Goal: Check status: Check status

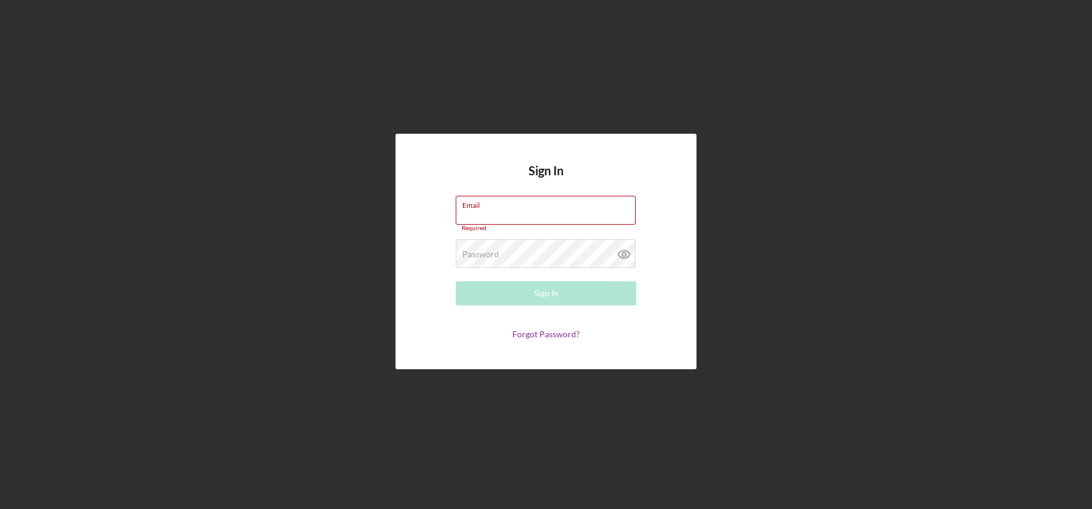
type input "[EMAIL_ADDRESS][DOMAIN_NAME]"
click at [569, 292] on button "Sign In" at bounding box center [546, 293] width 181 height 24
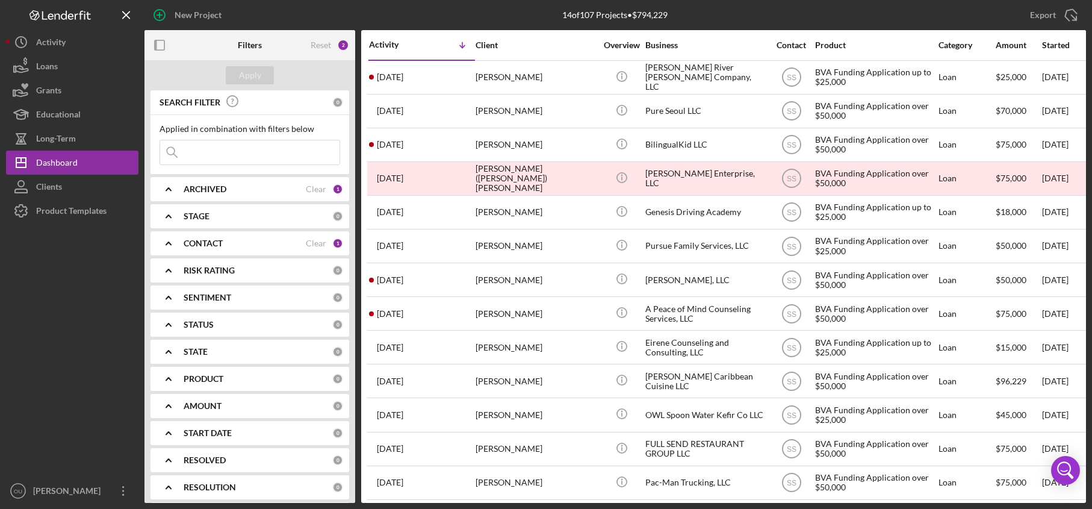
click at [228, 188] on div "ARCHIVED" at bounding box center [245, 189] width 122 height 10
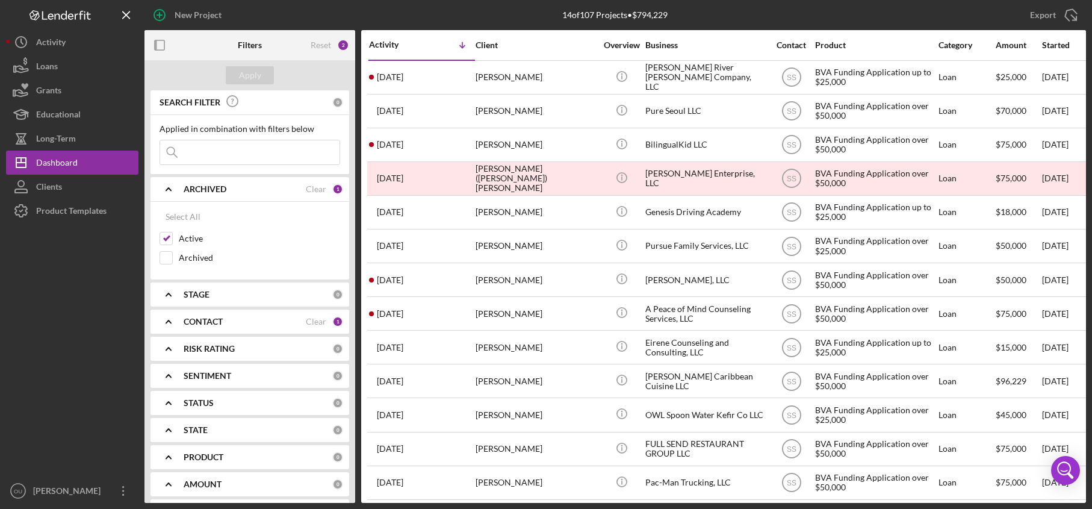
click at [228, 188] on div "ARCHIVED" at bounding box center [245, 189] width 122 height 10
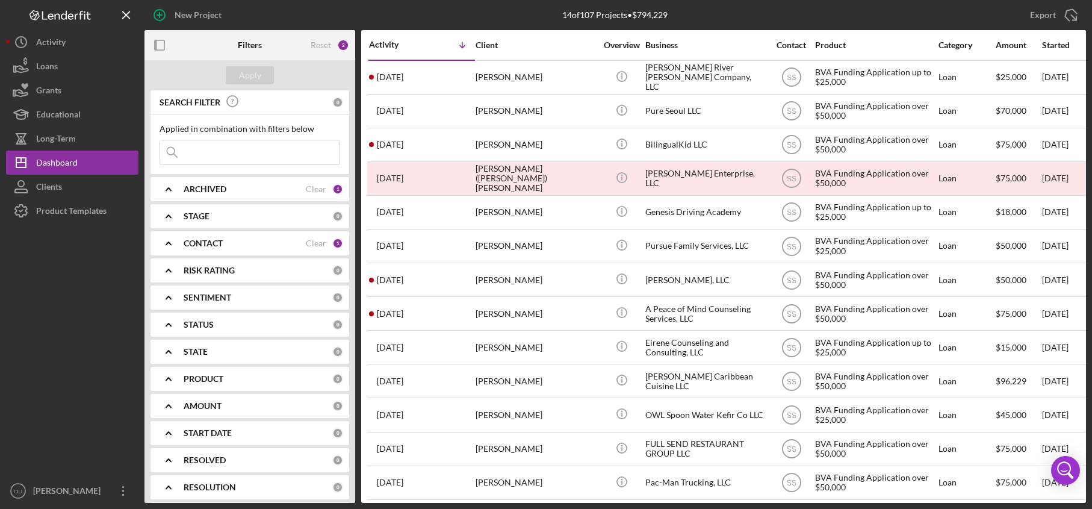
click at [209, 247] on b "CONTACT" at bounding box center [203, 243] width 39 height 10
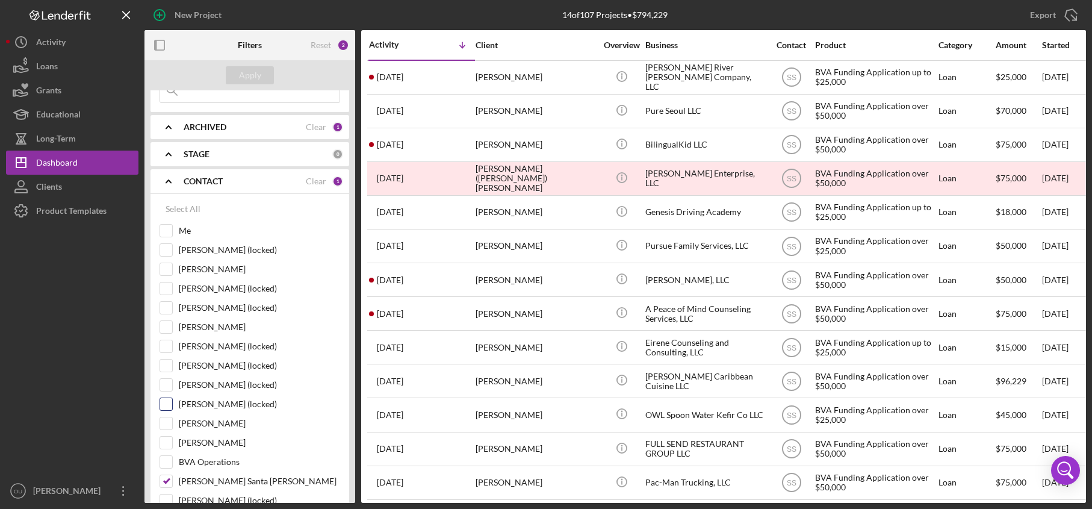
scroll to position [70, 0]
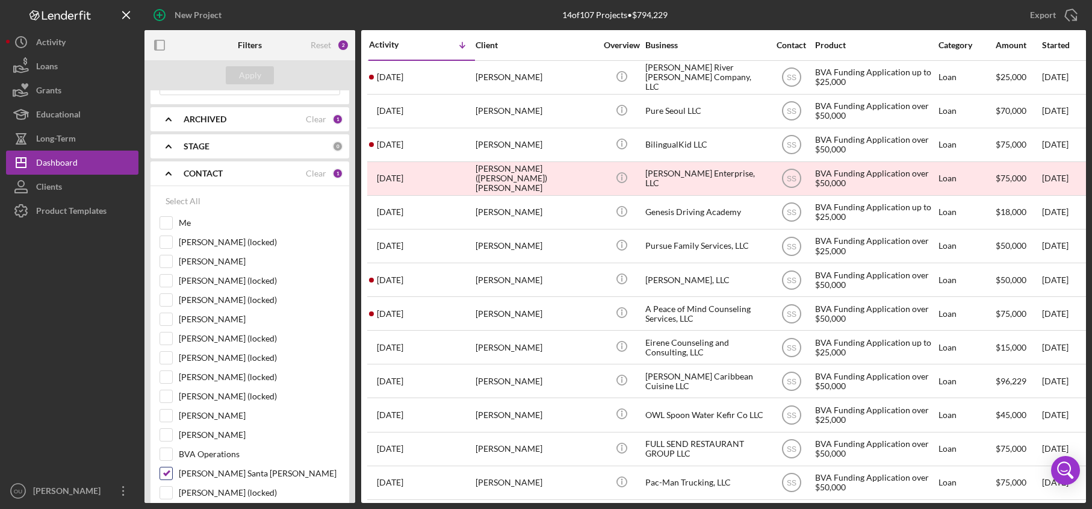
click at [165, 476] on input "Sara Santa Cruz" at bounding box center [166, 473] width 12 height 12
checkbox input "false"
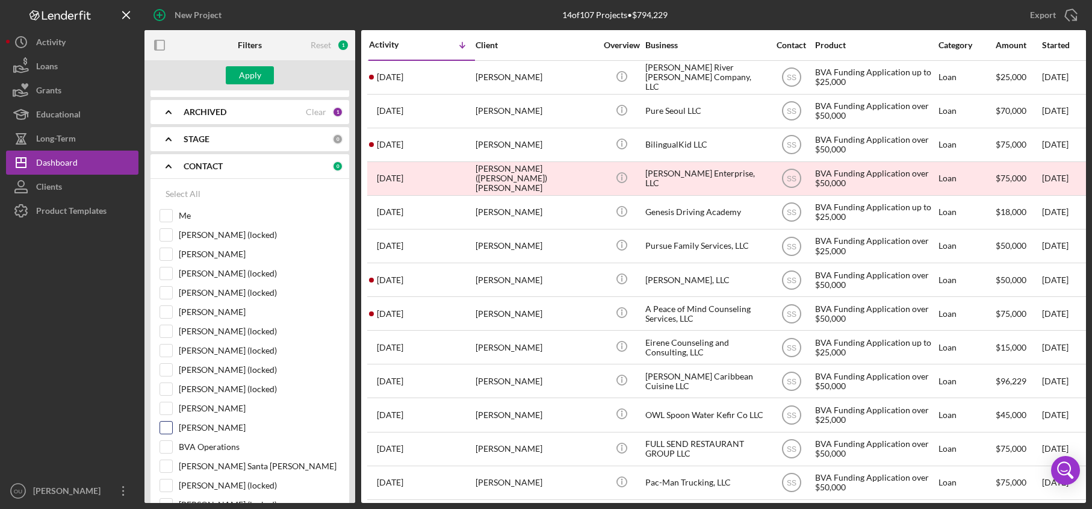
click at [167, 427] on input "[PERSON_NAME]" at bounding box center [166, 427] width 12 height 12
checkbox input "true"
click at [261, 76] on button "Apply" at bounding box center [250, 75] width 48 height 18
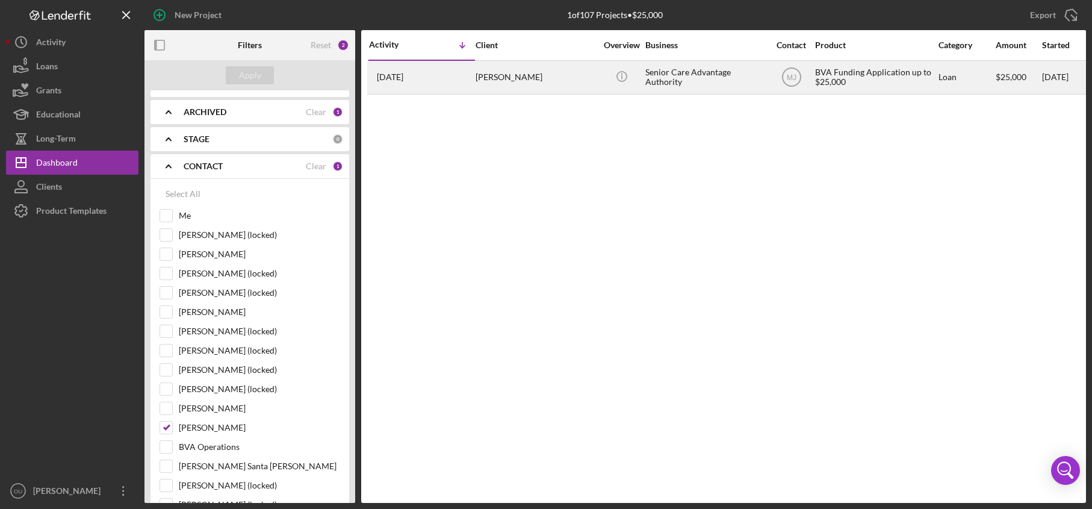
click at [575, 83] on div "[PERSON_NAME]" at bounding box center [535, 77] width 120 height 32
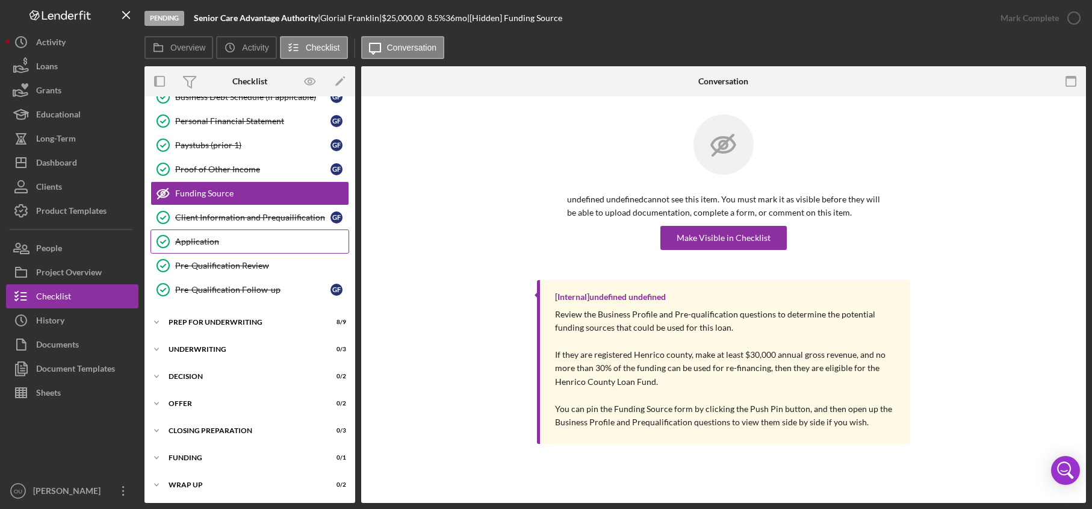
scroll to position [193, 0]
click at [209, 315] on div "Icon/Expander Prep for Underwriting 8 / 9" at bounding box center [249, 321] width 211 height 24
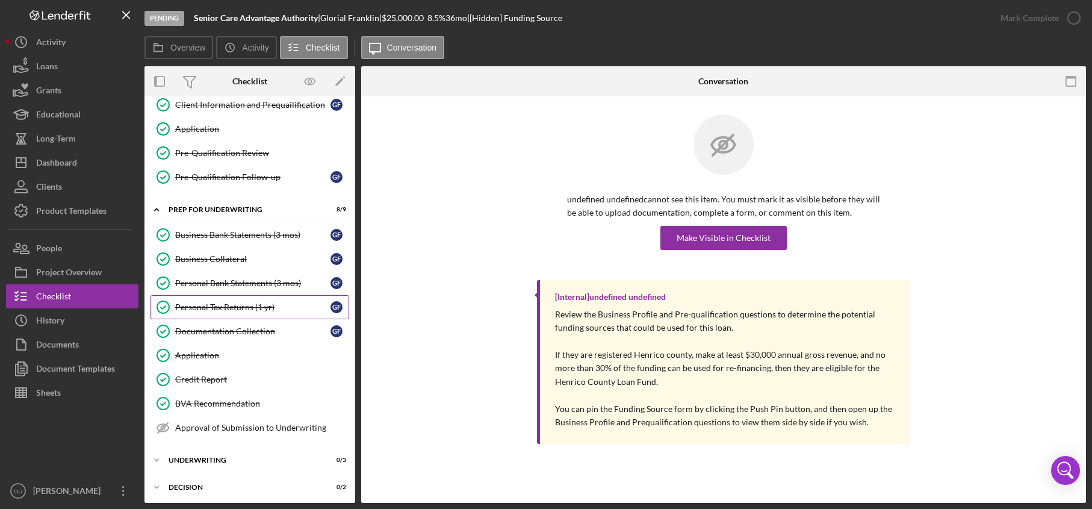
scroll to position [407, 0]
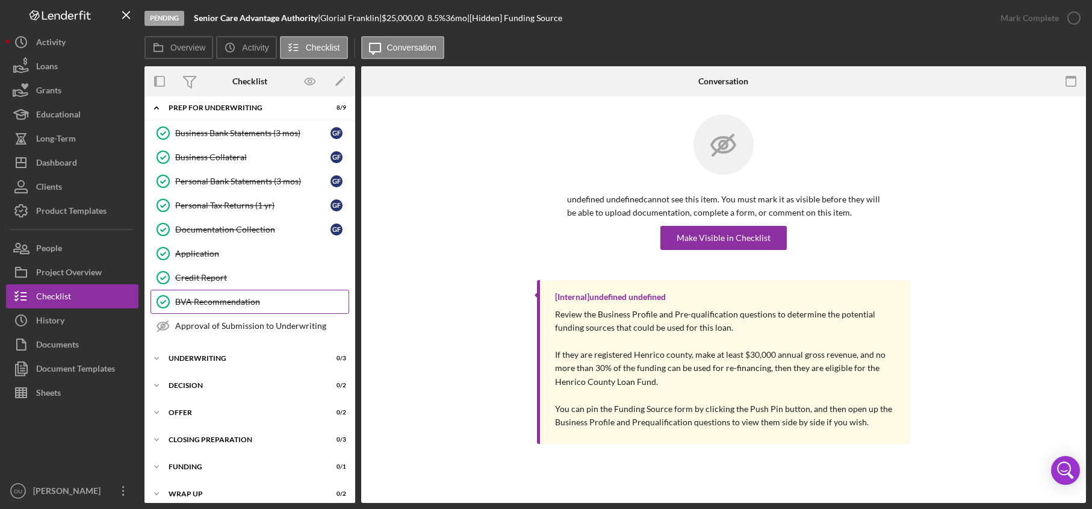
click at [234, 306] on link "BVA Recommendation BVA Recommendation" at bounding box center [249, 301] width 199 height 24
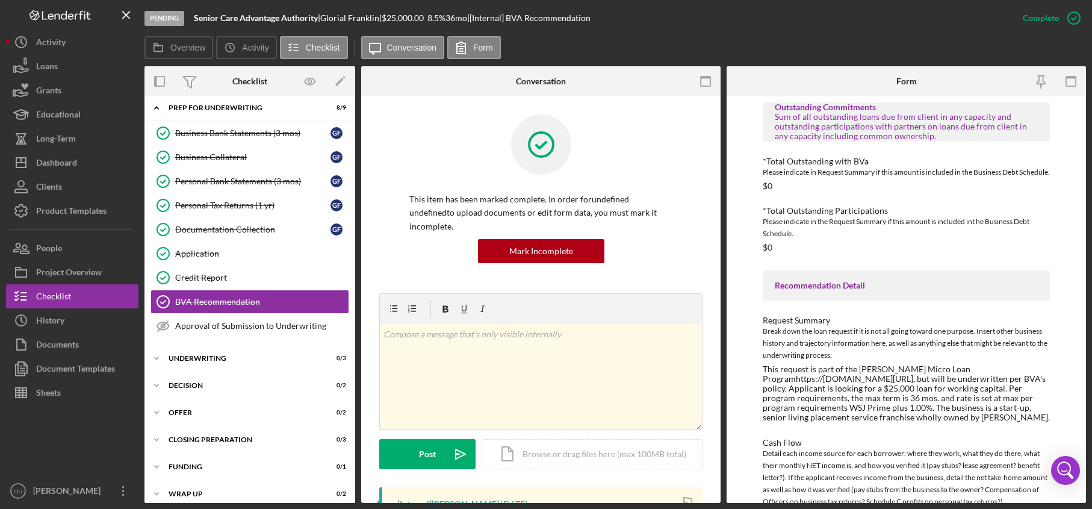
scroll to position [413, 0]
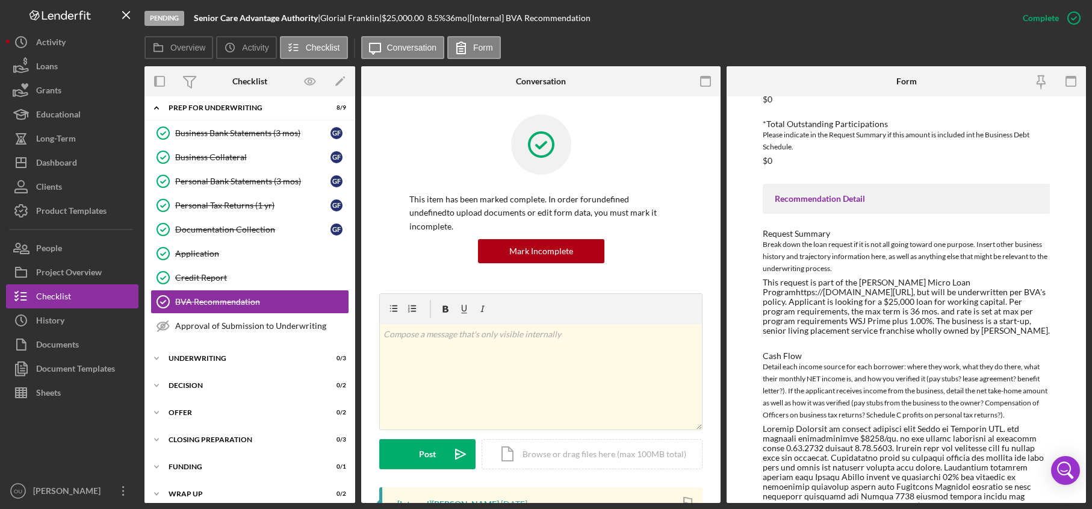
click at [877, 312] on div "This request is part of the Stafford EDA Micro Loan Programhttps://staffordeda.…" at bounding box center [907, 306] width 288 height 58
drag, startPoint x: 796, startPoint y: 354, endPoint x: 751, endPoint y: 289, distance: 79.0
click at [751, 289] on div "To edit this form you must mark this item incomplete LOAN OFFICER RECOMMENDATIO…" at bounding box center [905, 299] width 359 height 406
copy div "This request is part of the Stafford EDA Micro Loan Programhttps://staffordeda.…"
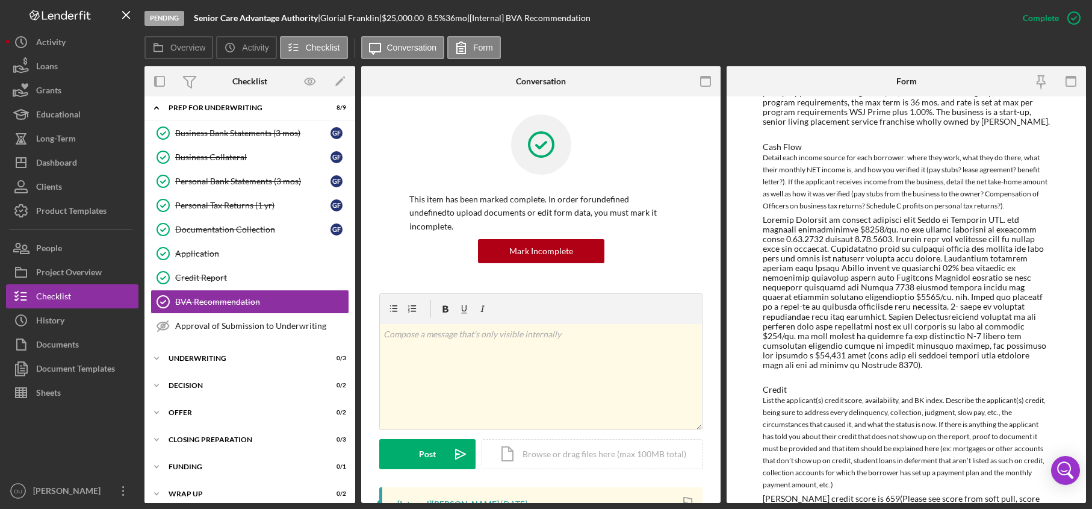
scroll to position [630, 0]
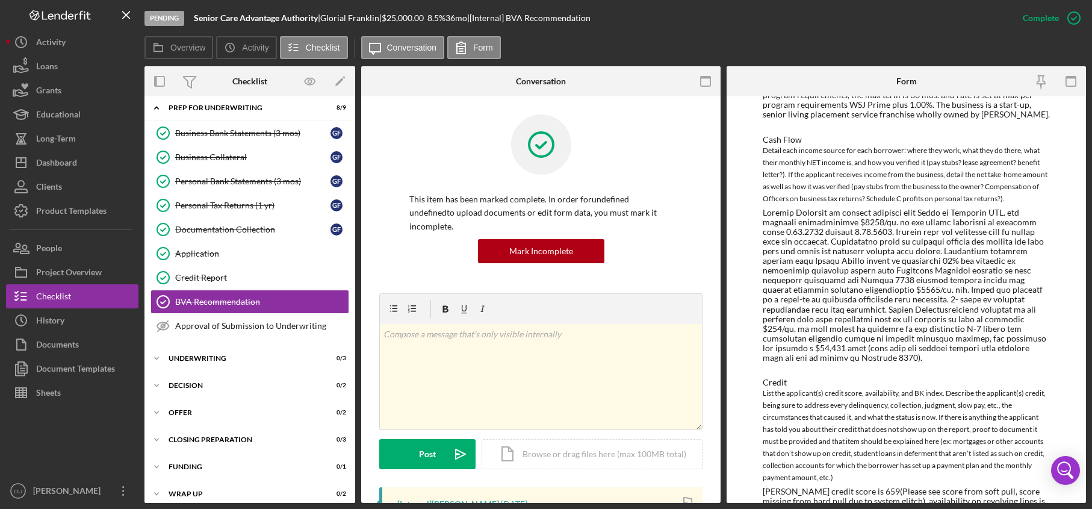
click at [856, 354] on div at bounding box center [907, 285] width 288 height 155
click at [799, 363] on div at bounding box center [907, 285] width 288 height 155
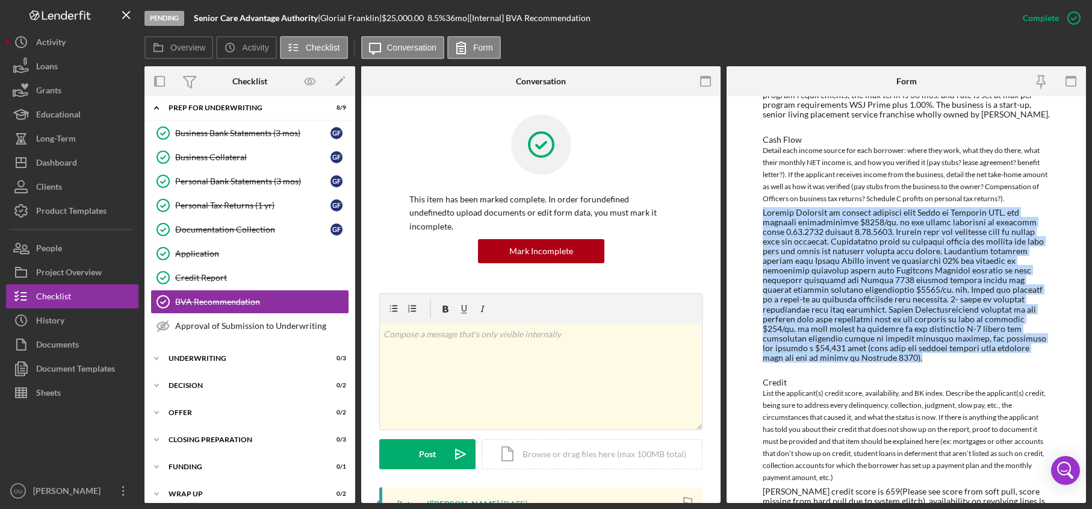
drag, startPoint x: 787, startPoint y: 393, endPoint x: 738, endPoint y: 246, distance: 154.5
click at [738, 246] on div "To edit this form you must mark this item incomplete LOAN OFFICER RECOMMENDATIO…" at bounding box center [905, 299] width 359 height 406
copy div "Glorial Franklin is current employee with Giant of Maryland LLC. and receives a…"
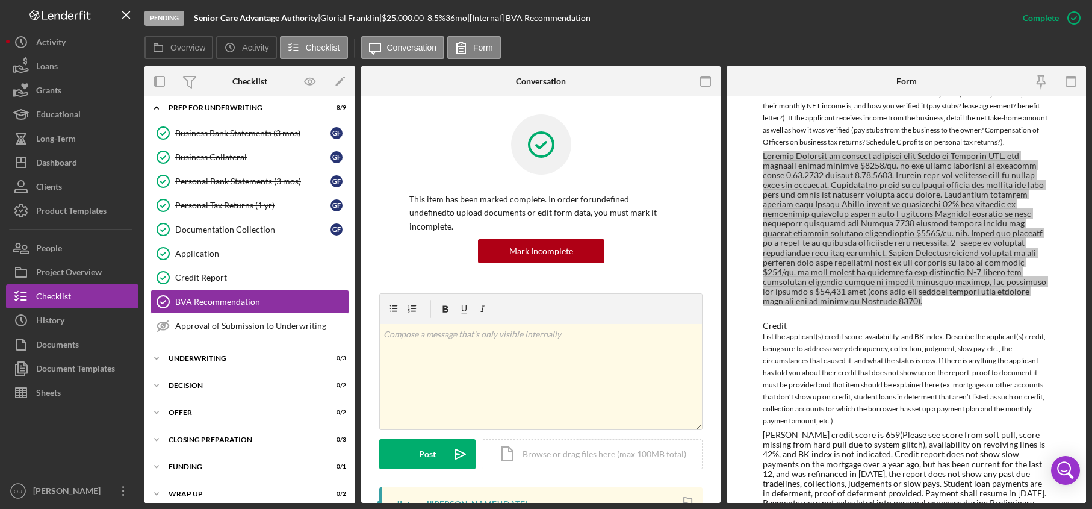
scroll to position [771, 0]
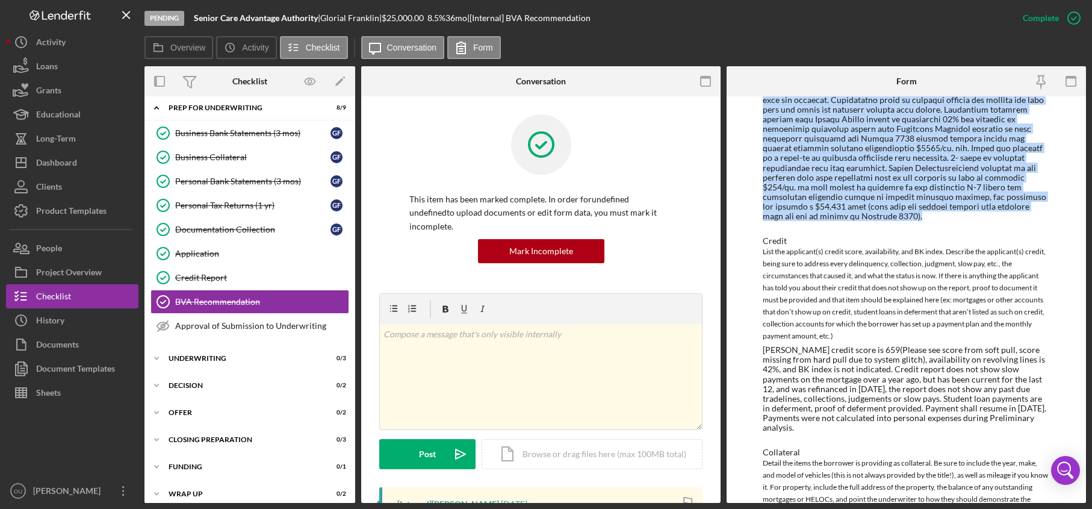
drag, startPoint x: 842, startPoint y: 463, endPoint x: 754, endPoint y: 379, distance: 121.8
click at [754, 379] on div "To edit this form you must mark this item incomplete LOAN OFFICER RECOMMENDATIO…" at bounding box center [905, 299] width 359 height 406
copy div "Glorial Franklins credit score is 659(Please see score from soft pull, score mi…"
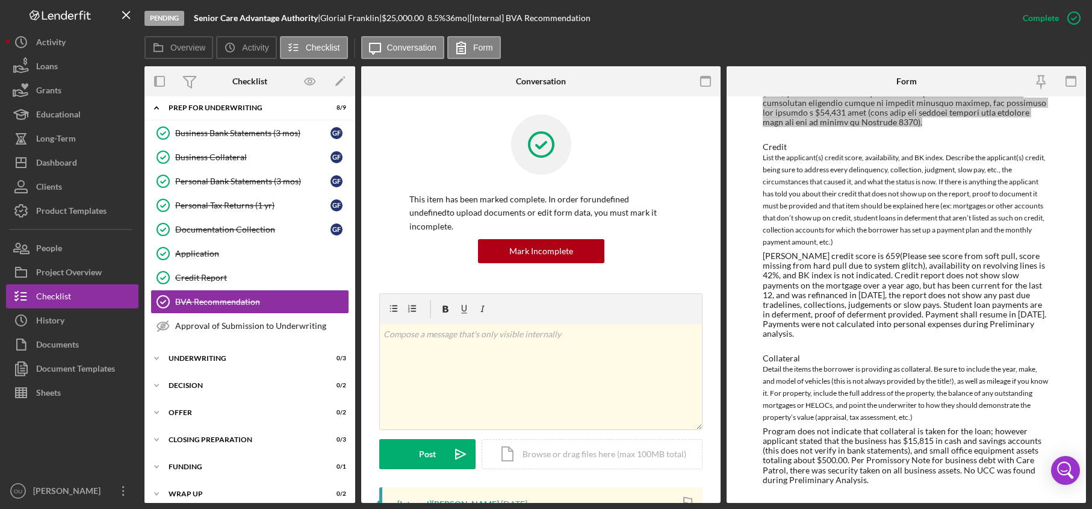
scroll to position [899, 0]
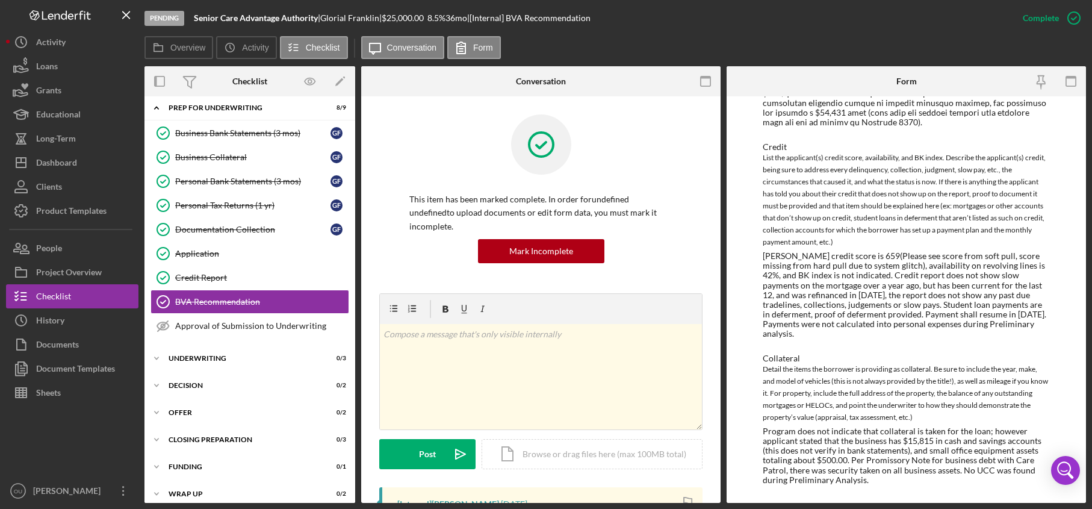
click at [878, 484] on div "Program does not indicate that collateral is taken for the loan; however applic…" at bounding box center [907, 455] width 288 height 58
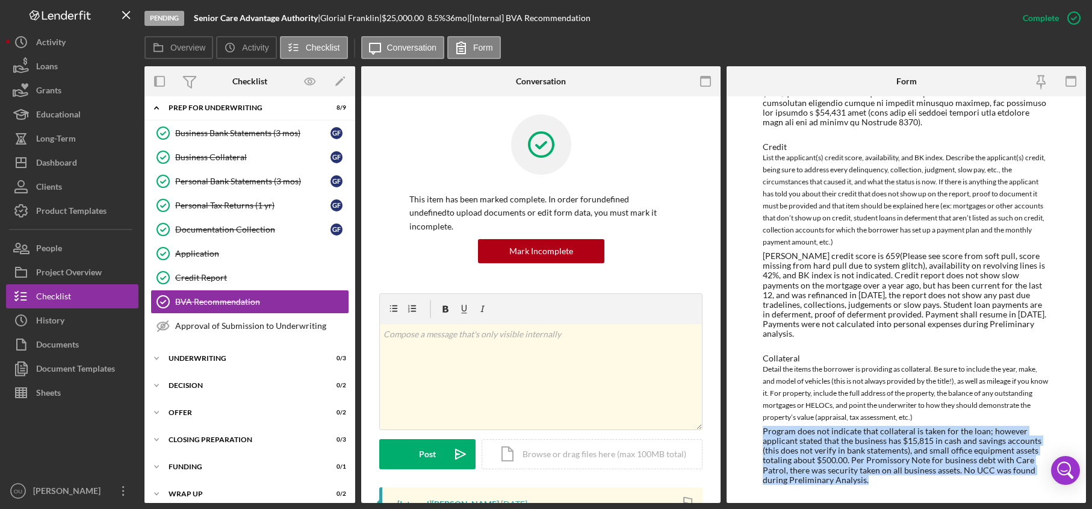
drag, startPoint x: 875, startPoint y: 483, endPoint x: 743, endPoint y: 425, distance: 143.4
click at [743, 425] on div "To edit this form you must mark this item incomplete LOAN OFFICER RECOMMENDATIO…" at bounding box center [905, 299] width 359 height 406
copy div "Program does not indicate that collateral is taken for the loan; however applic…"
click at [82, 346] on button "Documents" at bounding box center [72, 344] width 132 height 24
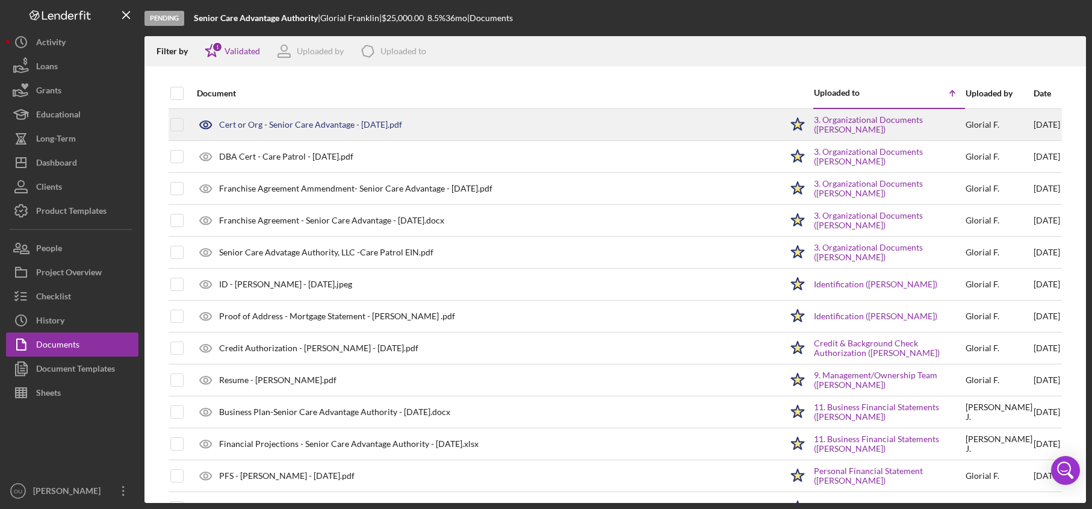
click at [372, 121] on div "Cert or Org - Senior Care Advantage - 5.02.2024.pdf" at bounding box center [310, 125] width 183 height 10
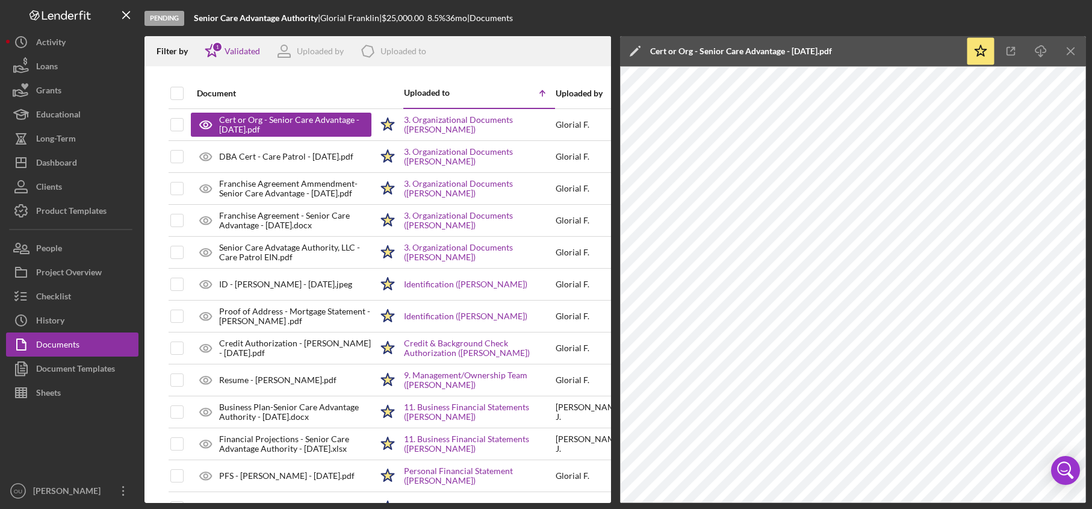
click at [1069, 49] on line "button" at bounding box center [1070, 51] width 7 height 7
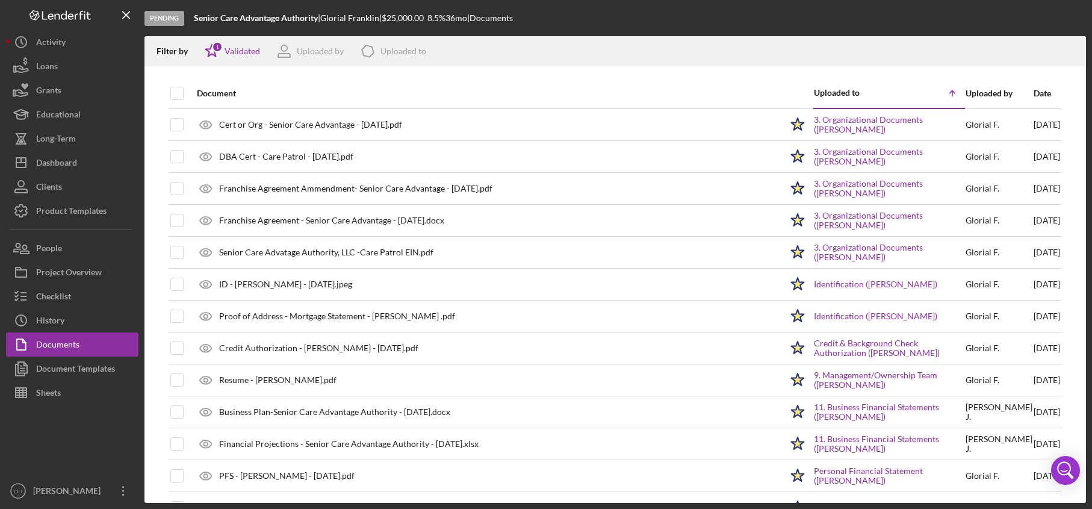
click at [1069, 50] on div "Filter by Icon/Star 1 Validated Uploaded by Icon/Product Uploaded to" at bounding box center [614, 51] width 941 height 30
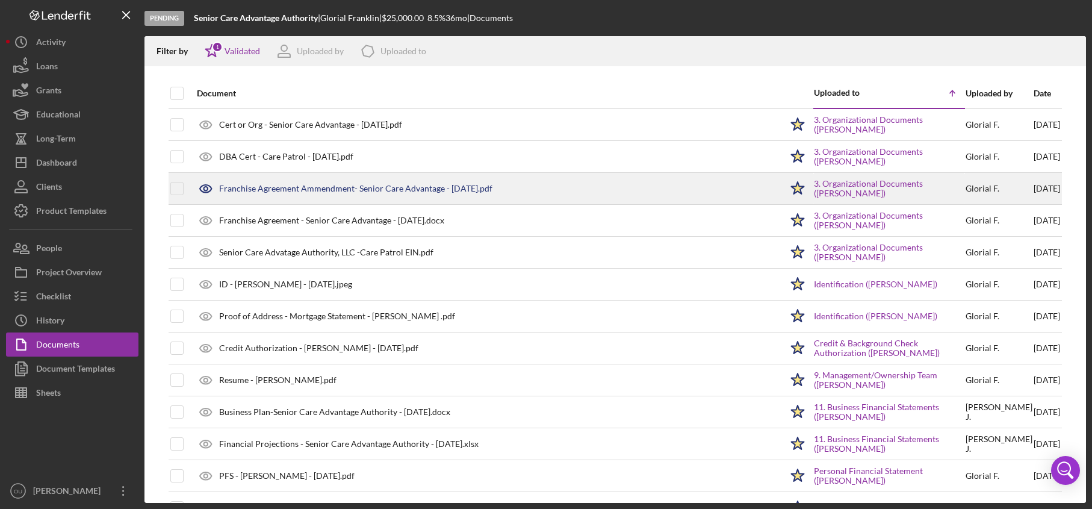
click at [379, 194] on div "Franchise Agreement Ammendment- Senior Care Advantage - 3.28.2024.pdf" at bounding box center [486, 188] width 590 height 30
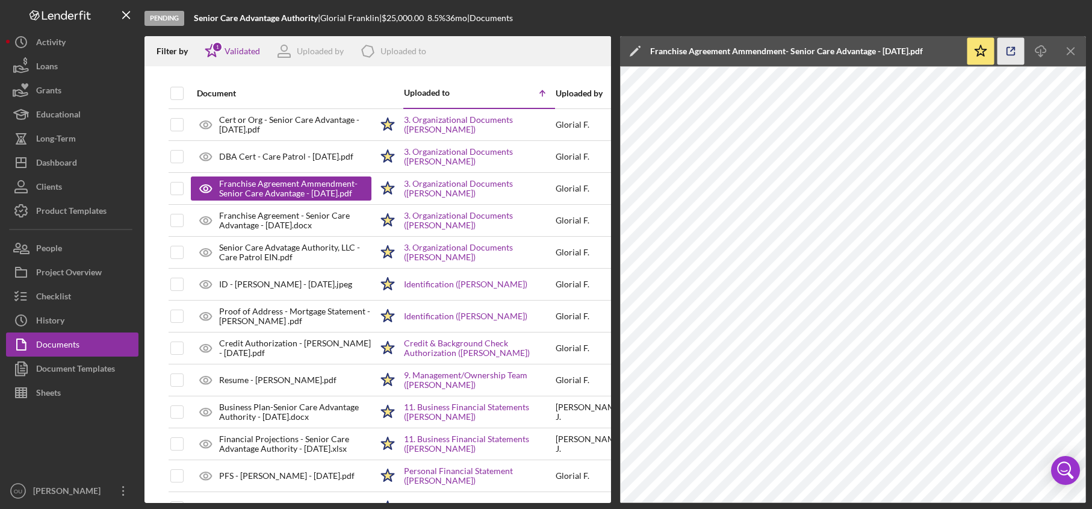
click at [1009, 60] on icon "button" at bounding box center [1010, 51] width 27 height 27
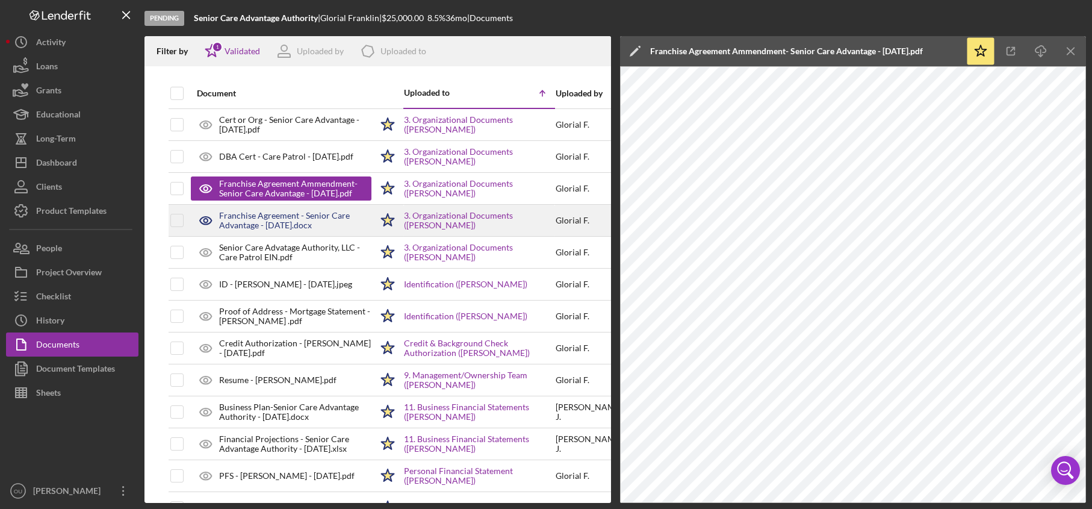
click at [241, 215] on div "Franchise Agreement - Senior Care Advantage - 3.28.2024.docx" at bounding box center [295, 220] width 152 height 19
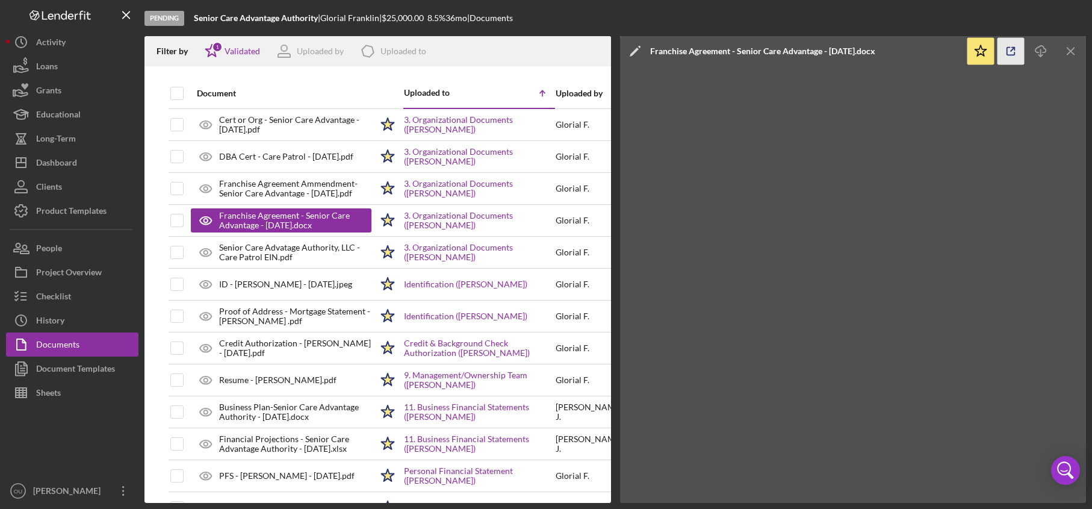
click at [1007, 43] on icon "button" at bounding box center [1010, 51] width 27 height 27
click at [1077, 48] on icon "Icon/Menu Close" at bounding box center [1070, 51] width 27 height 27
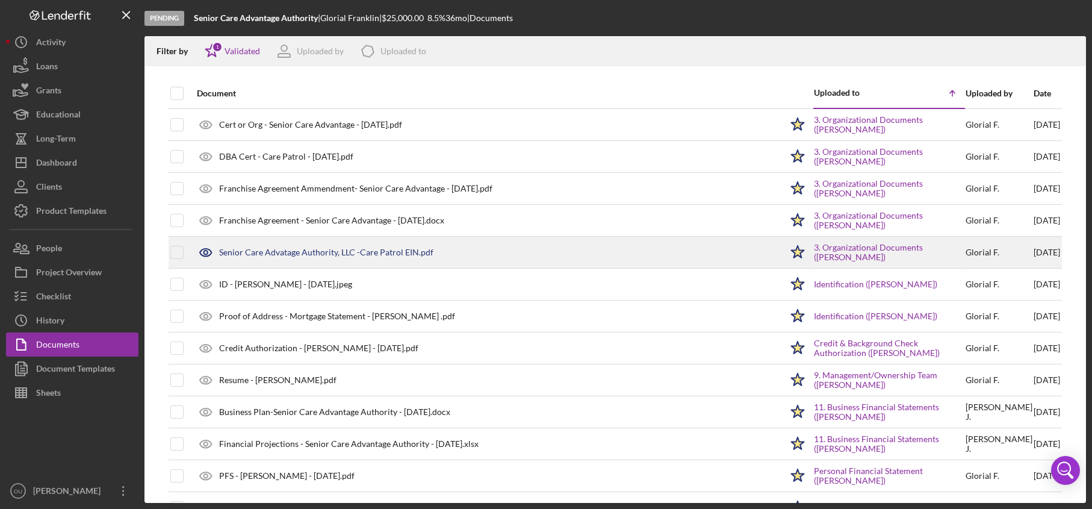
click at [297, 253] on div "Senior Care Advatage Authority, LLC -Care Patrol EIN.pdf" at bounding box center [326, 252] width 214 height 10
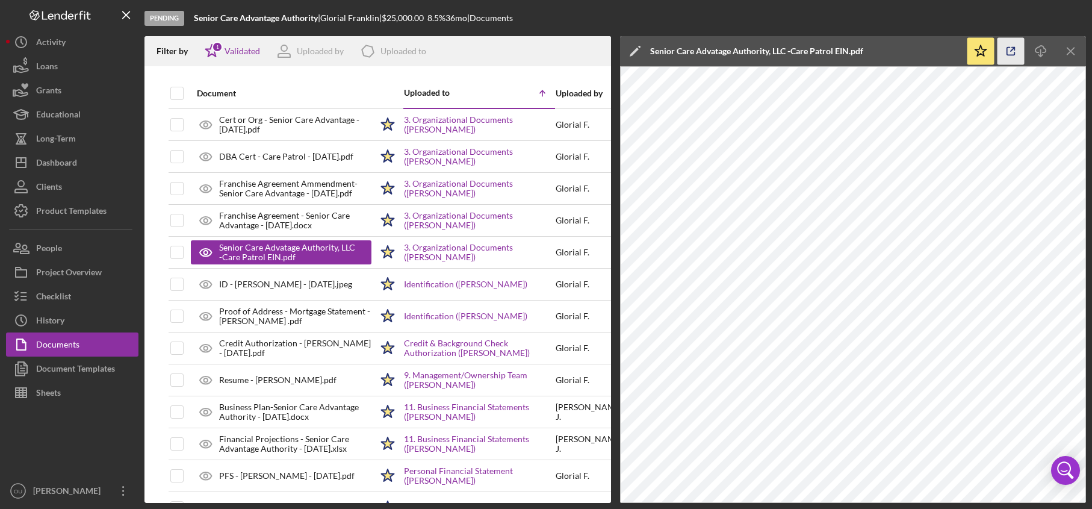
click at [1009, 51] on icon "button" at bounding box center [1010, 51] width 27 height 27
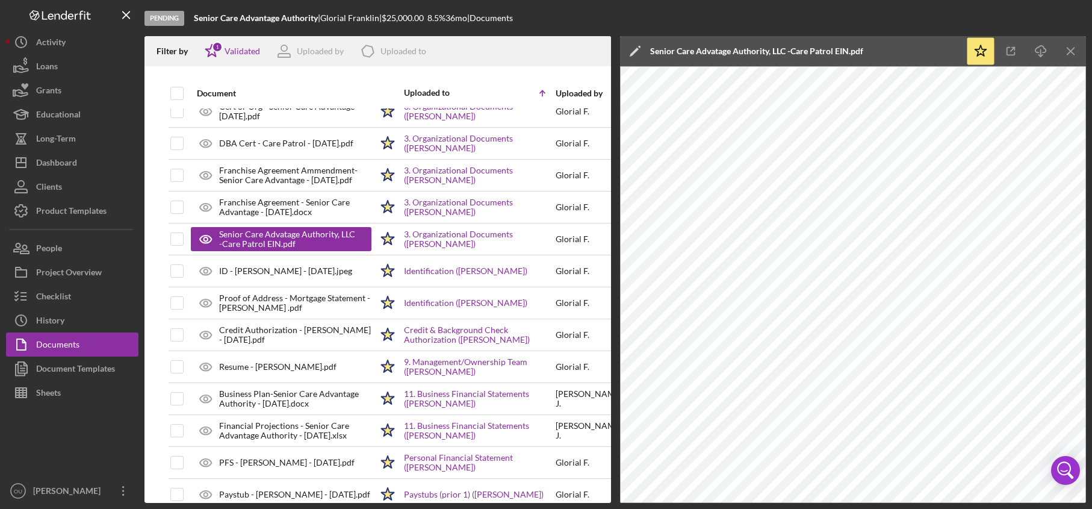
scroll to position [14, 0]
click at [1068, 48] on icon "Icon/Menu Close" at bounding box center [1070, 51] width 27 height 27
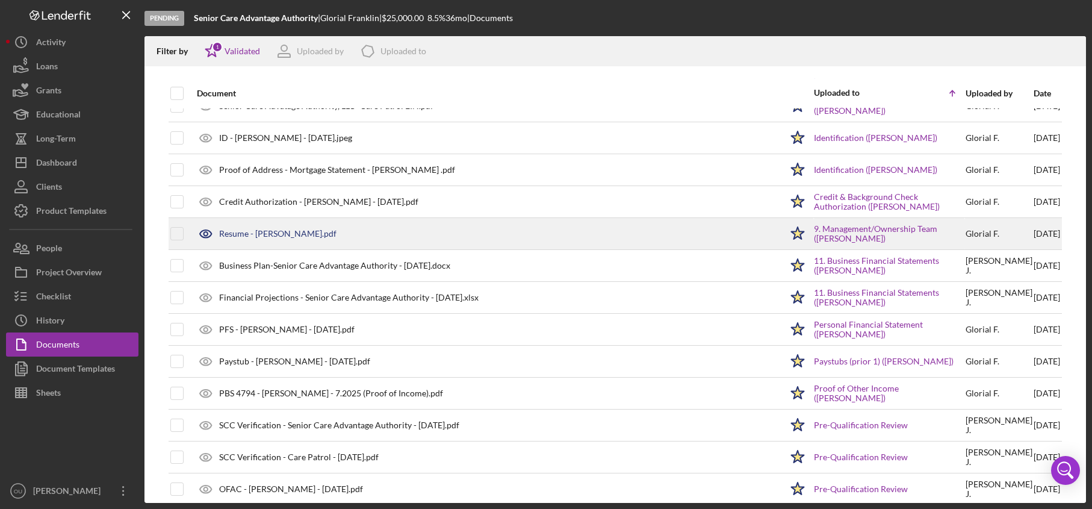
scroll to position [147, 0]
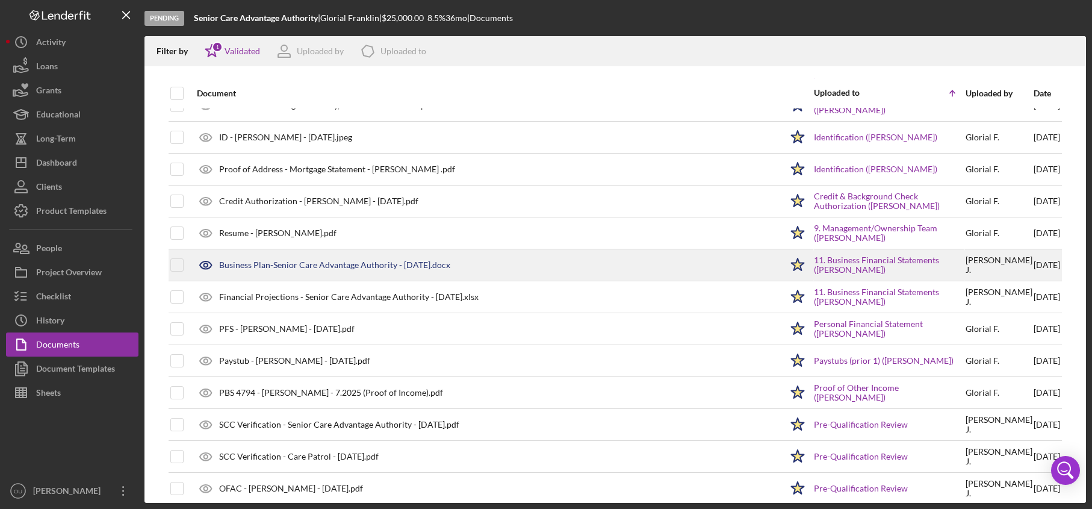
click at [329, 264] on div "Business Plan-Senior Care Advantage Authority - 5.5.25.docx" at bounding box center [334, 265] width 231 height 10
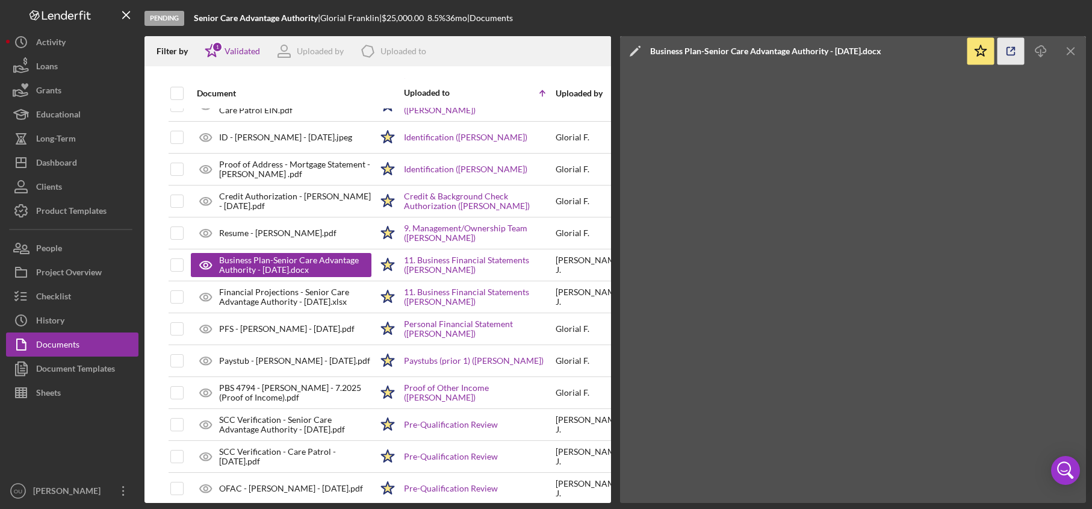
click at [1014, 49] on icon "button" at bounding box center [1010, 51] width 27 height 27
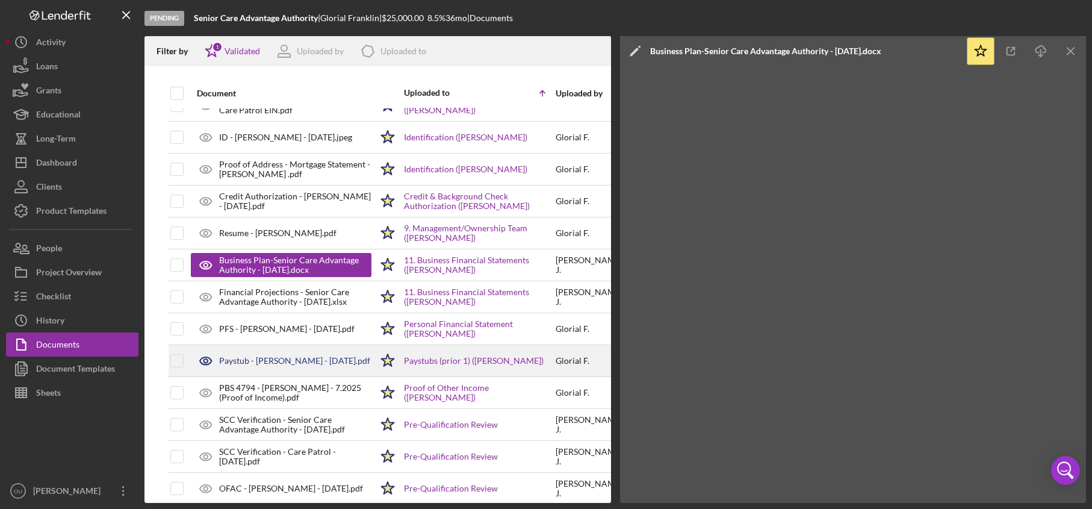
scroll to position [144, 0]
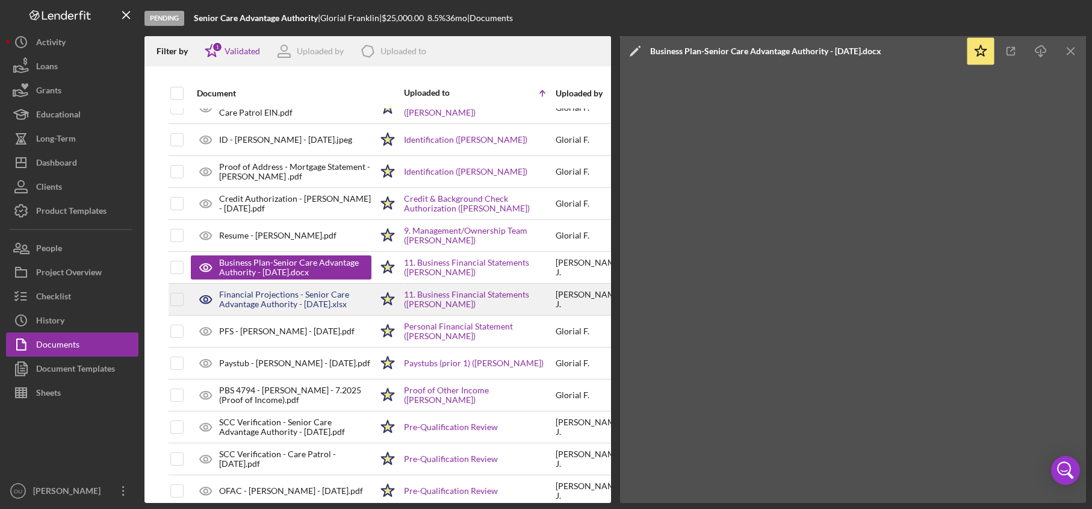
click at [285, 296] on div "Financial Projections - Senior Care Advantage Authority - 5.05.2025.xlsx" at bounding box center [295, 298] width 152 height 19
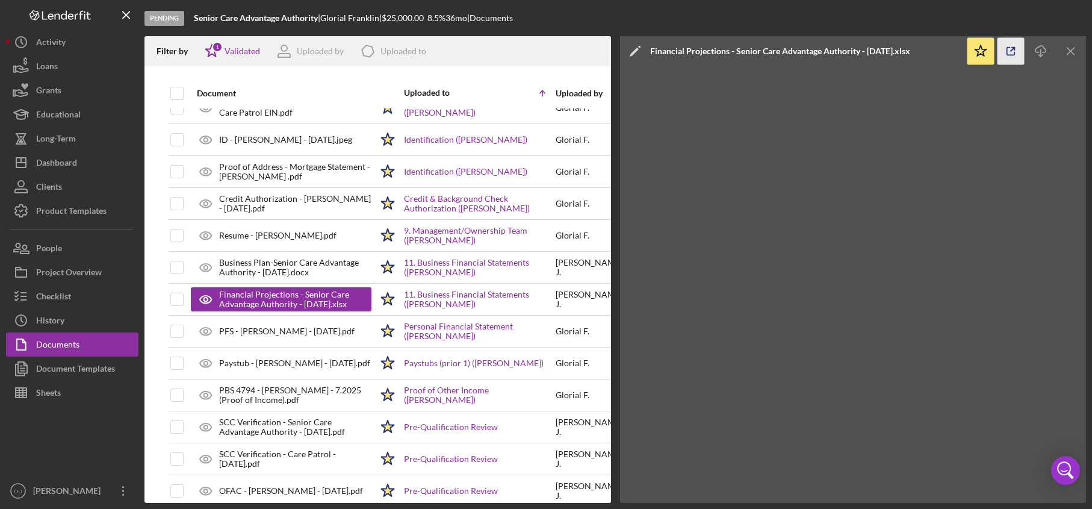
click at [1015, 61] on icon "button" at bounding box center [1010, 51] width 27 height 27
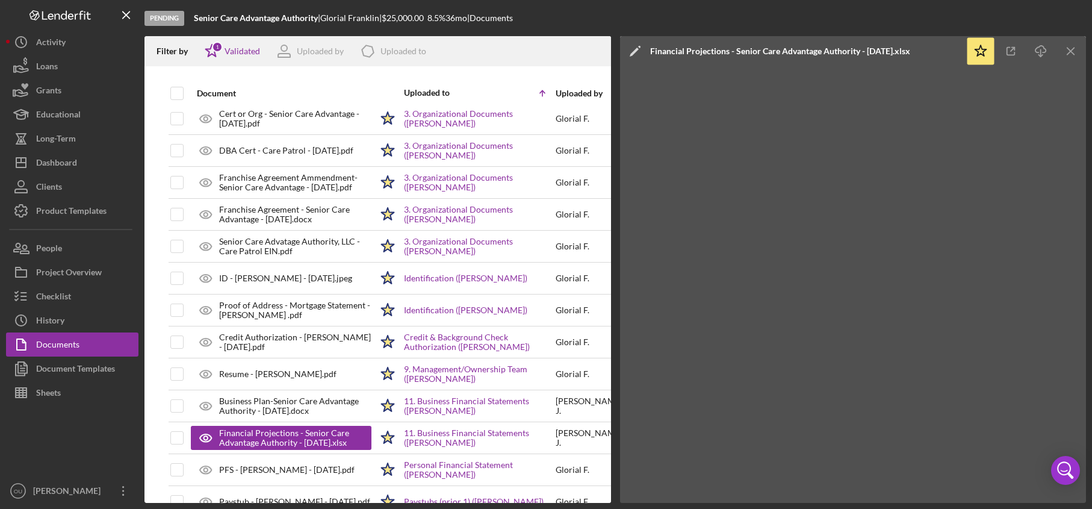
scroll to position [0, 0]
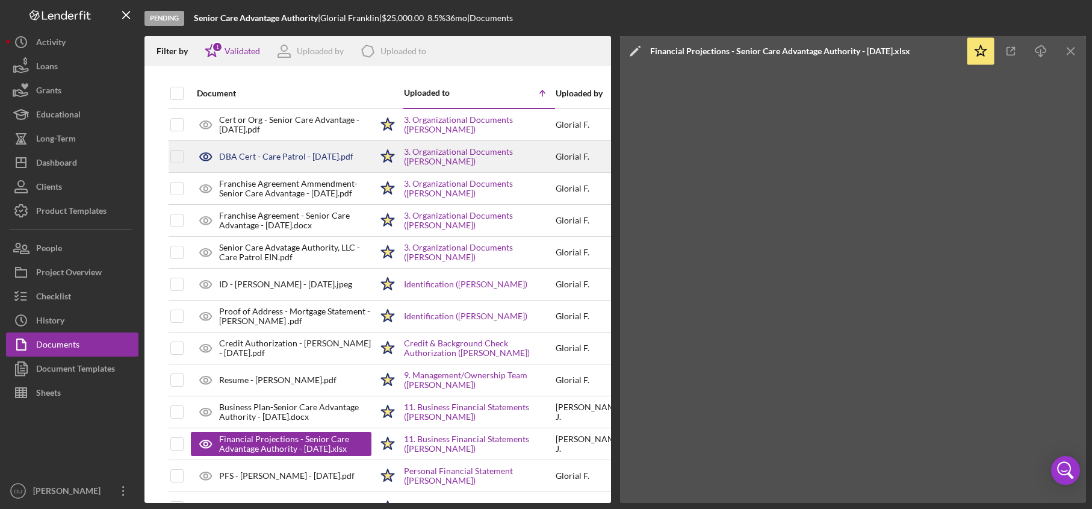
click at [294, 159] on div "DBA Cert - Care Patrol - 5.01.2024.pdf" at bounding box center [286, 157] width 134 height 10
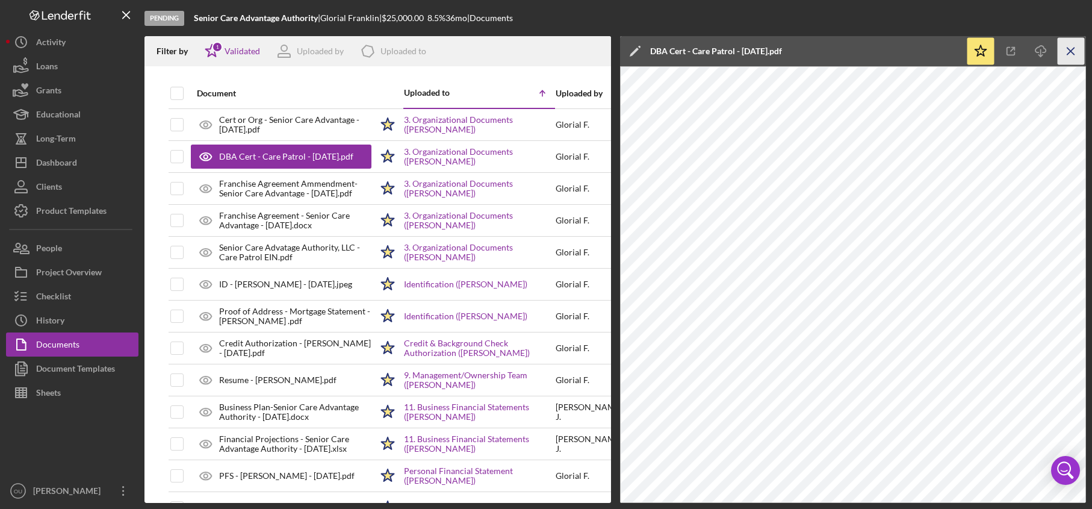
click at [1073, 51] on icon "Icon/Menu Close" at bounding box center [1070, 51] width 27 height 27
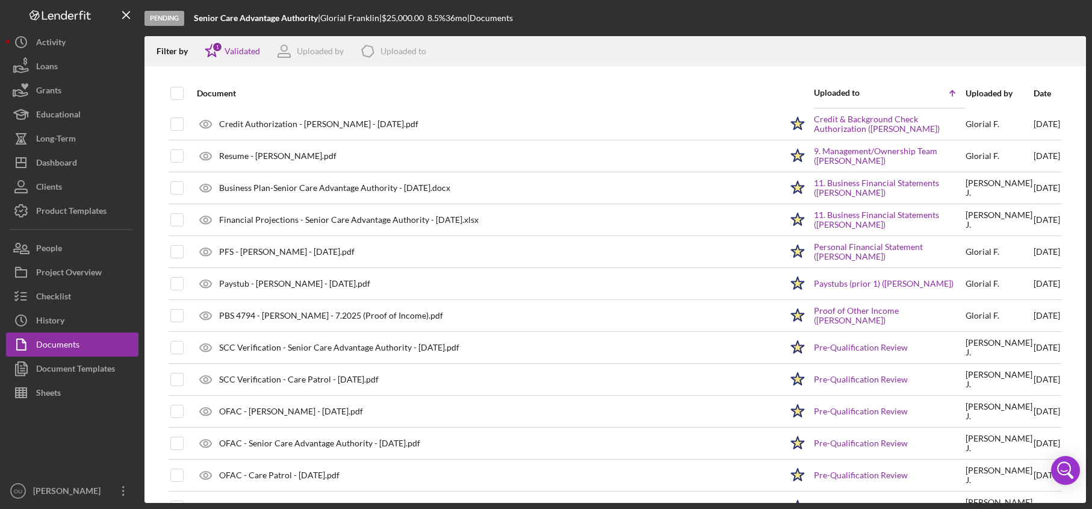
scroll to position [221, 0]
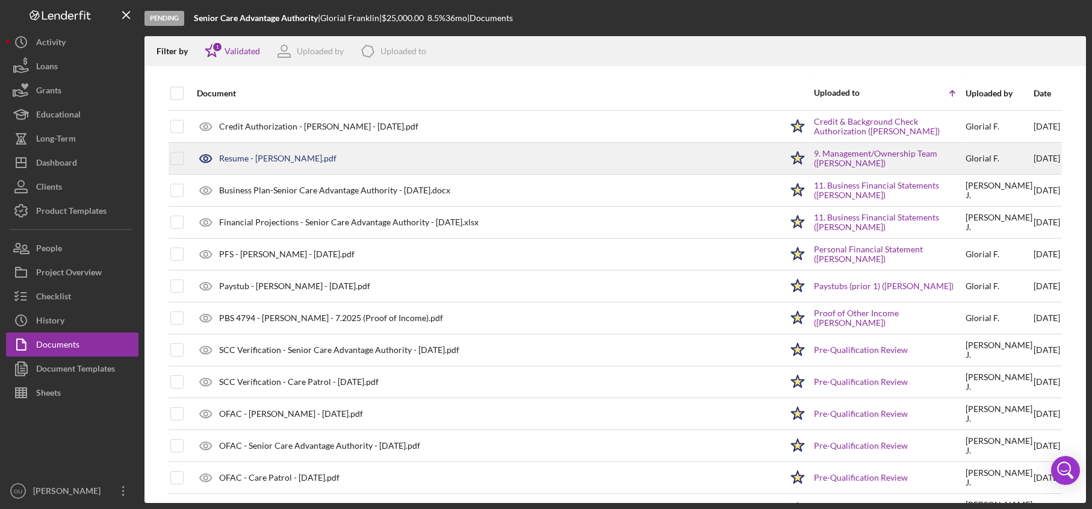
click at [251, 163] on div "Resume - Glorial Franklin.pdf" at bounding box center [277, 158] width 117 height 10
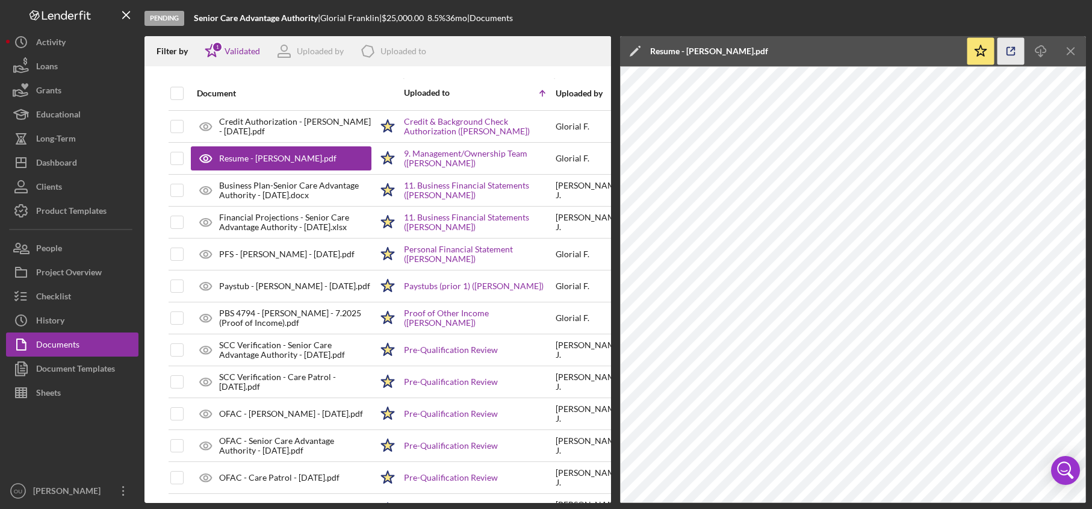
click at [1005, 58] on icon "button" at bounding box center [1010, 51] width 27 height 27
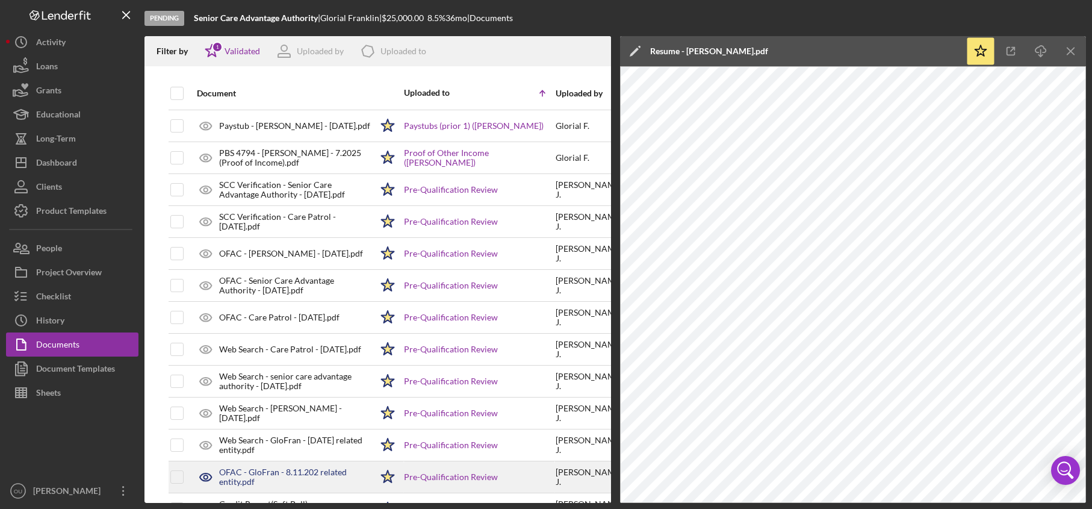
scroll to position [486, 0]
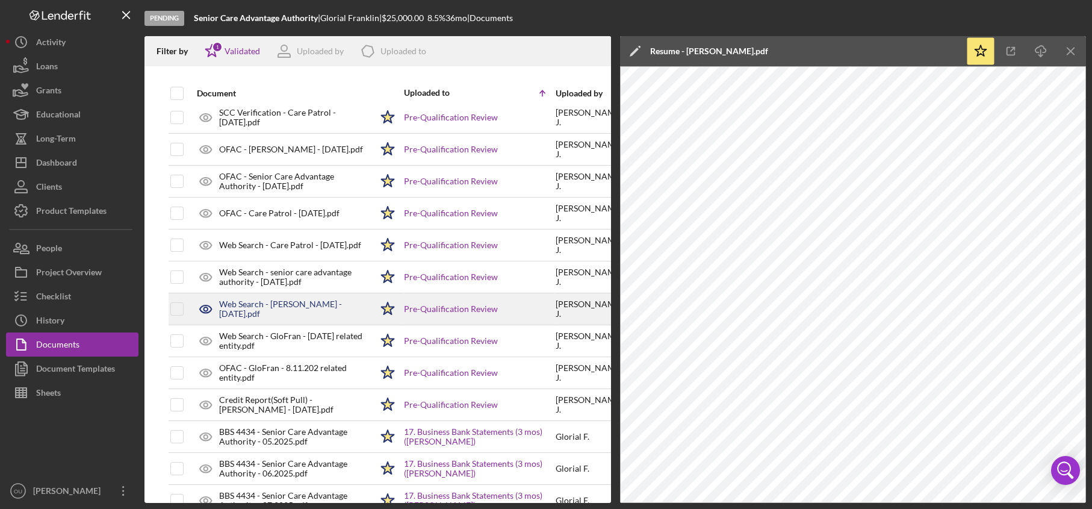
click at [288, 311] on div "Web Search - Glorial Franklin - 8.06.2025.pdf" at bounding box center [295, 308] width 152 height 19
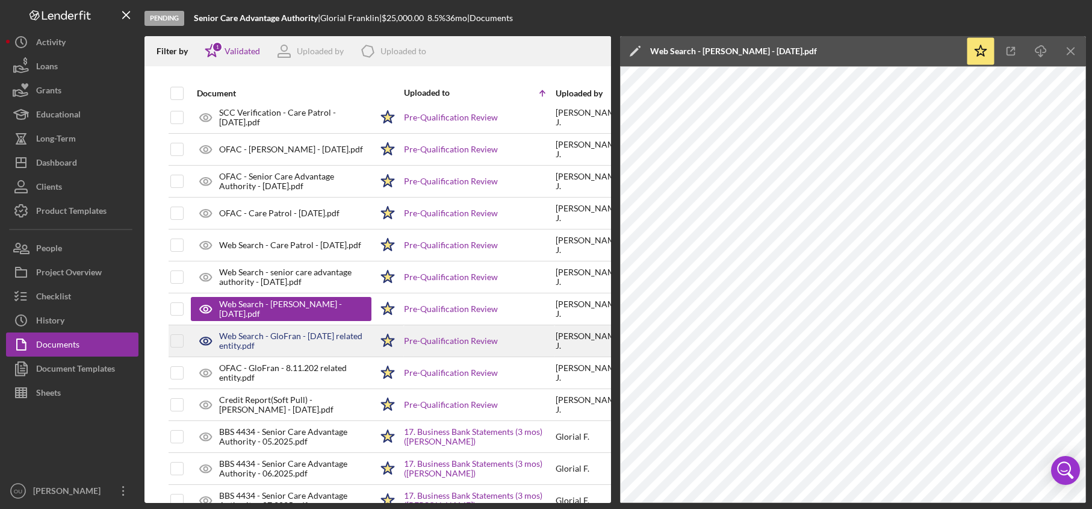
click at [261, 338] on div "Web Search - GloFran - 8.11.2025 related entity.pdf" at bounding box center [295, 340] width 152 height 19
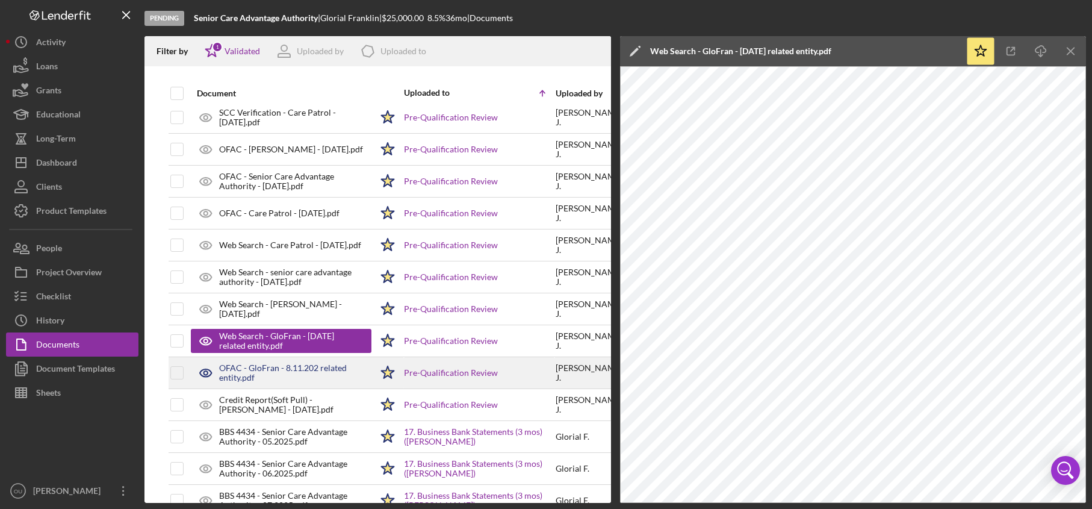
click at [270, 368] on div "OFAC - GloFran - 8.11.202 related entity.pdf" at bounding box center [295, 372] width 152 height 19
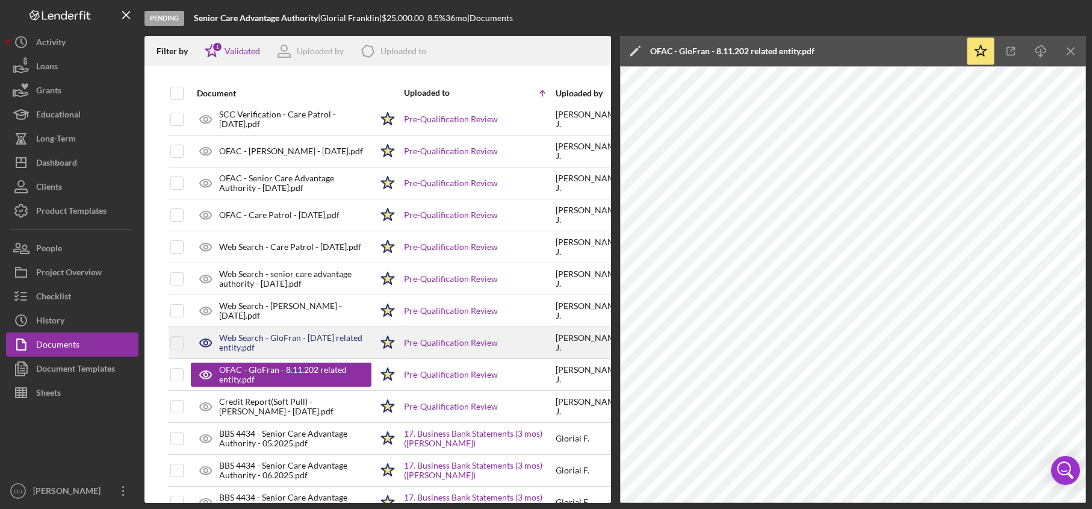
scroll to position [483, 0]
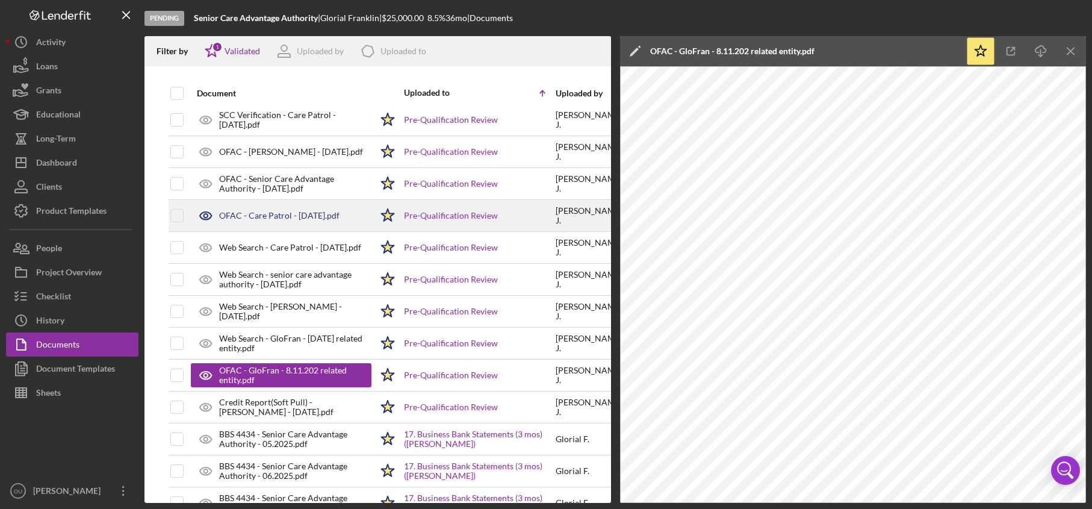
click at [264, 219] on div "OFAC - Care Patrol - 8.06.2025.pdf" at bounding box center [279, 216] width 120 height 10
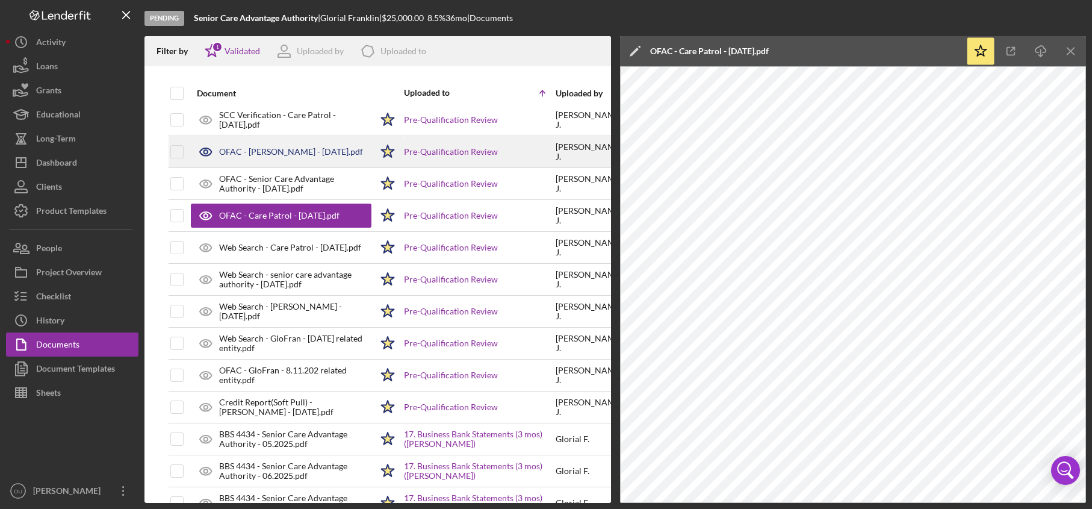
click at [261, 146] on div "OFAC - Glorial Franklin - 8.06.2025.pdf" at bounding box center [281, 152] width 181 height 30
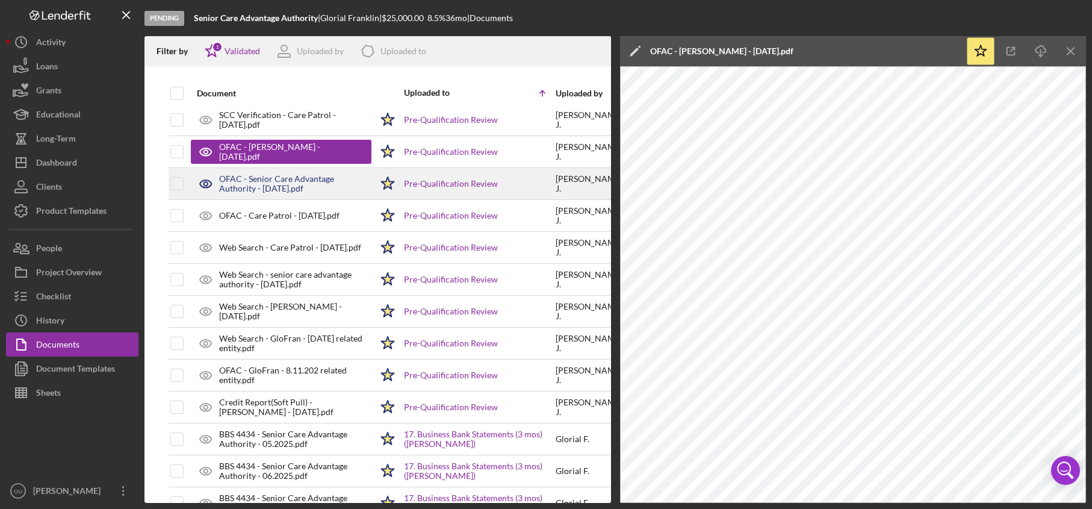
click at [302, 178] on div "OFAC - Senior Care Advantage Authority - 8.06.2025.pdf" at bounding box center [295, 183] width 152 height 19
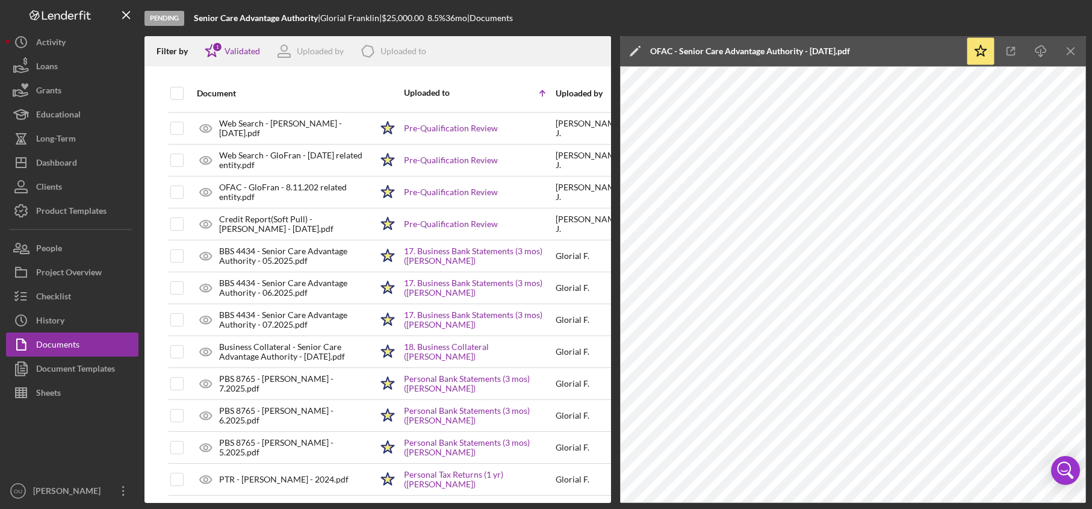
scroll to position [808, 0]
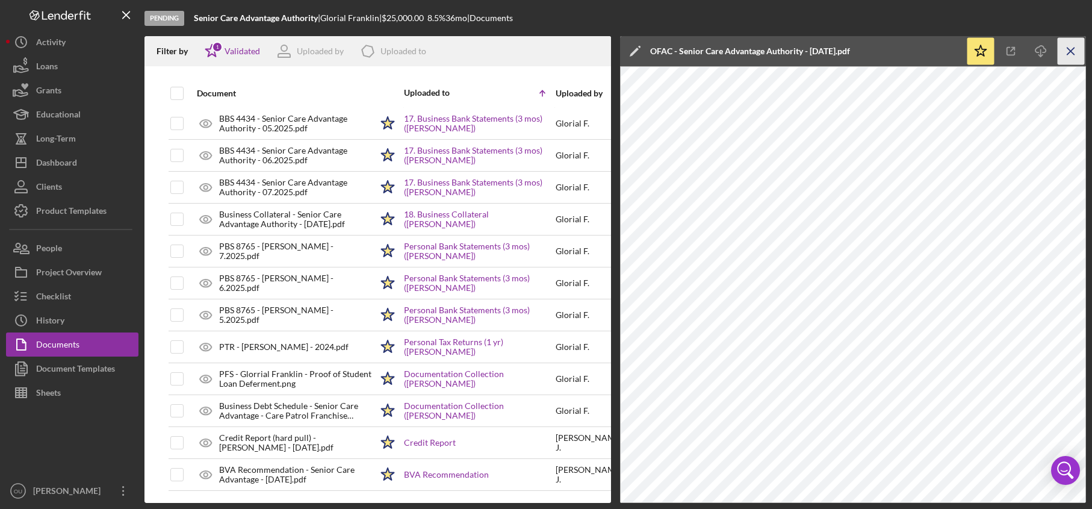
click at [1070, 57] on icon "Icon/Menu Close" at bounding box center [1070, 51] width 27 height 27
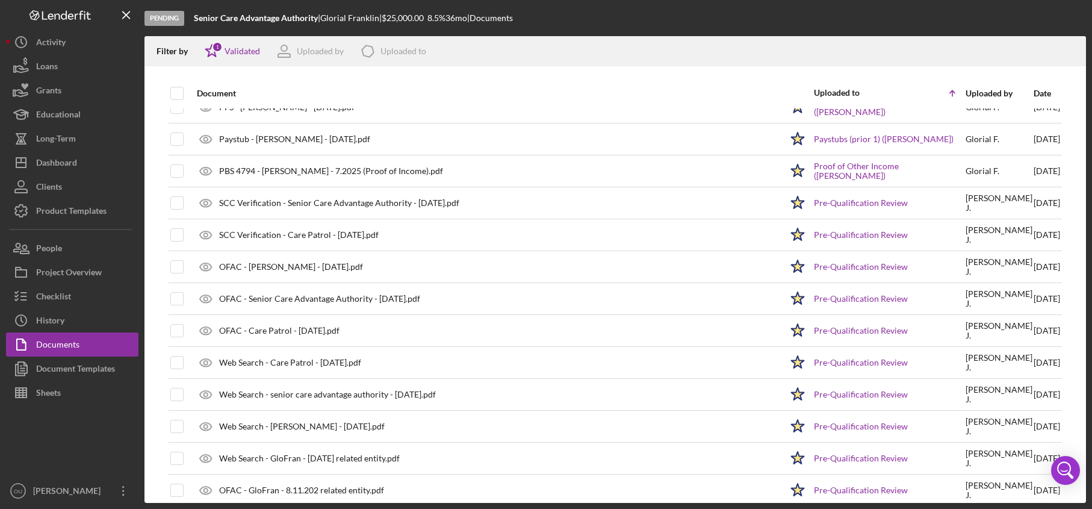
scroll to position [367, 0]
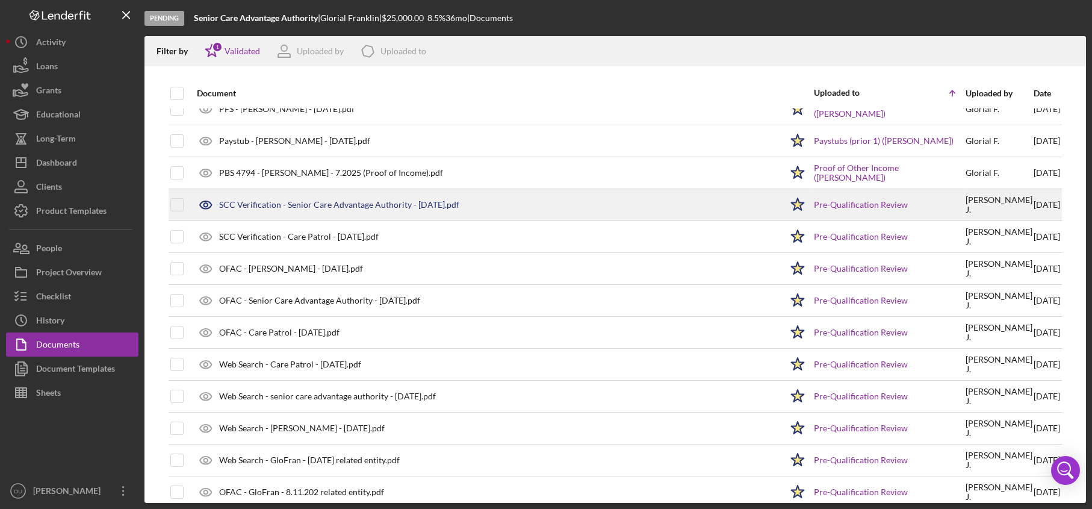
click at [309, 206] on div "SCC Verification - Senior Care Advantage Authority - 8.06.2025.pdf" at bounding box center [339, 205] width 240 height 10
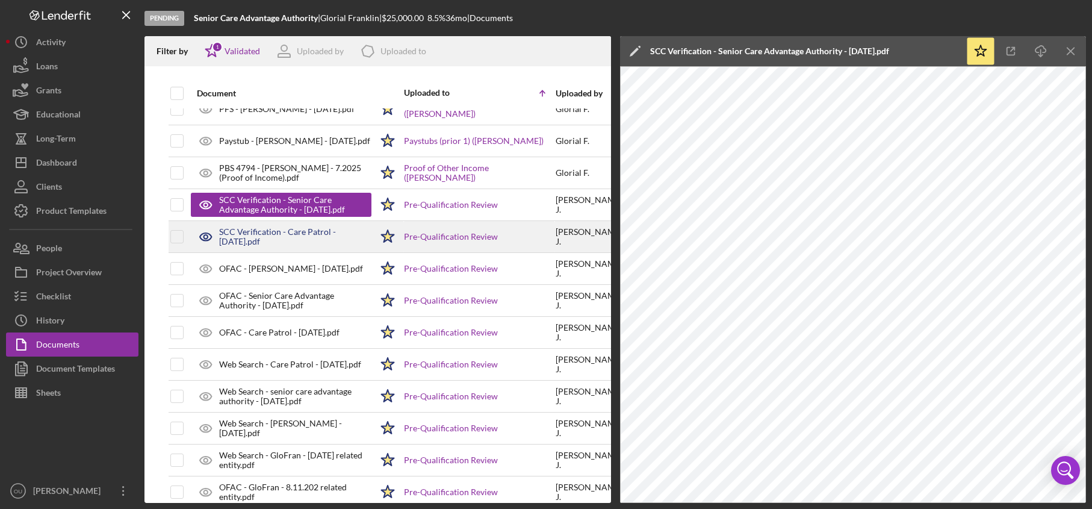
click at [287, 234] on div "SCC Verification - Care Patrol - 8.06.2025.pdf" at bounding box center [295, 236] width 152 height 19
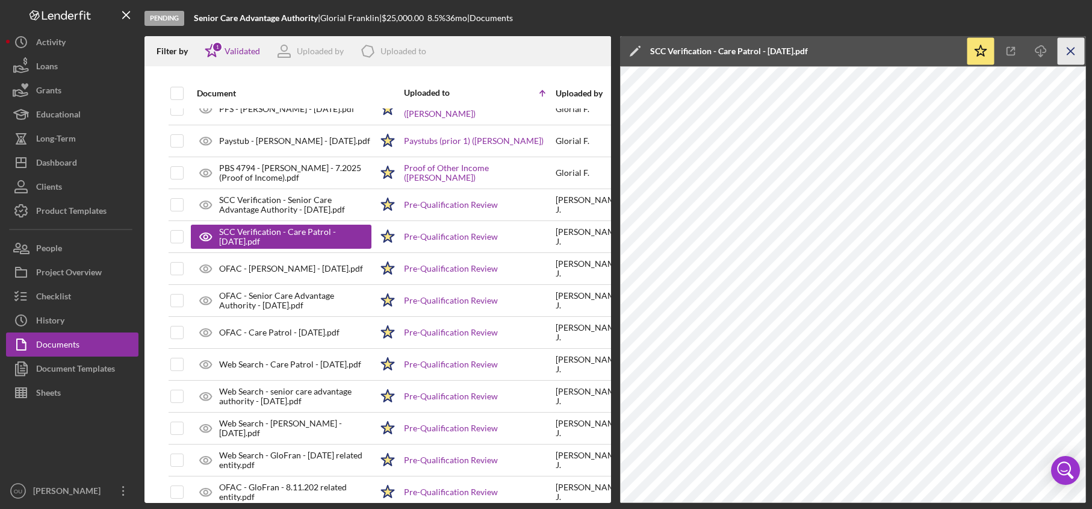
click at [1078, 52] on icon "Icon/Menu Close" at bounding box center [1070, 51] width 27 height 27
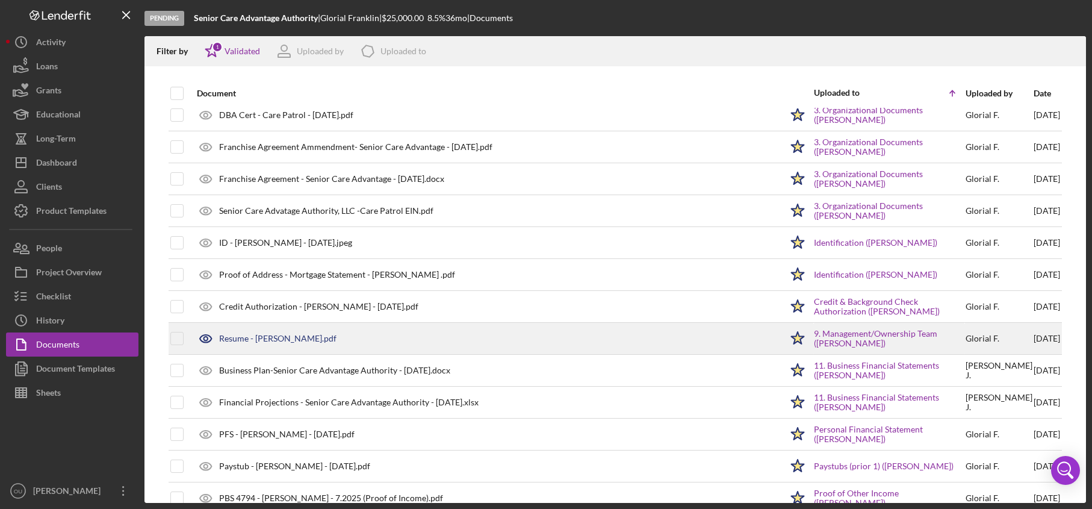
scroll to position [0, 0]
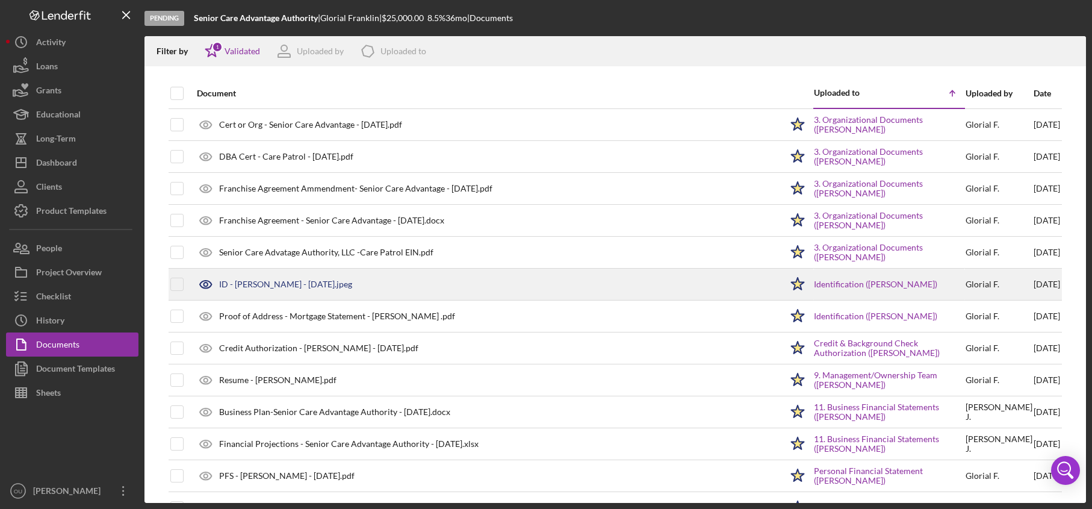
click at [300, 289] on div "ID - Glorial Franklin - 4.02.2027.jpeg" at bounding box center [486, 284] width 590 height 30
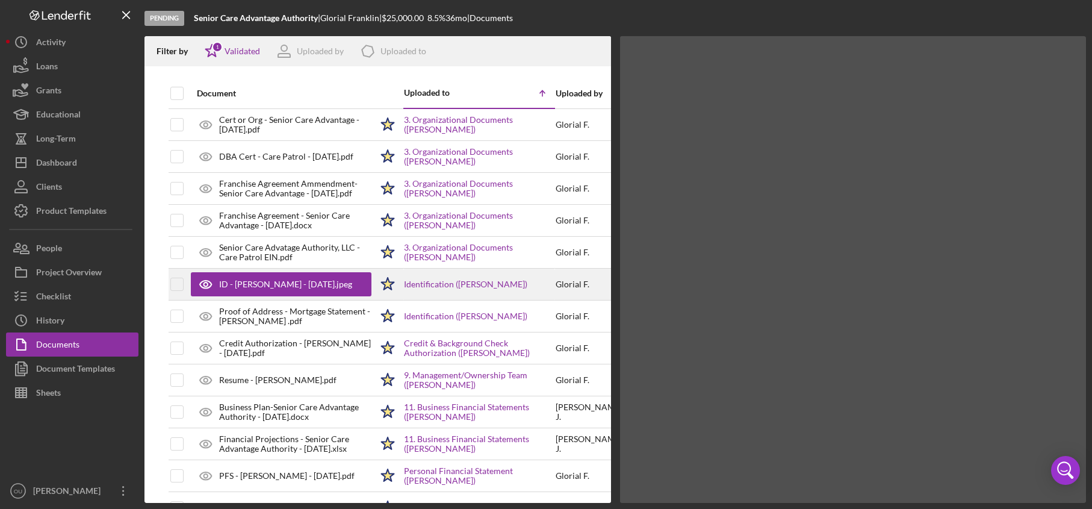
click at [300, 289] on div "ID - Glorial Franklin - 4.02.2027.jpeg" at bounding box center [281, 284] width 181 height 24
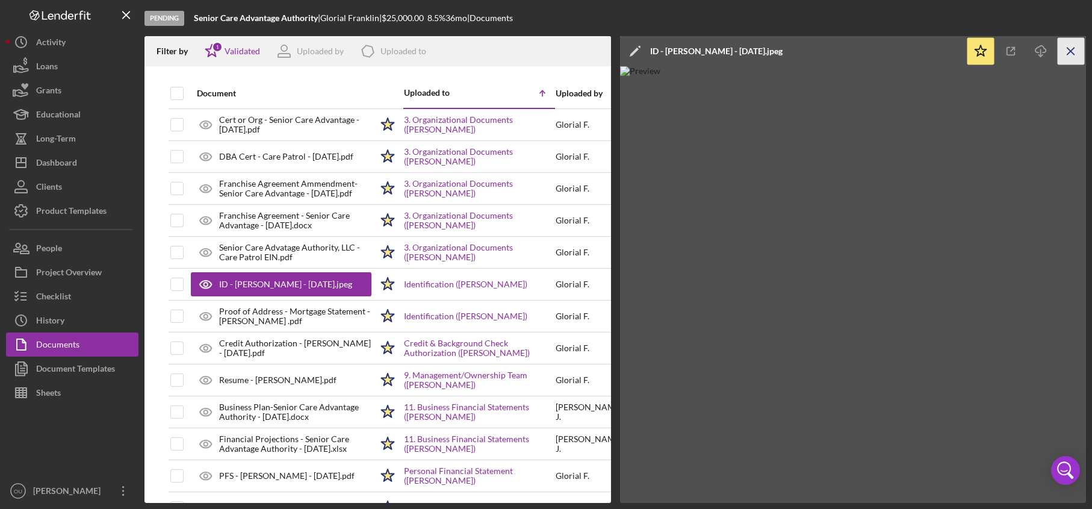
click at [1076, 52] on icon "Icon/Menu Close" at bounding box center [1070, 51] width 27 height 27
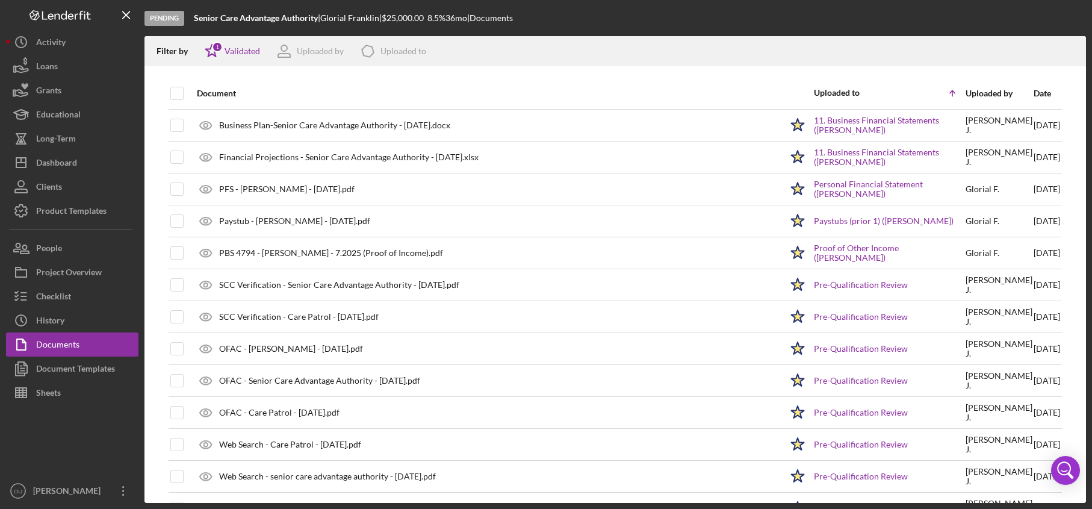
scroll to position [285, 0]
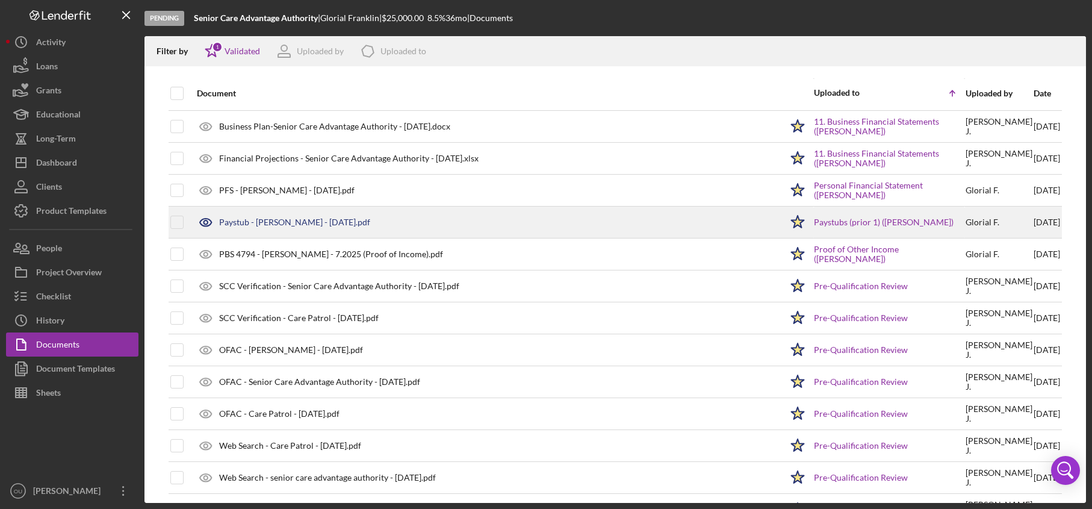
click at [322, 223] on div "Paystub - Glorial Franklin - 8.07.2025.pdf" at bounding box center [294, 222] width 151 height 10
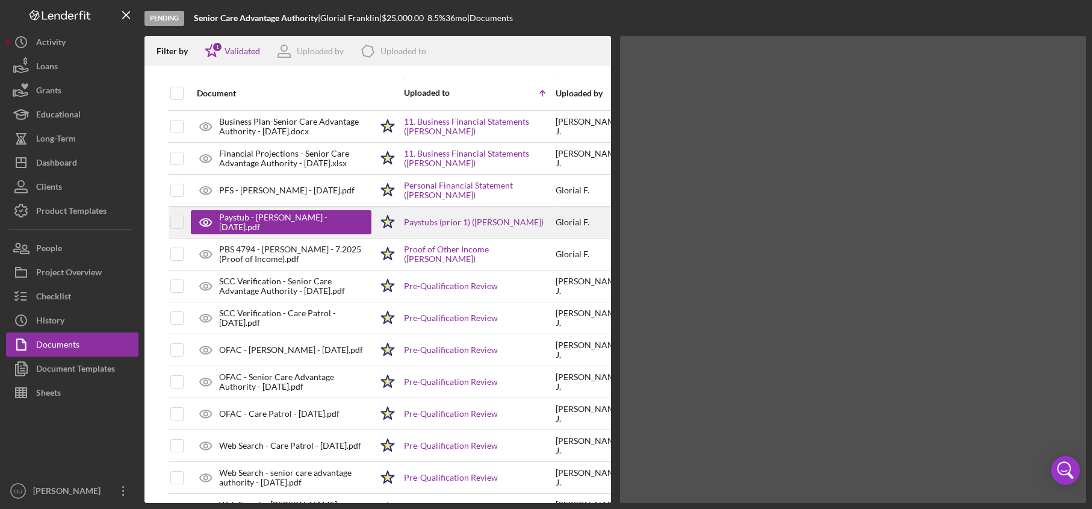
click at [322, 223] on div "Paystub - Glorial Franklin - 8.07.2025.pdf" at bounding box center [289, 221] width 140 height 19
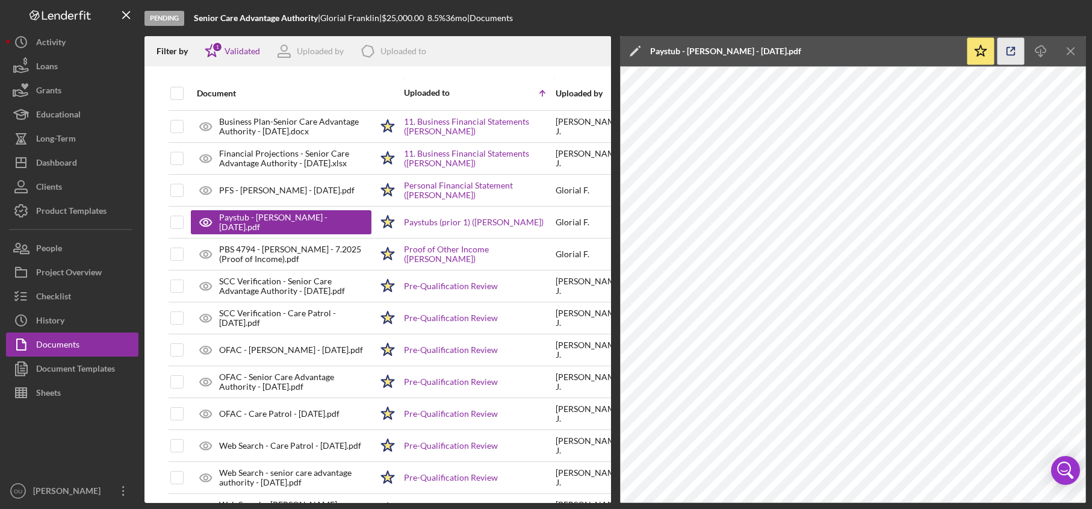
click at [1019, 51] on icon "button" at bounding box center [1010, 51] width 27 height 27
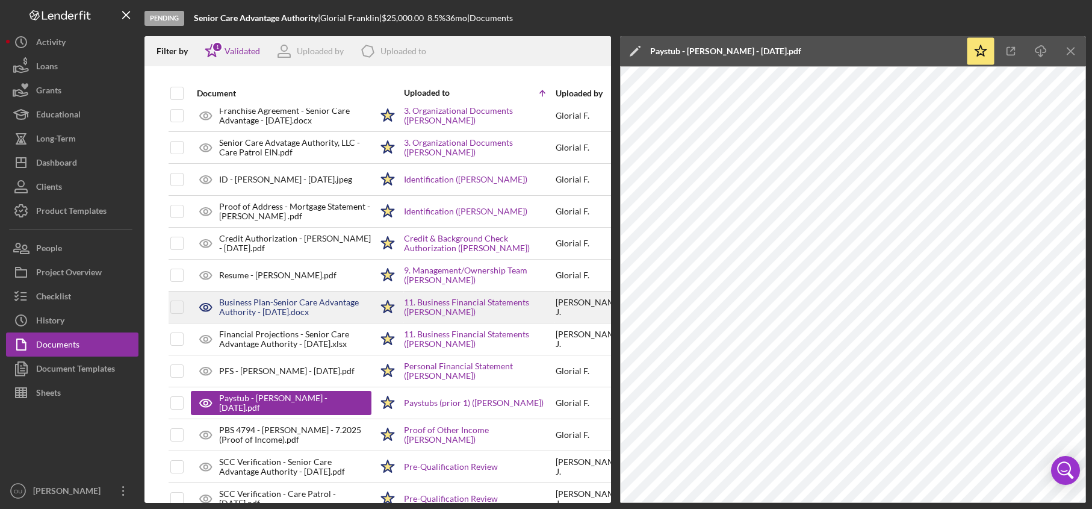
scroll to position [100, 0]
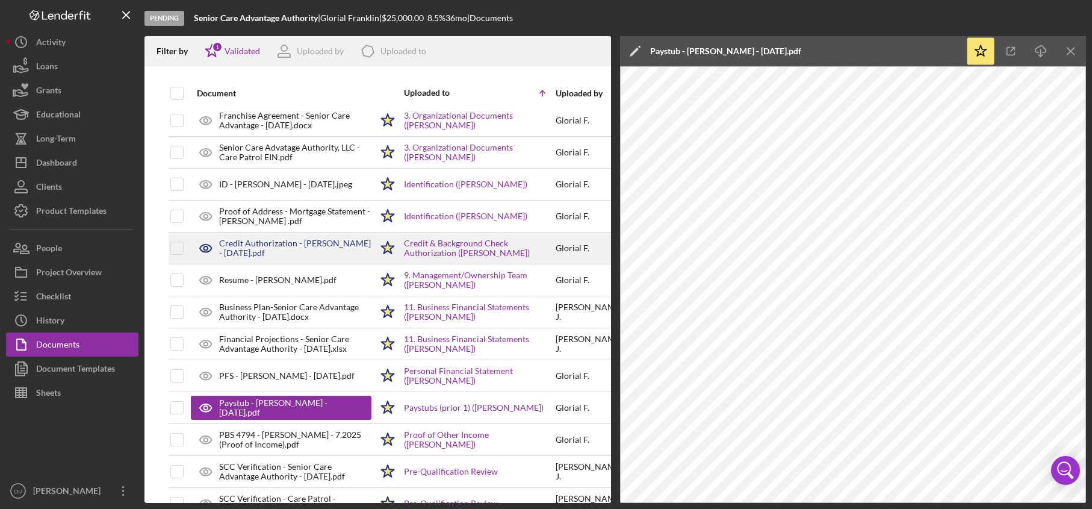
click at [301, 246] on div "Credit Authorization - Glorial Franklin - 8.10.2025.pdf" at bounding box center [295, 247] width 152 height 19
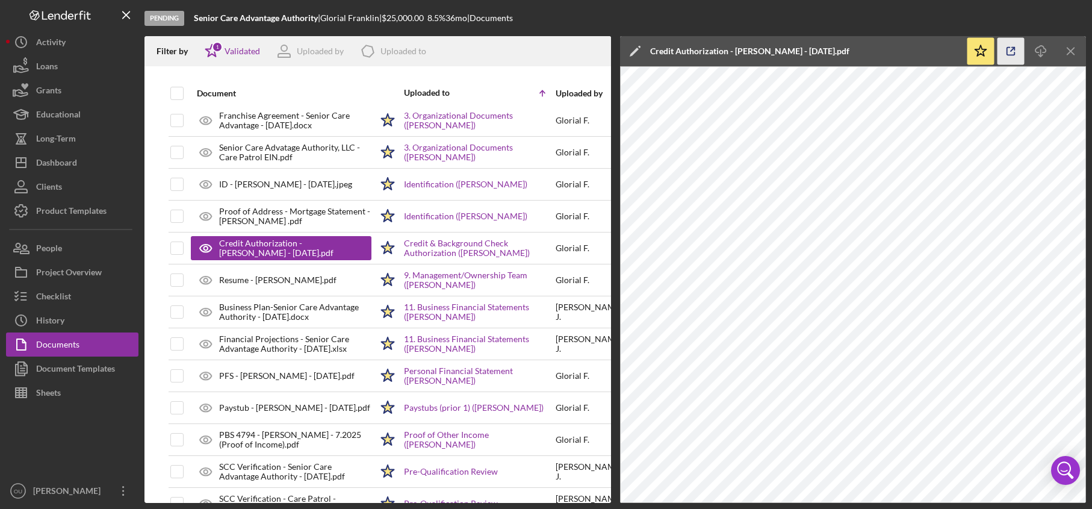
click at [1009, 49] on icon "button" at bounding box center [1010, 51] width 27 height 27
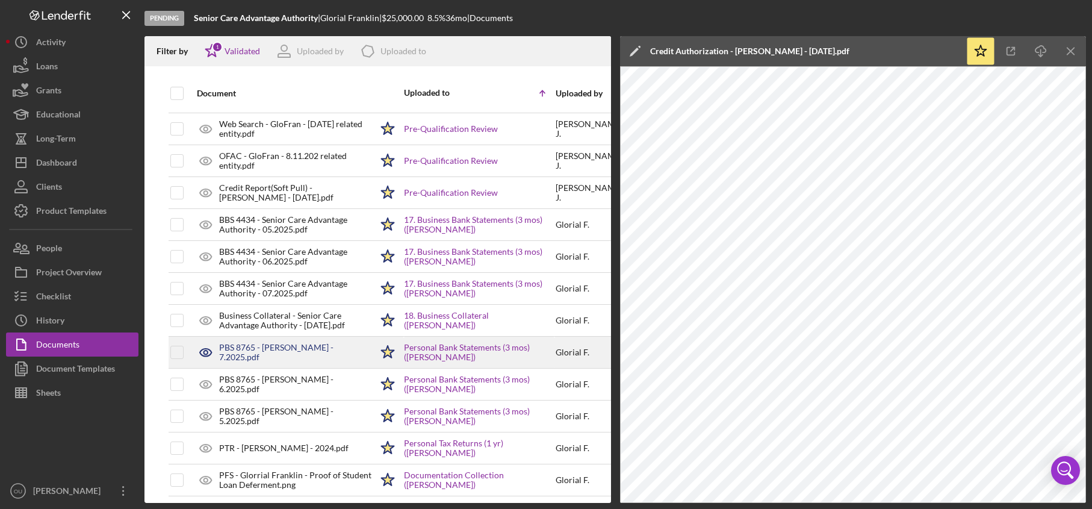
scroll to position [735, 0]
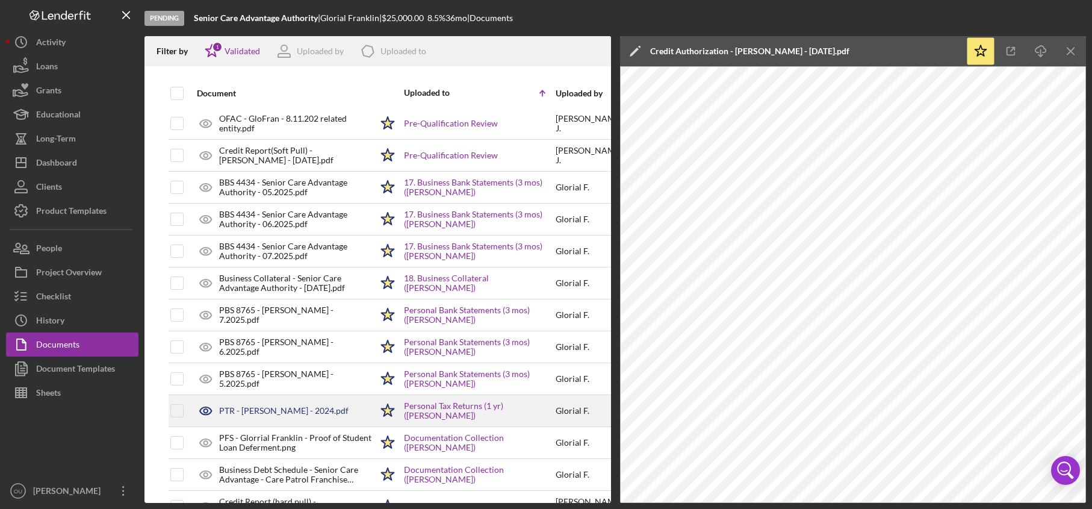
click at [318, 414] on div "PTR - Glorial Franklin - 2024.pdf" at bounding box center [283, 411] width 129 height 10
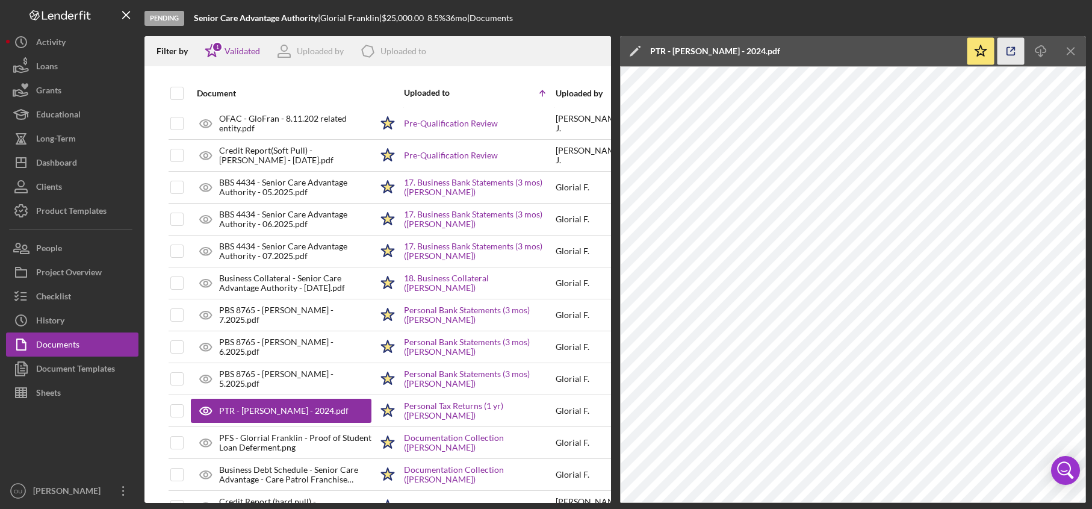
click at [1015, 53] on icon "button" at bounding box center [1010, 51] width 27 height 27
click at [1075, 49] on icon "Icon/Menu Close" at bounding box center [1070, 51] width 27 height 27
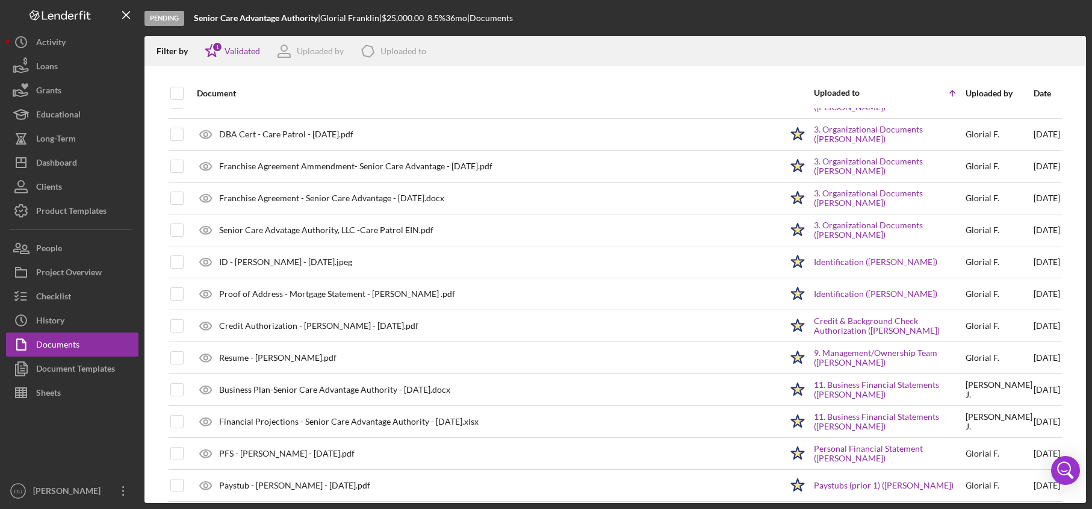
scroll to position [0, 0]
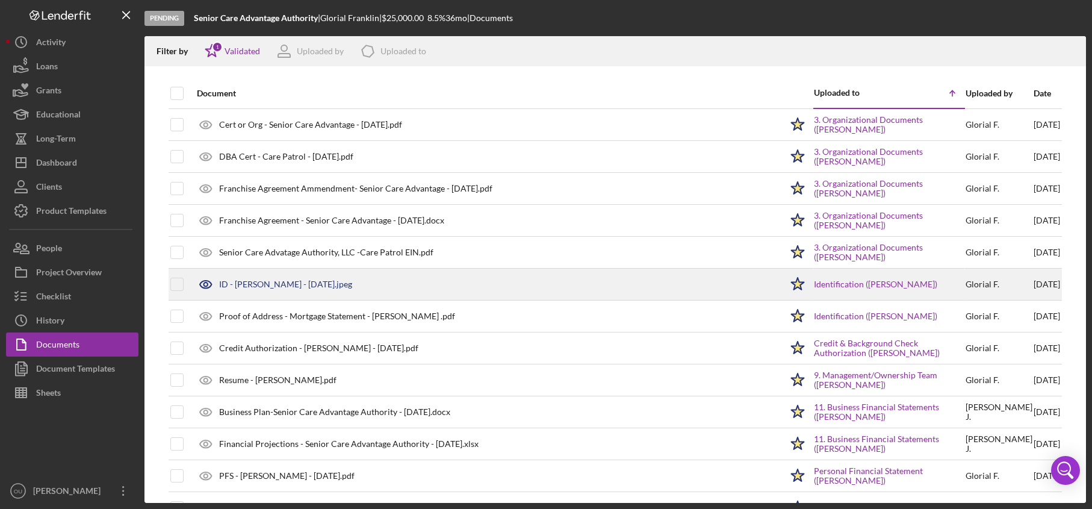
click at [301, 286] on div "ID - Glorial Franklin - 4.02.2027.jpeg" at bounding box center [285, 284] width 133 height 10
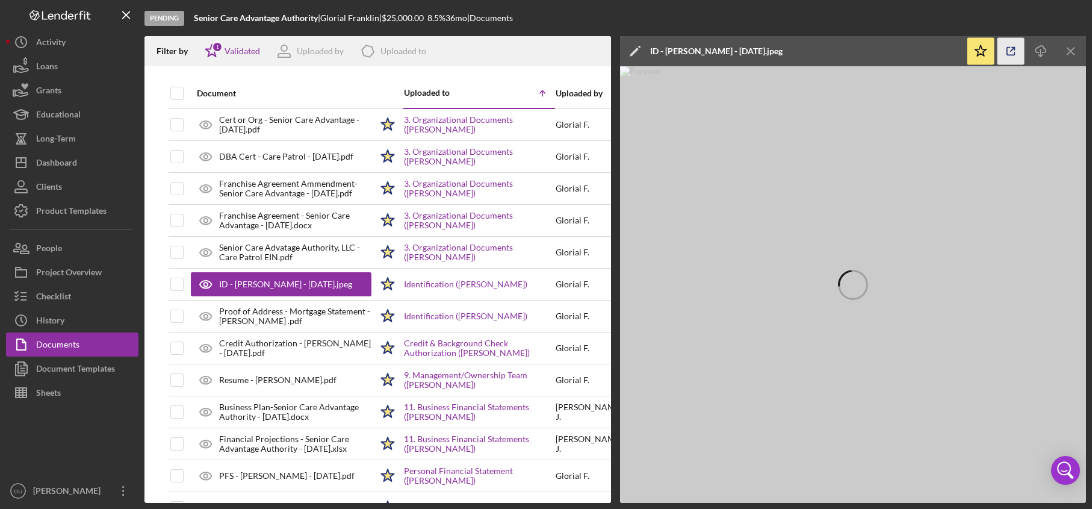
click at [1014, 48] on g "button" at bounding box center [1011, 52] width 8 height 8
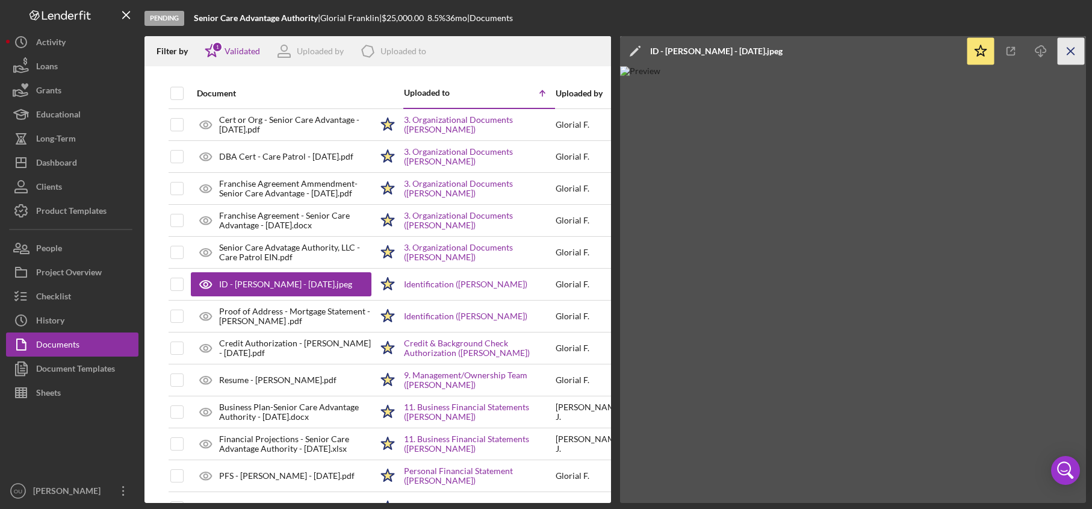
click at [1083, 45] on icon "Icon/Menu Close" at bounding box center [1070, 51] width 27 height 27
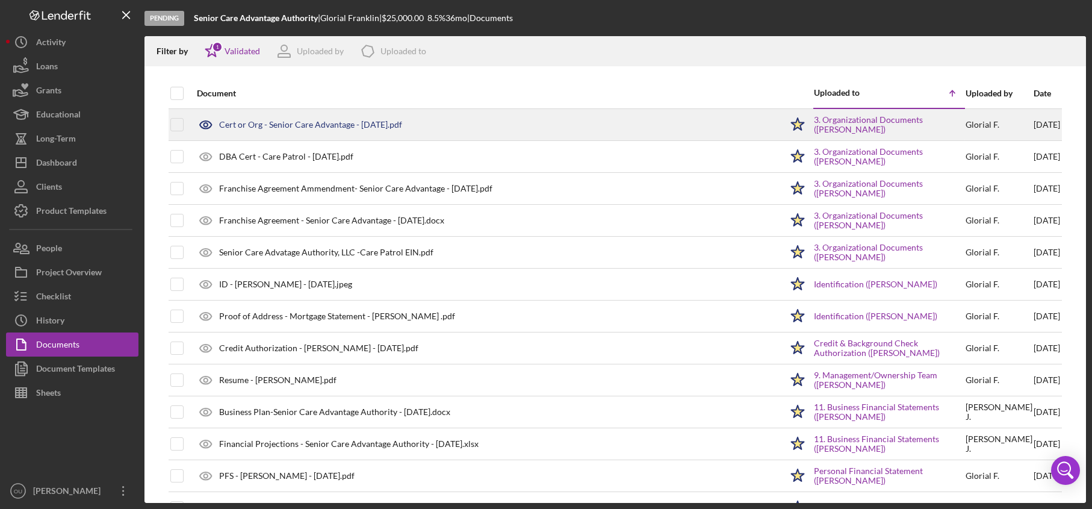
click at [284, 135] on div "Cert or Org - Senior Care Advantage - 5.02.2024.pdf" at bounding box center [486, 125] width 590 height 30
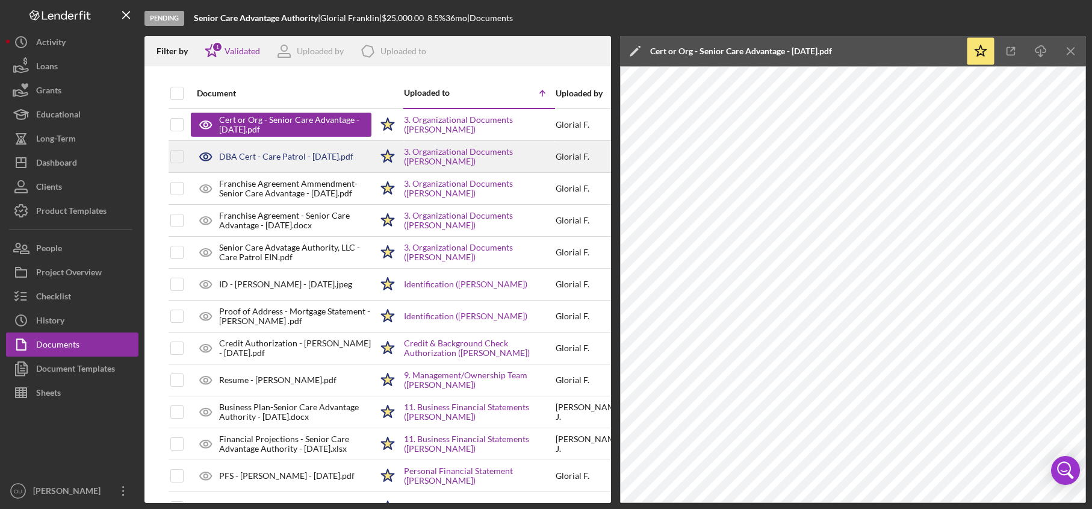
click at [323, 160] on div "DBA Cert - Care Patrol - 5.01.2024.pdf" at bounding box center [286, 157] width 134 height 10
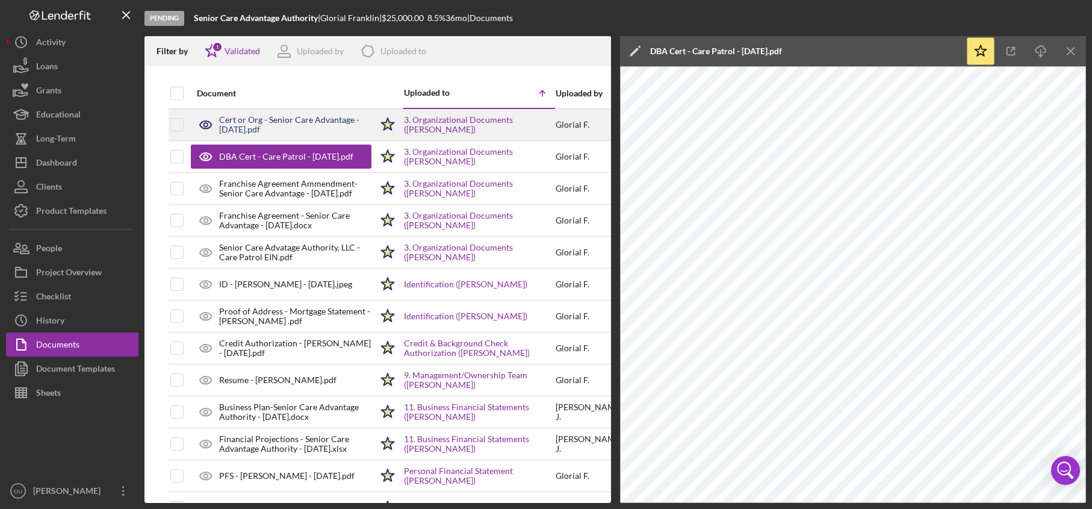
click at [303, 123] on div "Cert or Org - Senior Care Advantage - 5.02.2024.pdf" at bounding box center [295, 124] width 152 height 19
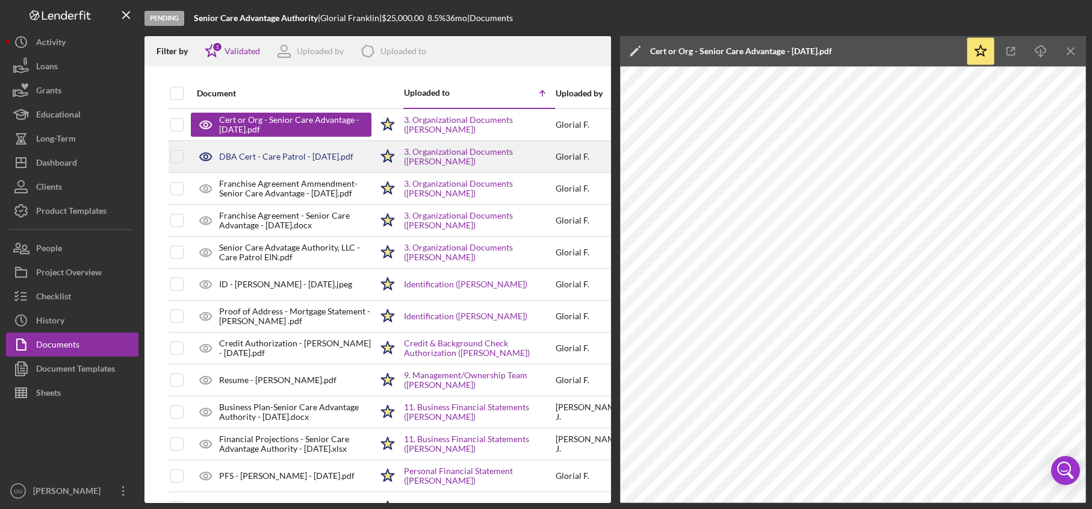
click at [328, 159] on div "DBA Cert - Care Patrol - 5.01.2024.pdf" at bounding box center [286, 157] width 134 height 10
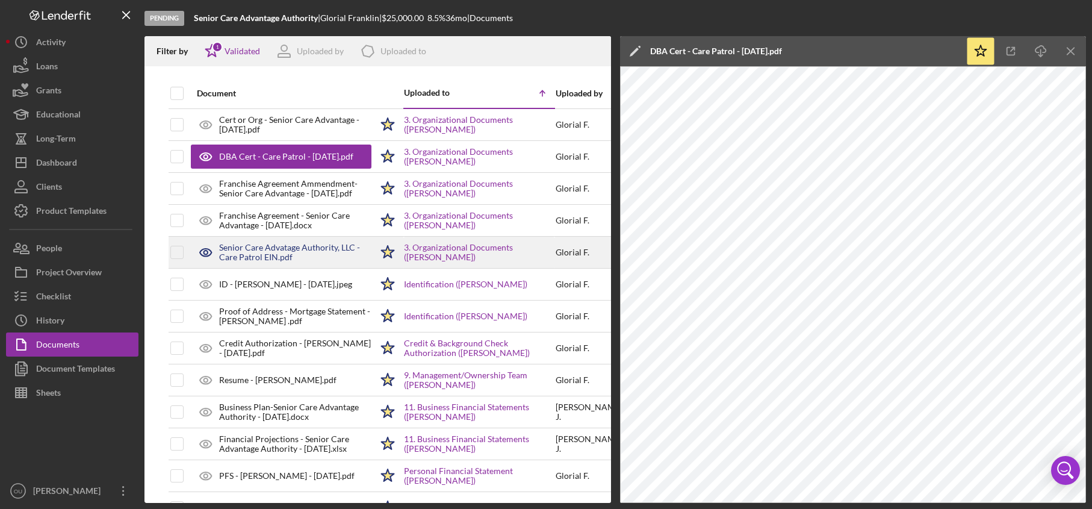
click at [258, 247] on div "Senior Care Advatage Authority, LLC -Care Patrol EIN.pdf" at bounding box center [295, 252] width 152 height 19
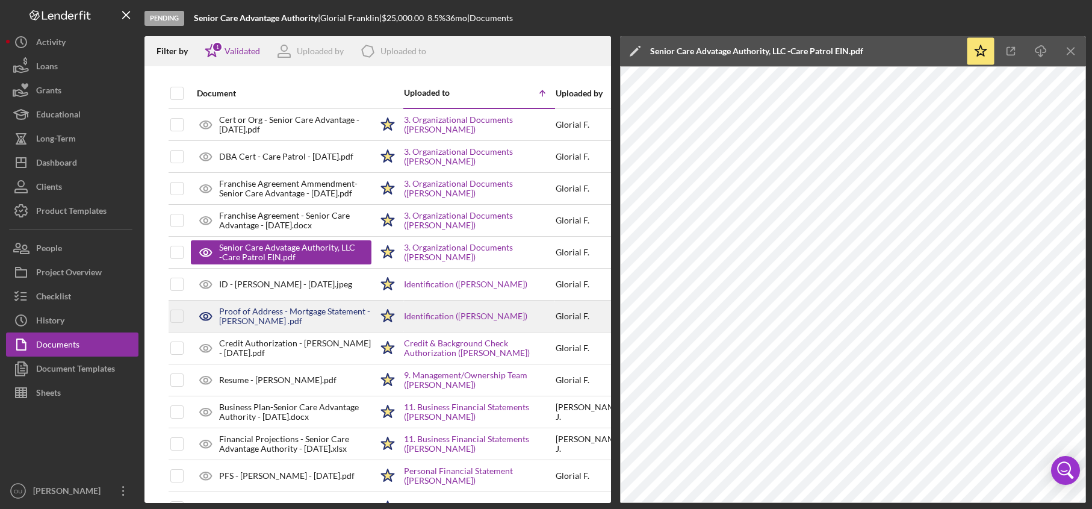
click at [258, 324] on div "Proof of Address - Mortgage Statement - Glorial Franklin .pdf" at bounding box center [295, 315] width 152 height 19
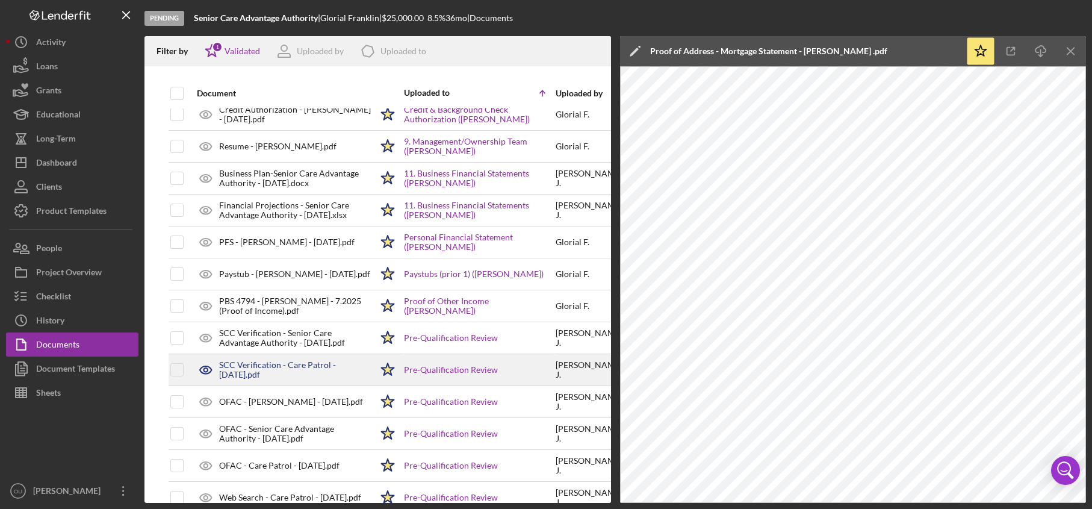
scroll to position [235, 0]
click at [256, 375] on div "SCC Verification - Care Patrol - 8.06.2025.pdf" at bounding box center [295, 368] width 152 height 19
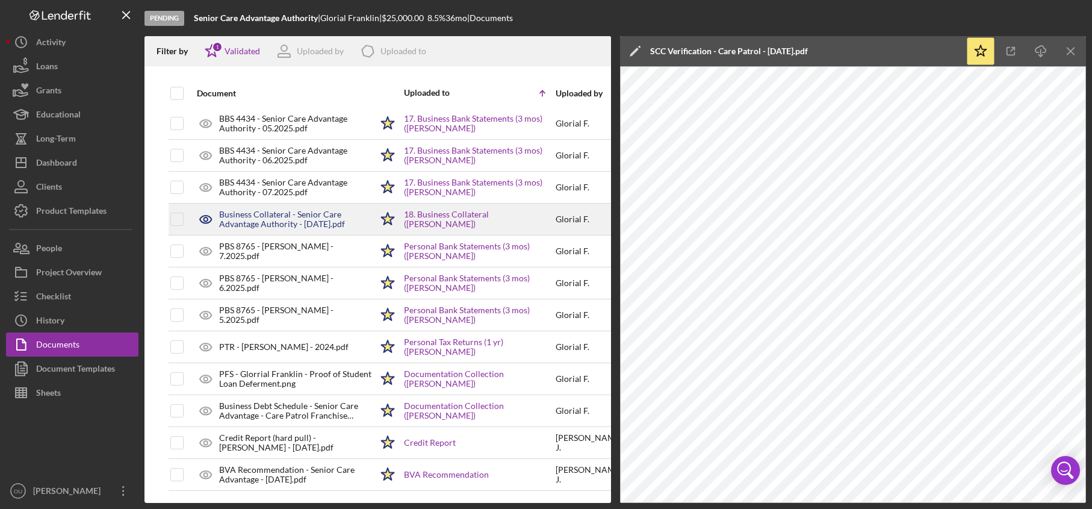
scroll to position [808, 0]
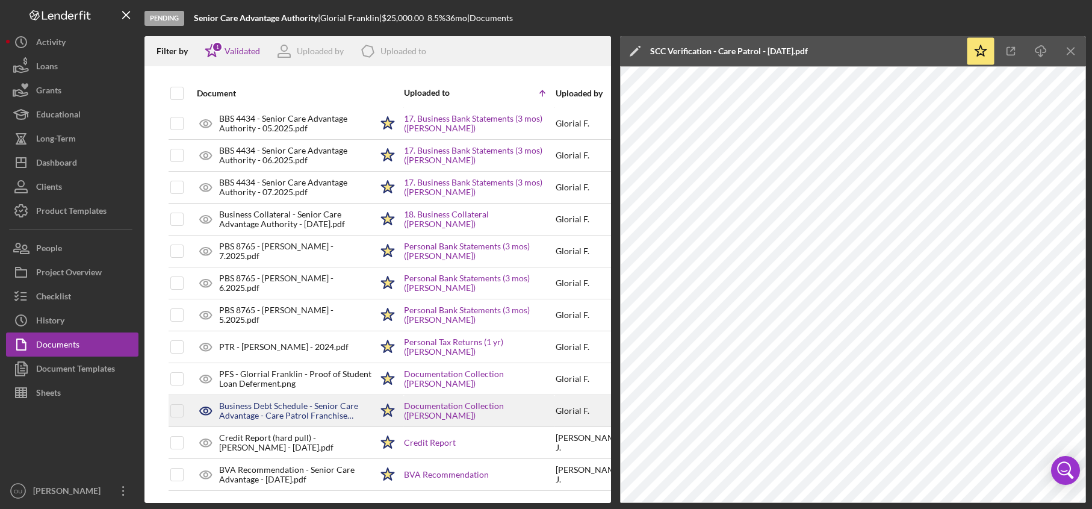
click at [313, 405] on div "Business Debt Schedule - Senior Care Advantage - Care Patrol Franchise Promisso…" at bounding box center [295, 410] width 152 height 19
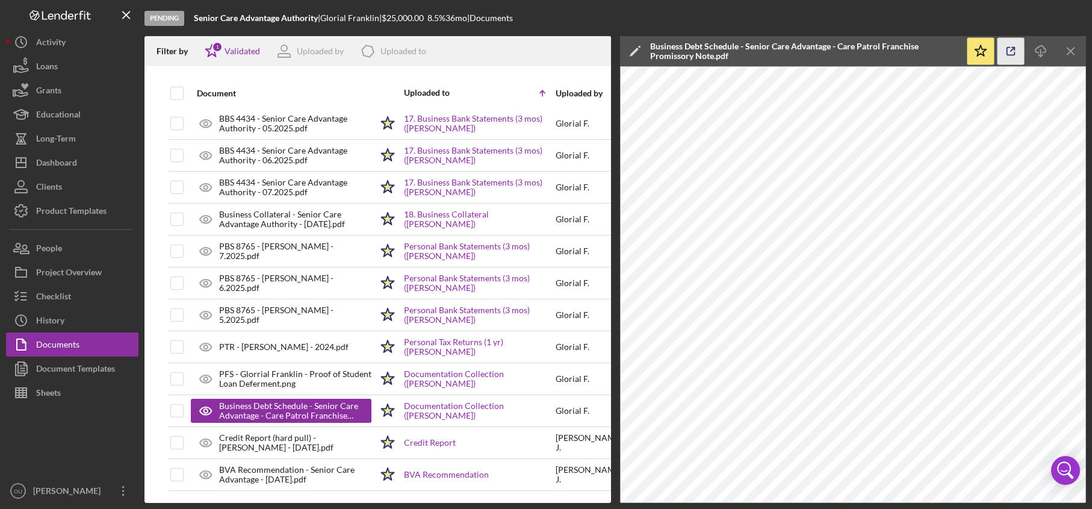
click at [1010, 52] on icon "button" at bounding box center [1010, 51] width 27 height 27
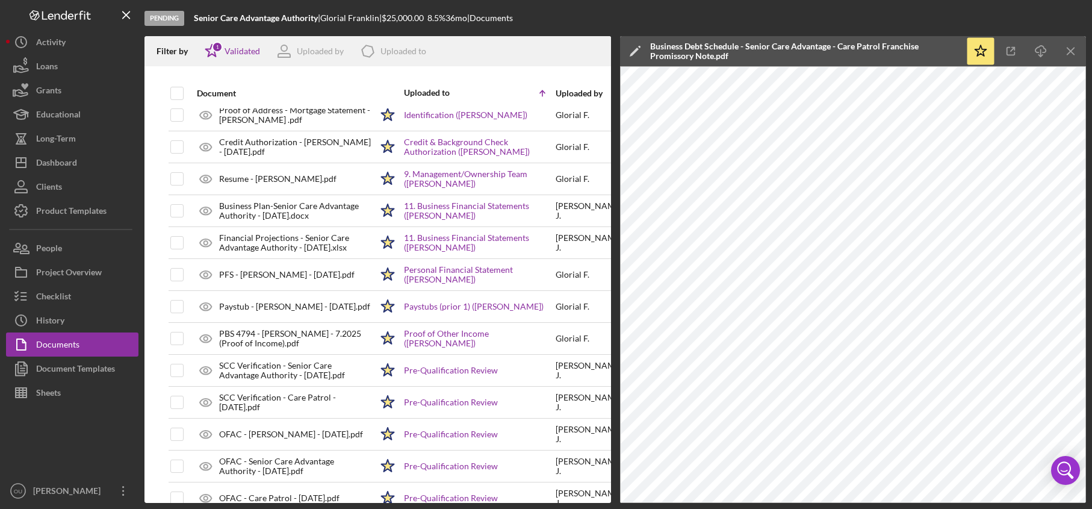
scroll to position [200, 0]
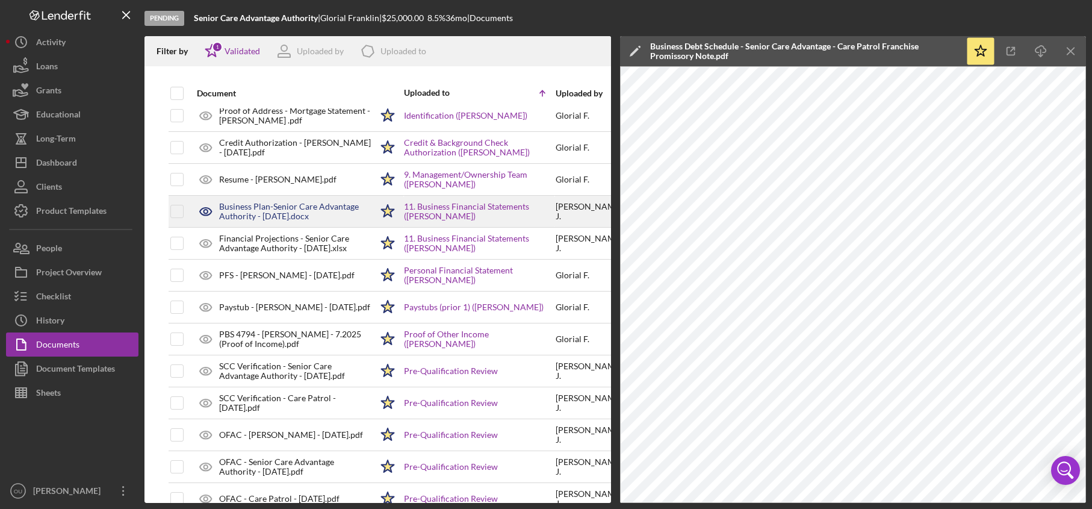
click at [262, 210] on div "Business Plan-Senior Care Advantage Authority - 5.5.25.docx" at bounding box center [295, 211] width 152 height 19
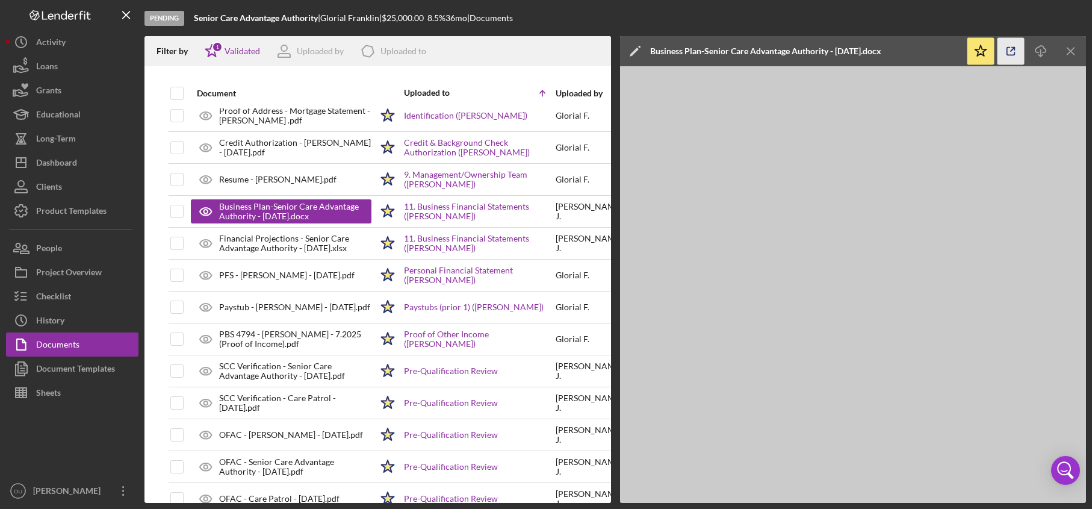
click at [1008, 58] on icon "button" at bounding box center [1010, 51] width 27 height 27
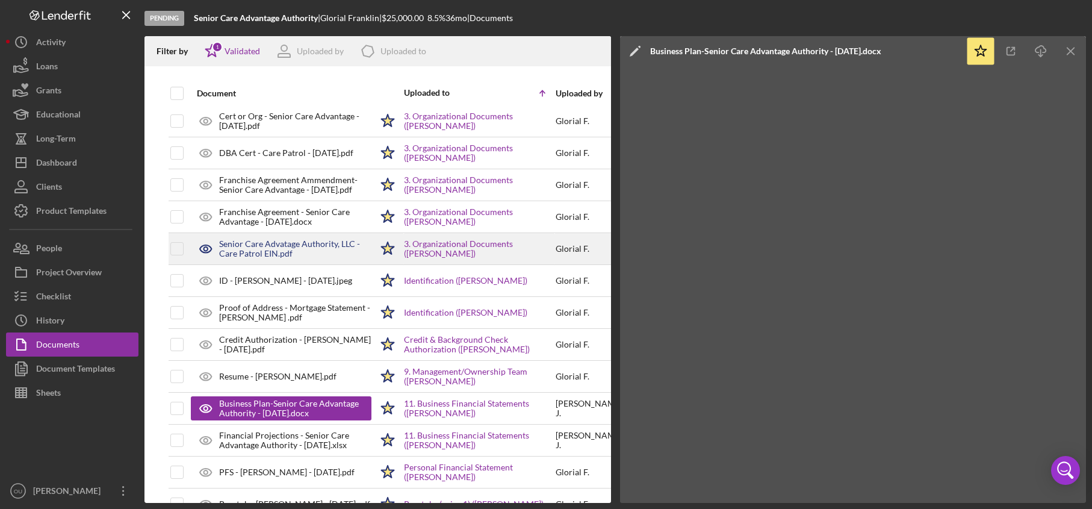
scroll to position [3, 0]
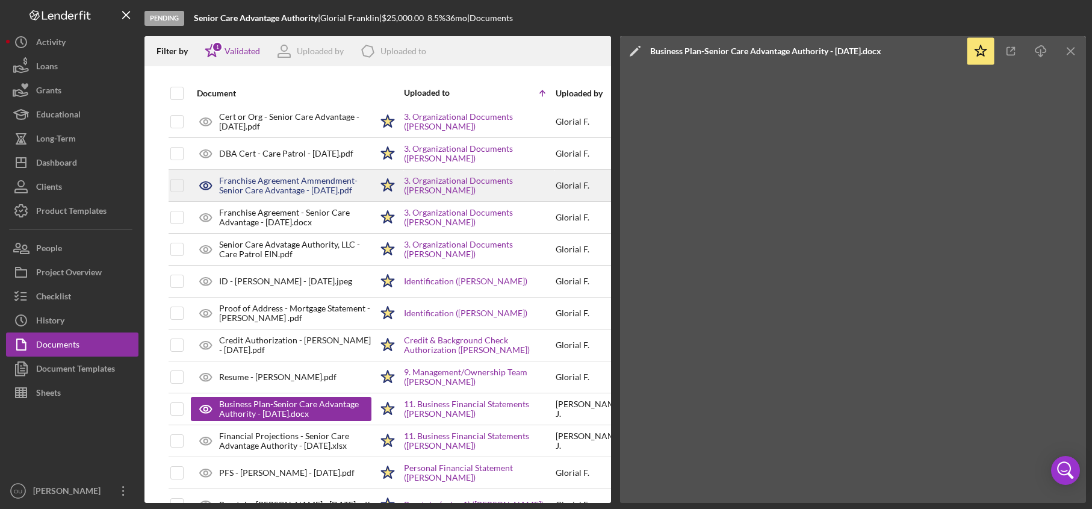
click at [271, 191] on div "Franchise Agreement Ammendment- Senior Care Advantage - 3.28.2024.pdf" at bounding box center [295, 185] width 152 height 19
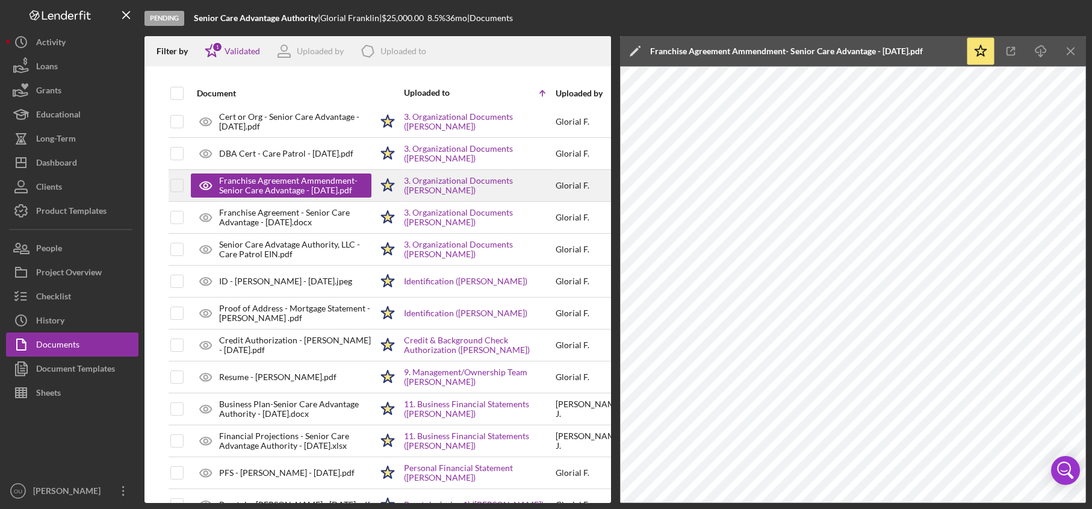
scroll to position [0, 0]
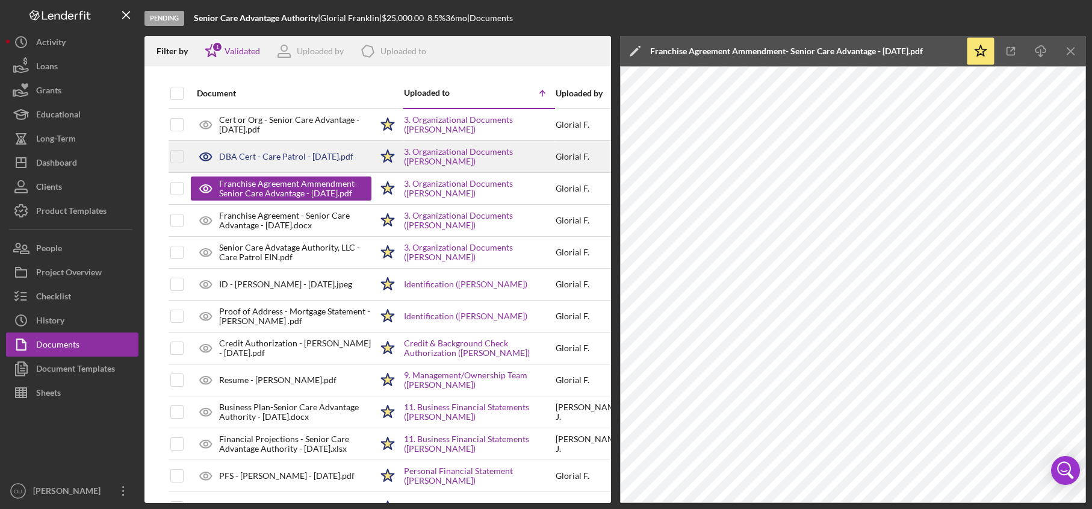
click at [255, 157] on div "DBA Cert - Care Patrol - 5.01.2024.pdf" at bounding box center [286, 157] width 134 height 10
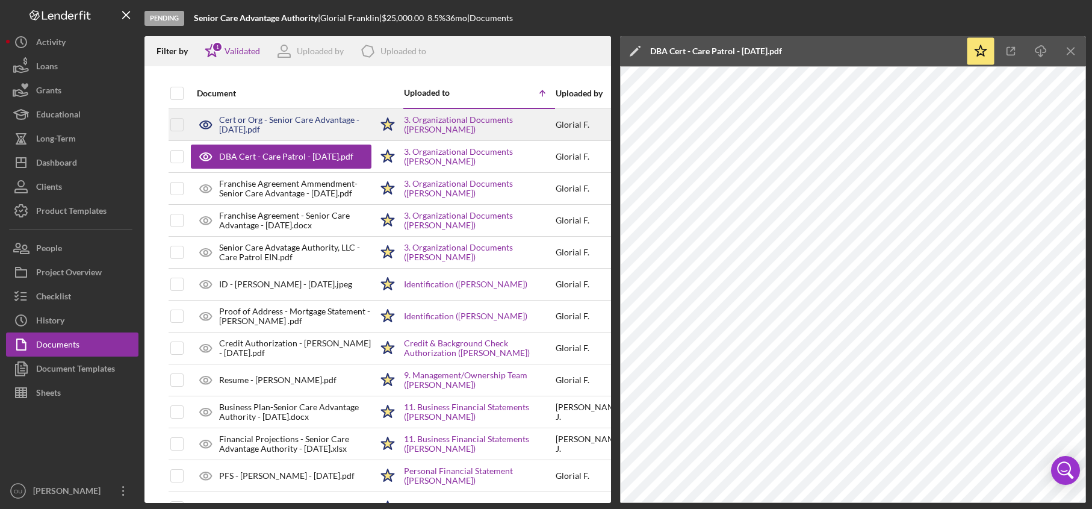
click at [277, 121] on div "Cert or Org - Senior Care Advantage - 5.02.2024.pdf" at bounding box center [295, 124] width 152 height 19
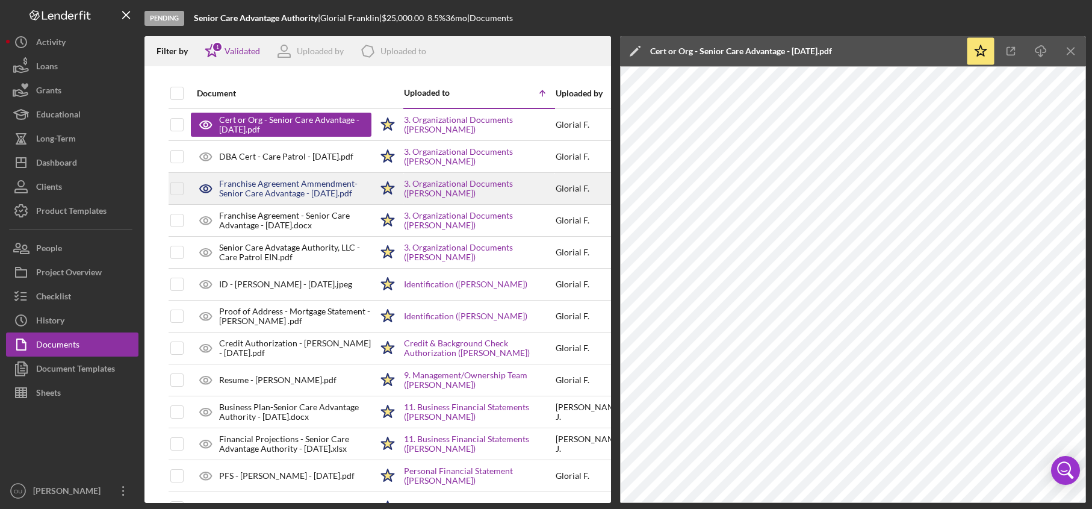
click at [261, 191] on div "Franchise Agreement Ammendment- Senior Care Advantage - 3.28.2024.pdf" at bounding box center [295, 188] width 152 height 19
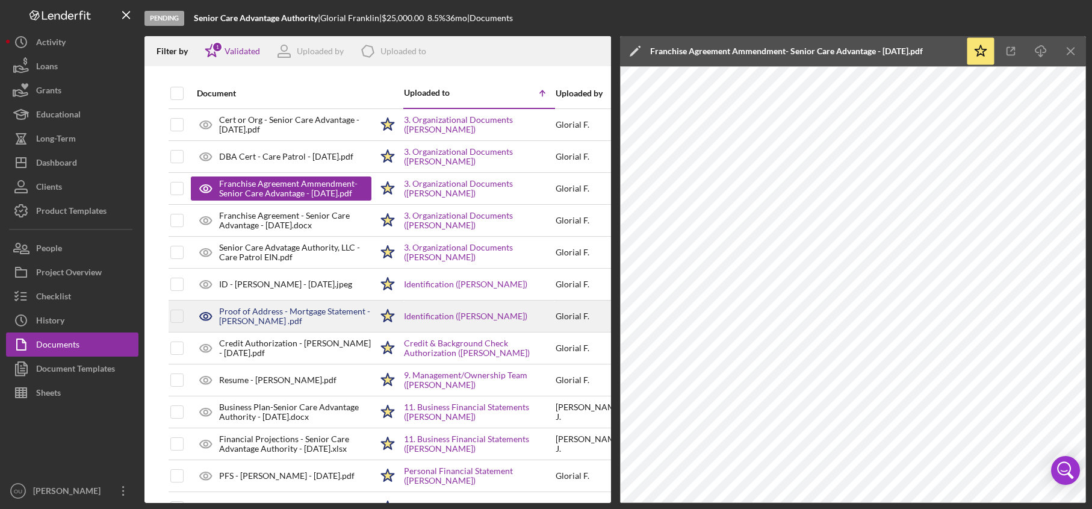
click at [265, 326] on div "Proof of Address - Mortgage Statement - Glorial Franklin .pdf" at bounding box center [281, 316] width 181 height 30
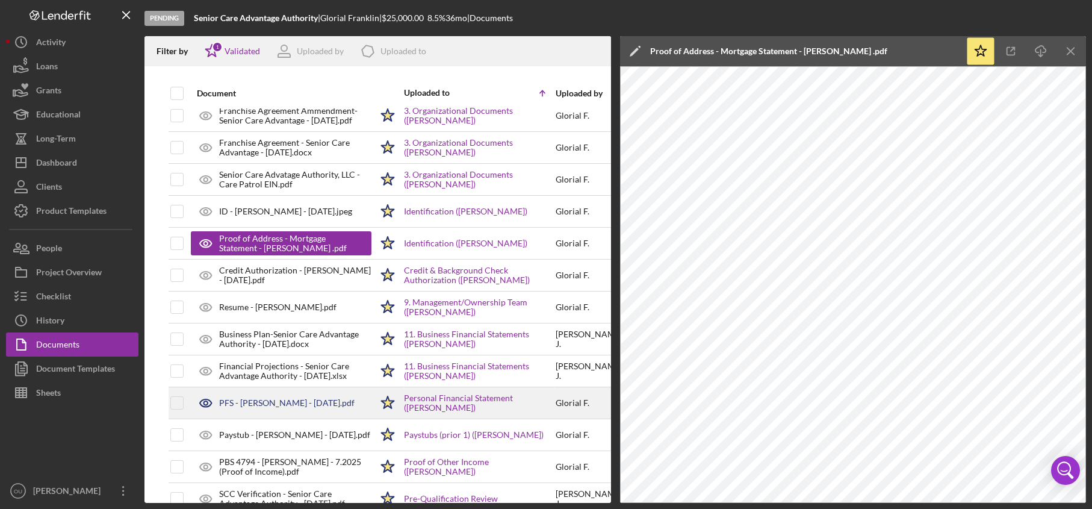
scroll to position [73, 0]
click at [278, 409] on div "PFS - Glorial Franklin - 8.10.2025.pdf" at bounding box center [281, 402] width 181 height 30
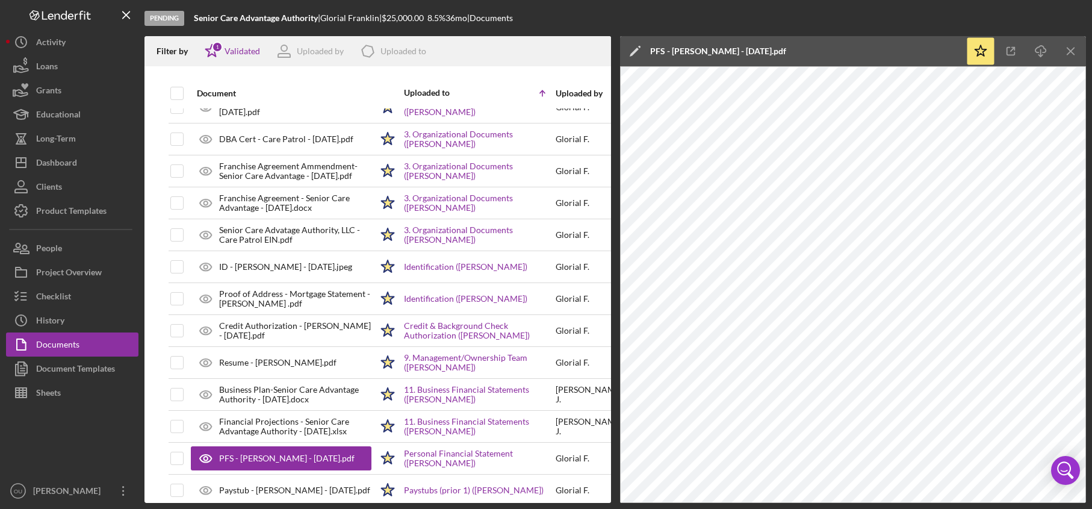
scroll to position [0, 0]
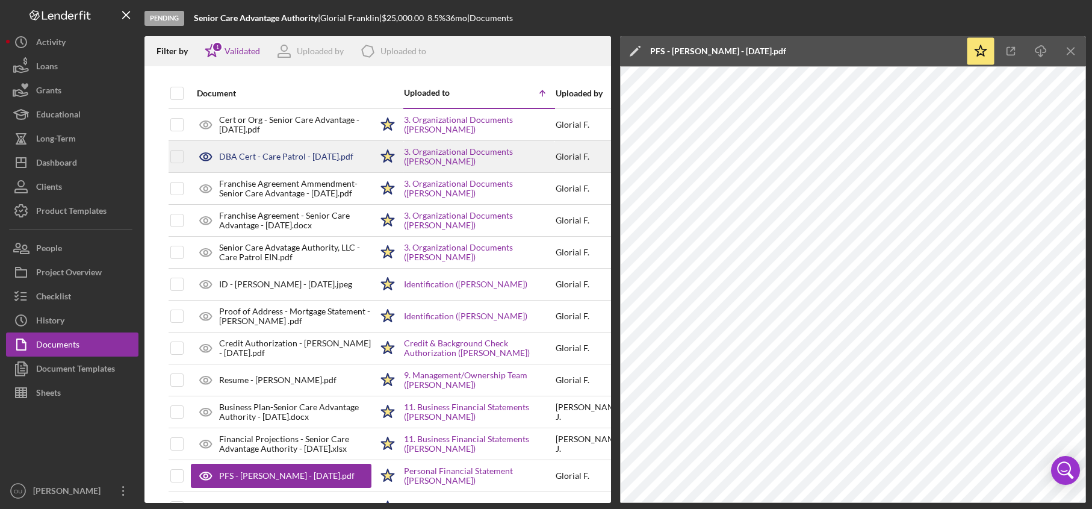
click at [299, 158] on div "DBA Cert - Care Patrol - 5.01.2024.pdf" at bounding box center [286, 157] width 134 height 10
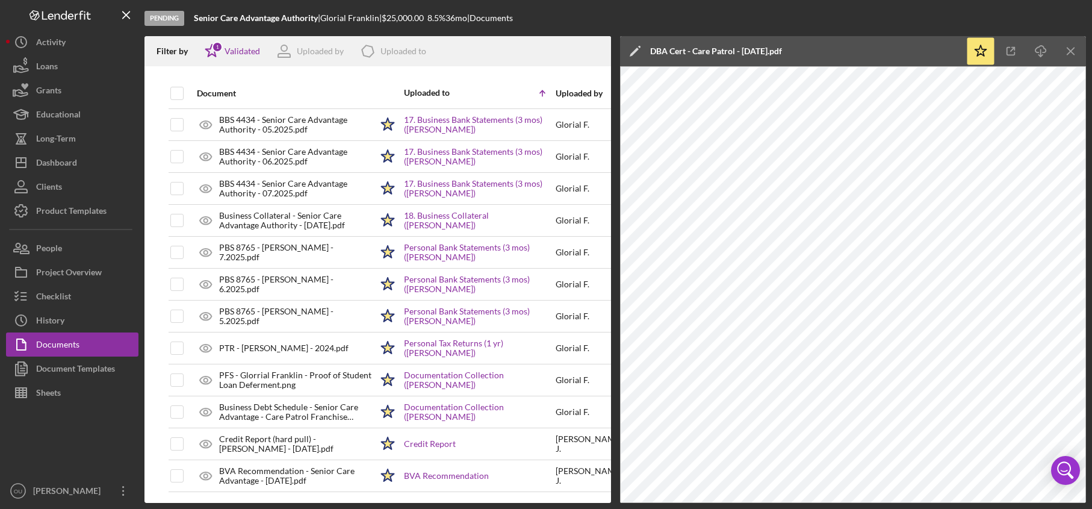
scroll to position [808, 0]
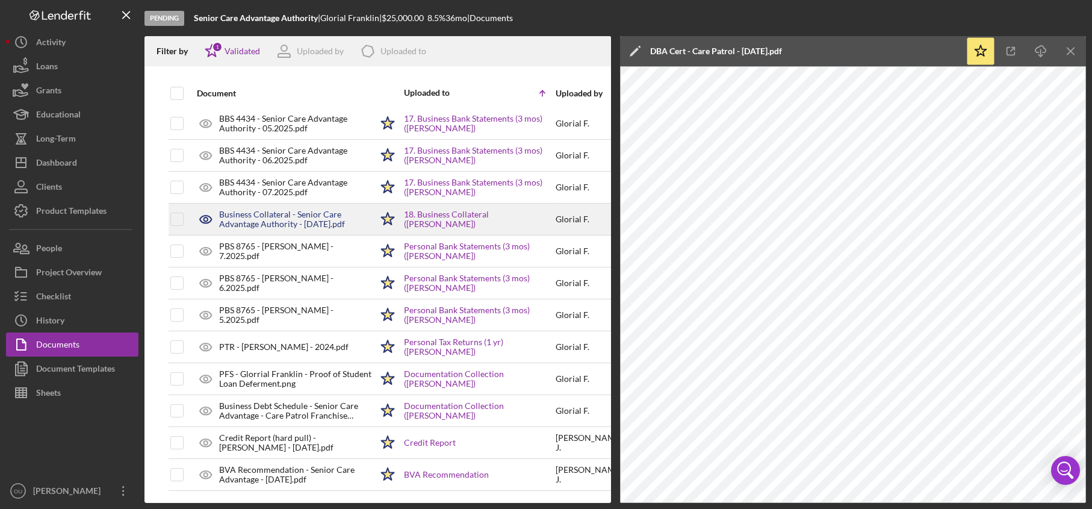
click at [276, 209] on div "Business Collateral - Senior Care Advantage Authority - 8.19.2025.pdf" at bounding box center [295, 218] width 152 height 19
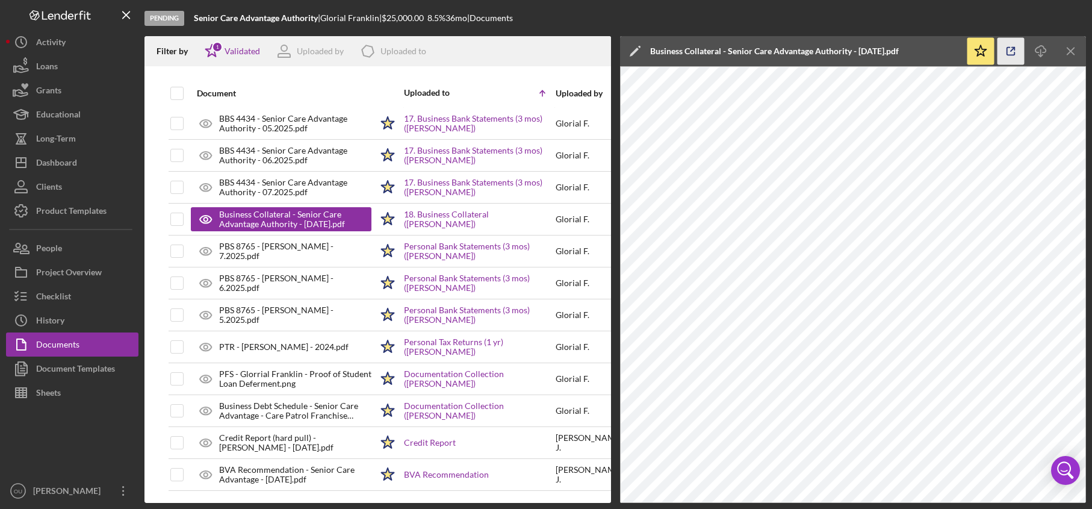
click at [1022, 57] on icon "button" at bounding box center [1010, 51] width 27 height 27
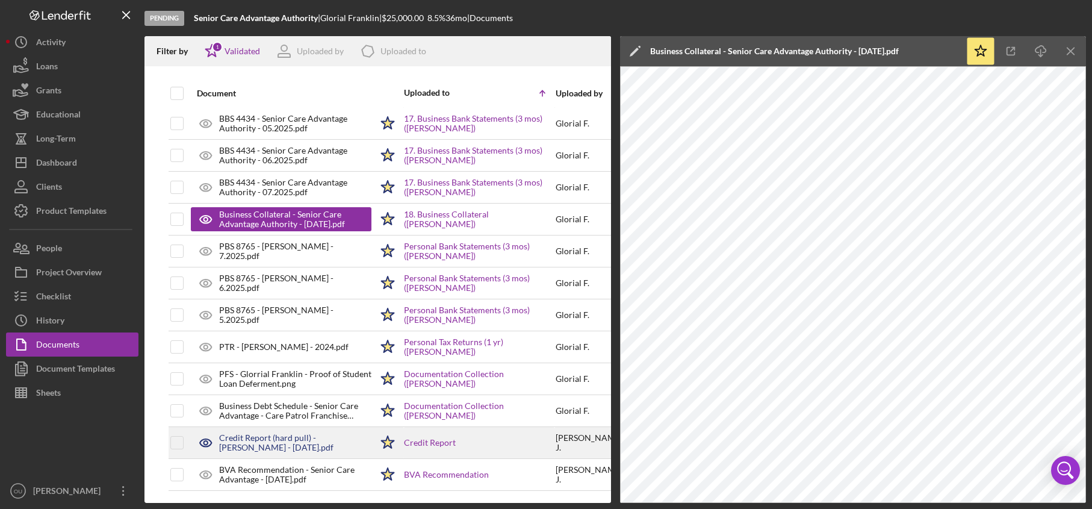
click at [264, 433] on div "Credit Report (hard pull) - Glorial Franklin - 8.22.2025.pdf" at bounding box center [295, 442] width 152 height 19
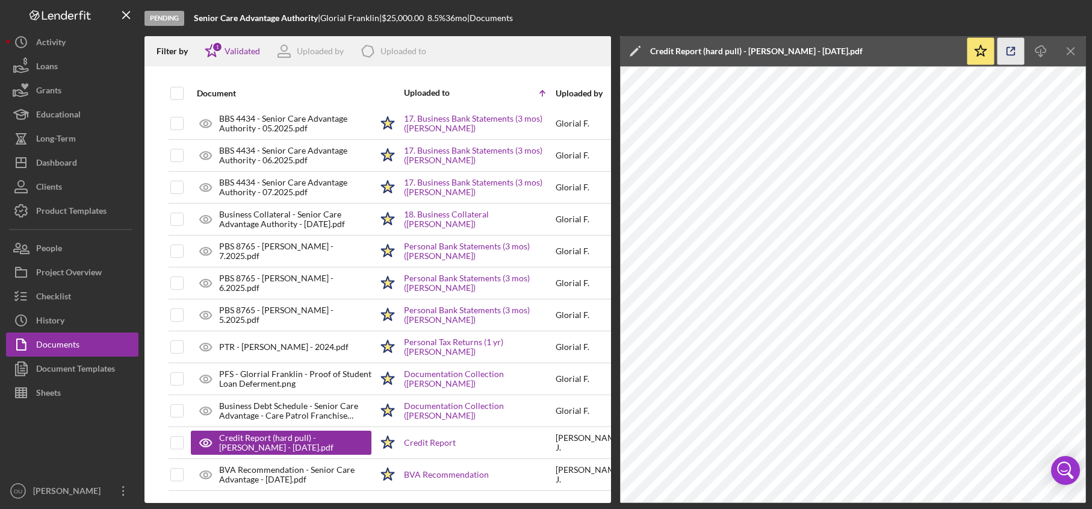
click at [1010, 49] on icon "button" at bounding box center [1010, 51] width 27 height 27
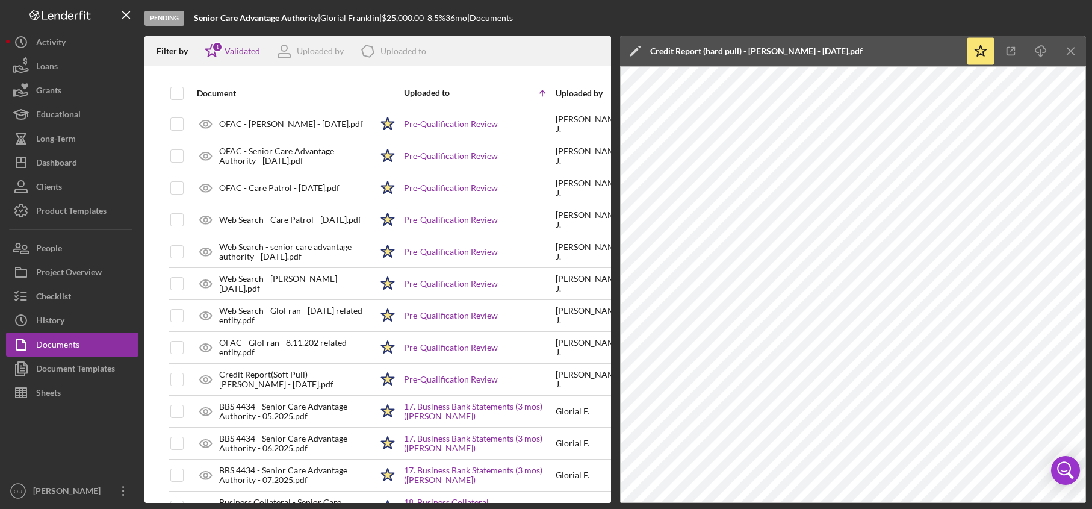
scroll to position [512, 0]
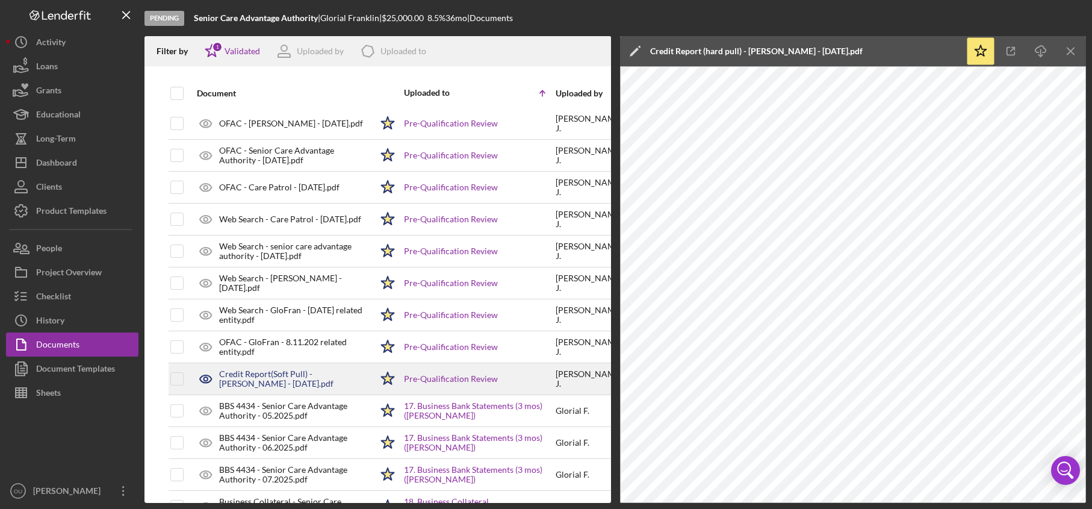
click at [303, 374] on div "Credit Report(Soft Pull) - Glorial Franklin - 8.14.2025.pdf" at bounding box center [295, 378] width 152 height 19
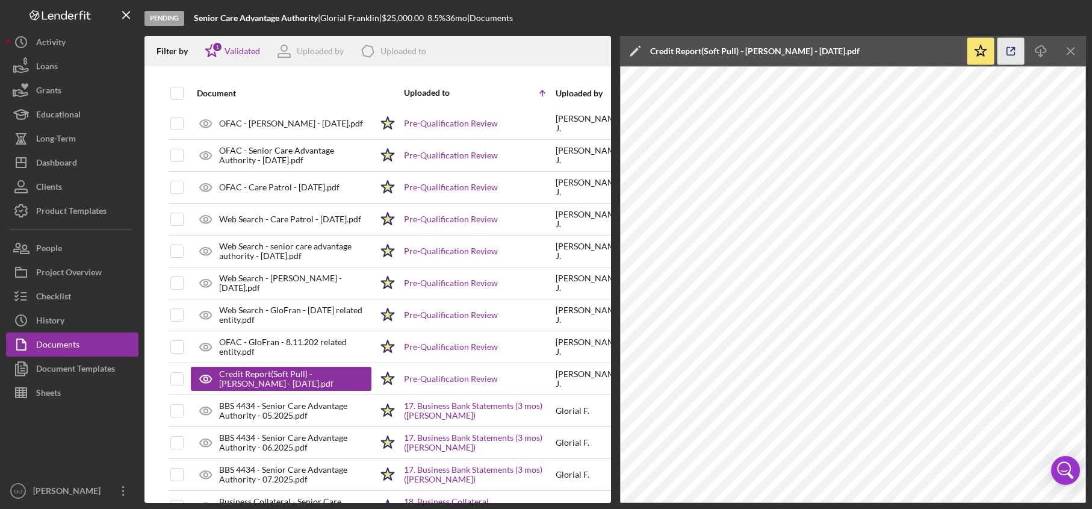
click at [1014, 55] on icon "button" at bounding box center [1011, 52] width 8 height 8
click at [1073, 52] on icon "Icon/Menu Close" at bounding box center [1070, 51] width 27 height 27
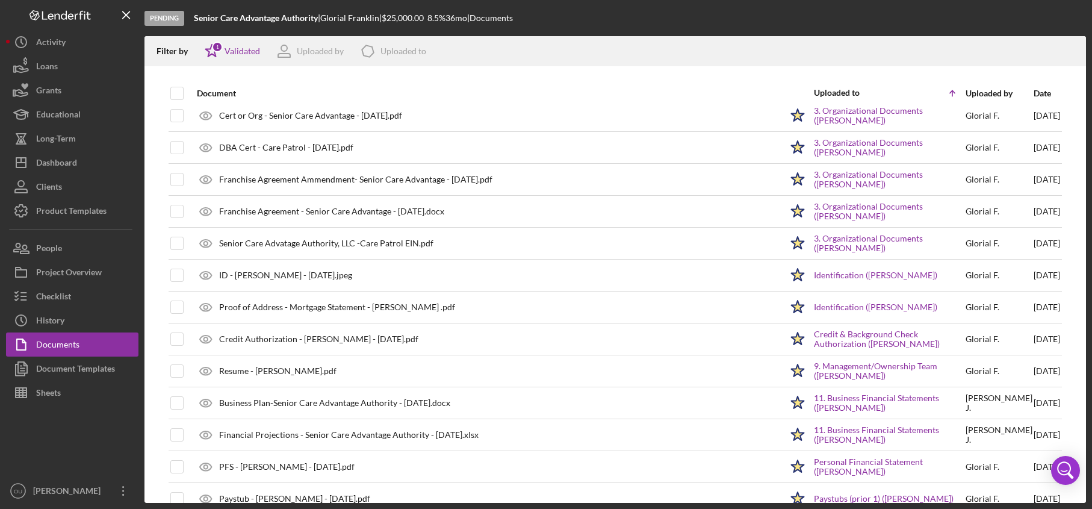
scroll to position [0, 0]
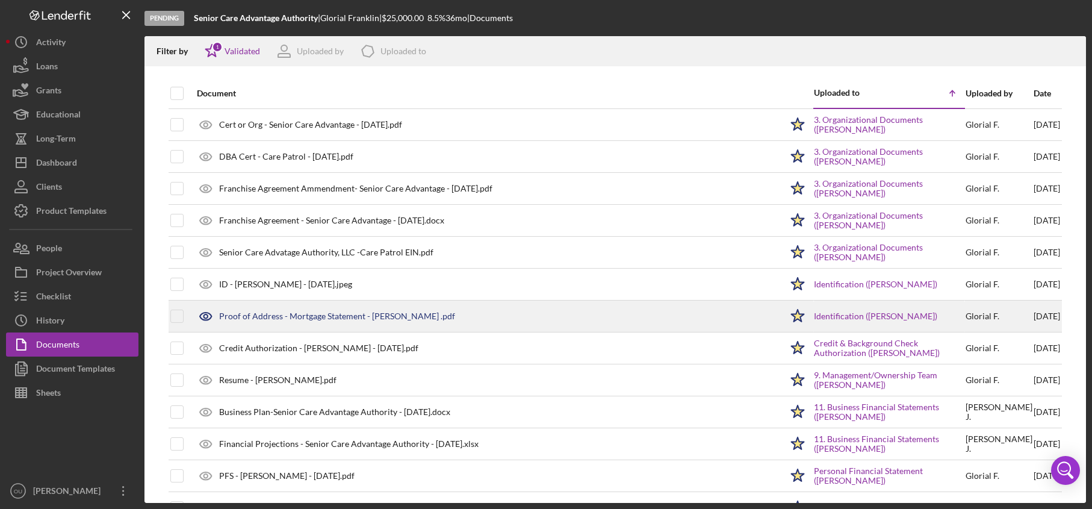
click at [389, 318] on div "Proof of Address - Mortgage Statement - Glorial Franklin .pdf" at bounding box center [337, 316] width 236 height 10
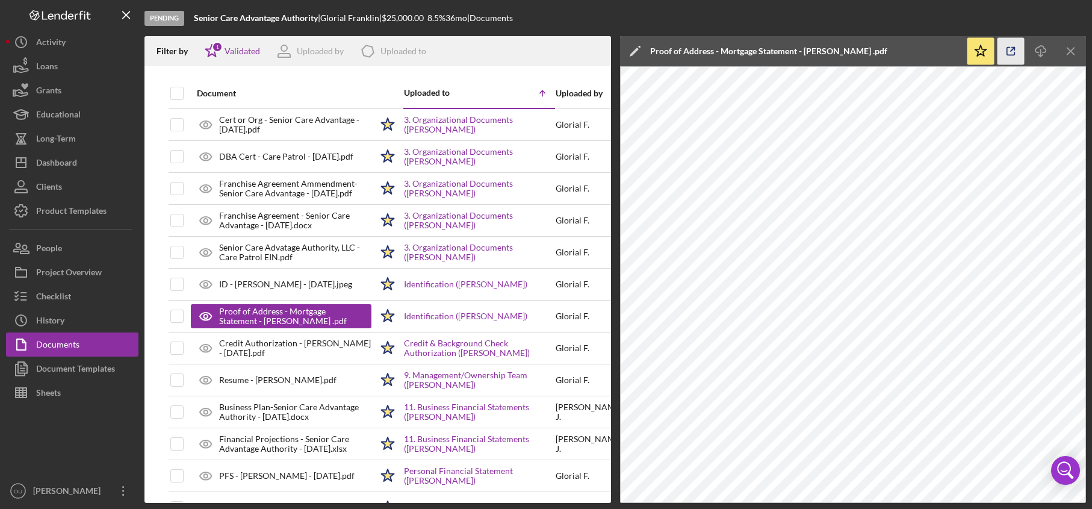
click at [1017, 52] on icon "button" at bounding box center [1010, 51] width 27 height 27
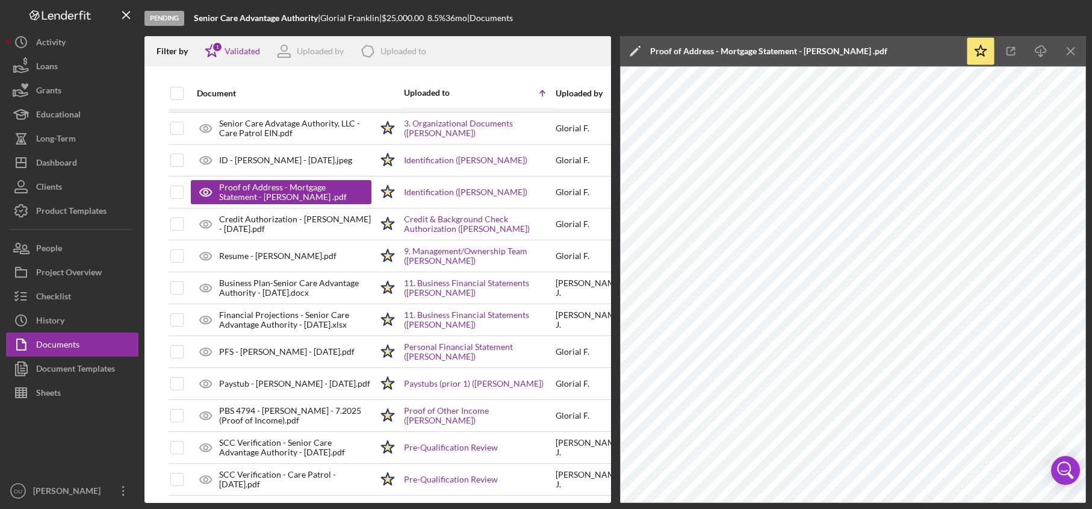
scroll to position [126, 0]
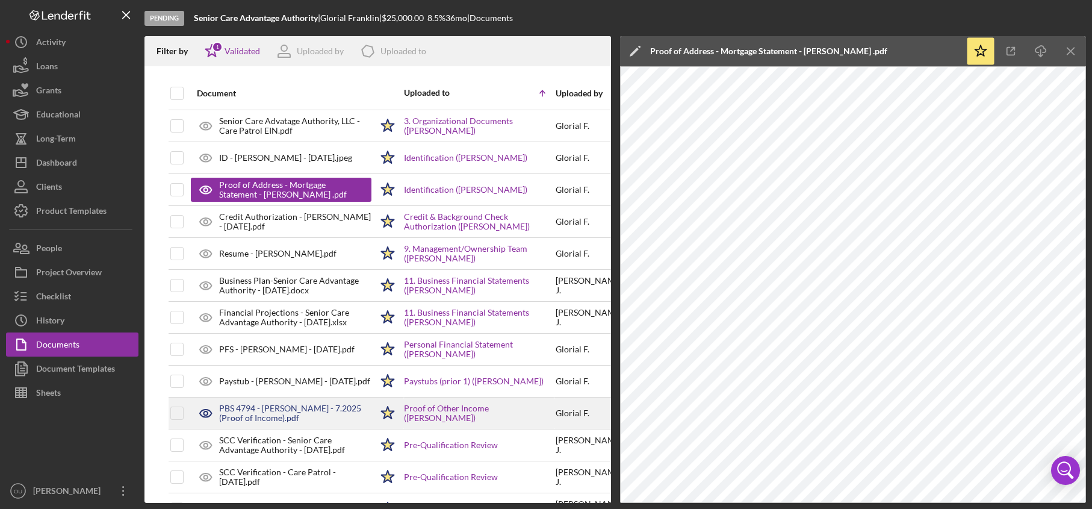
click at [323, 409] on div "PBS 4794 - Elizabeth Franklin - 7.2025 (Proof of Income).pdf" at bounding box center [295, 412] width 152 height 19
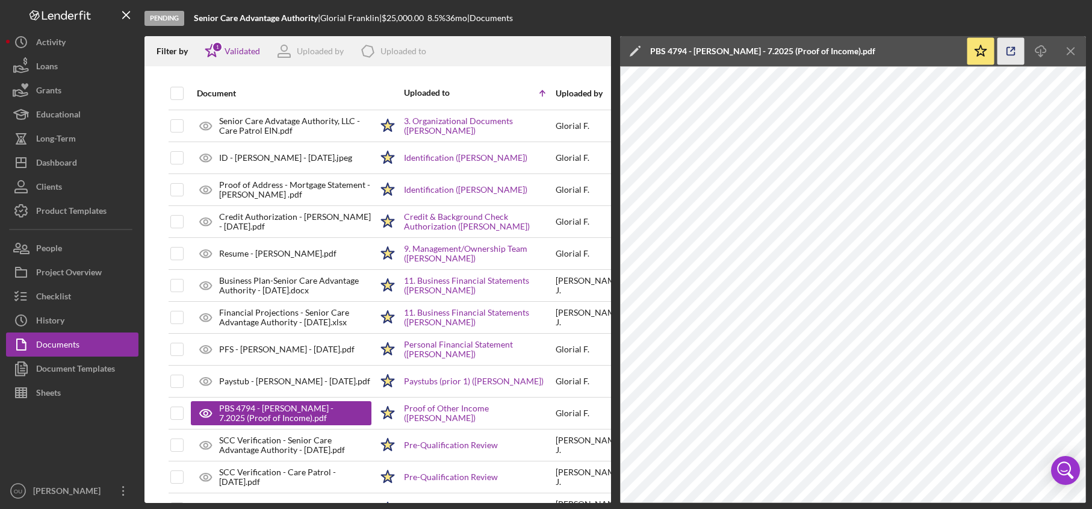
click at [1005, 55] on icon "button" at bounding box center [1010, 51] width 27 height 27
click at [1064, 44] on icon "Icon/Menu Close" at bounding box center [1070, 51] width 27 height 27
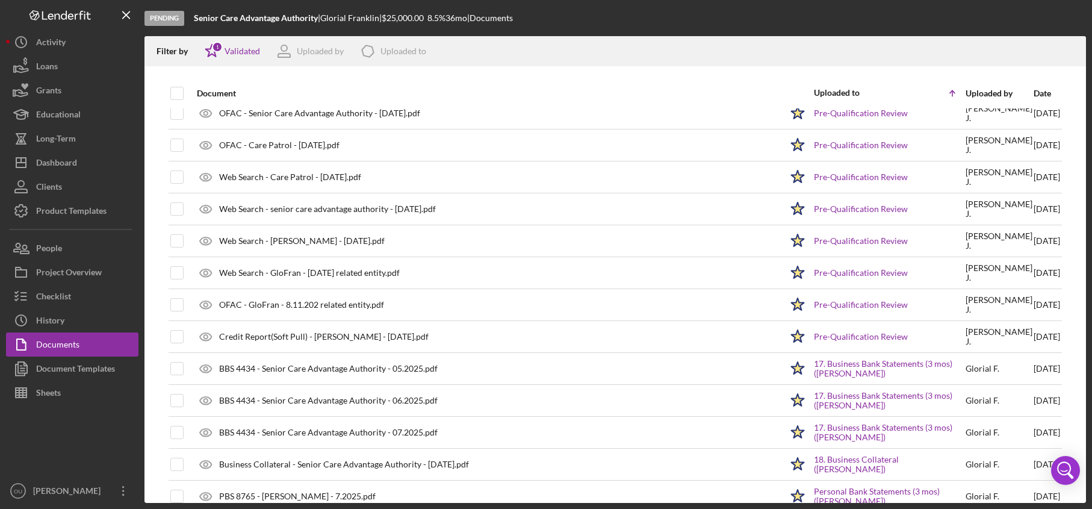
scroll to position [612, 0]
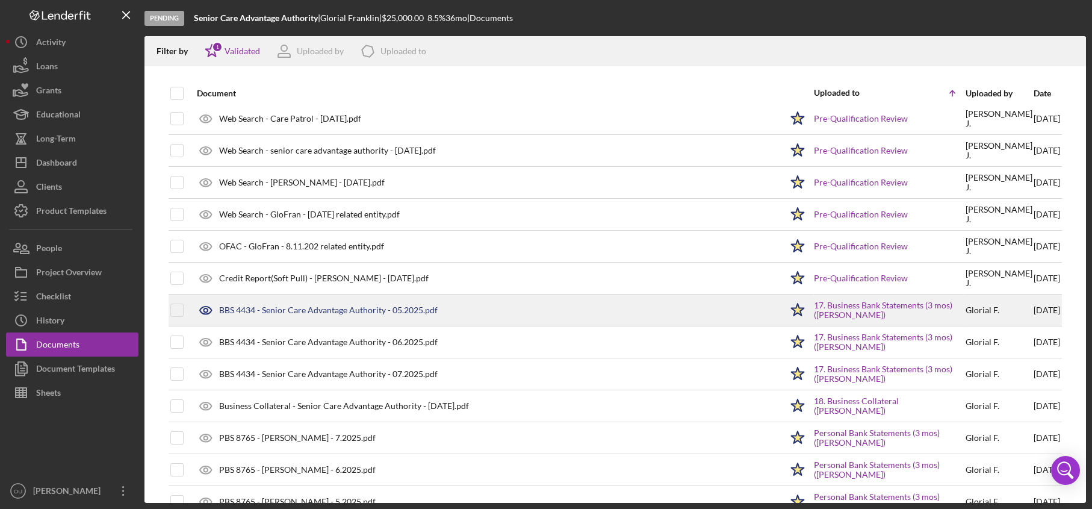
click at [385, 308] on div "BBS 4434 - Senior Care Advantage Authority - 05.2025.pdf" at bounding box center [328, 310] width 218 height 10
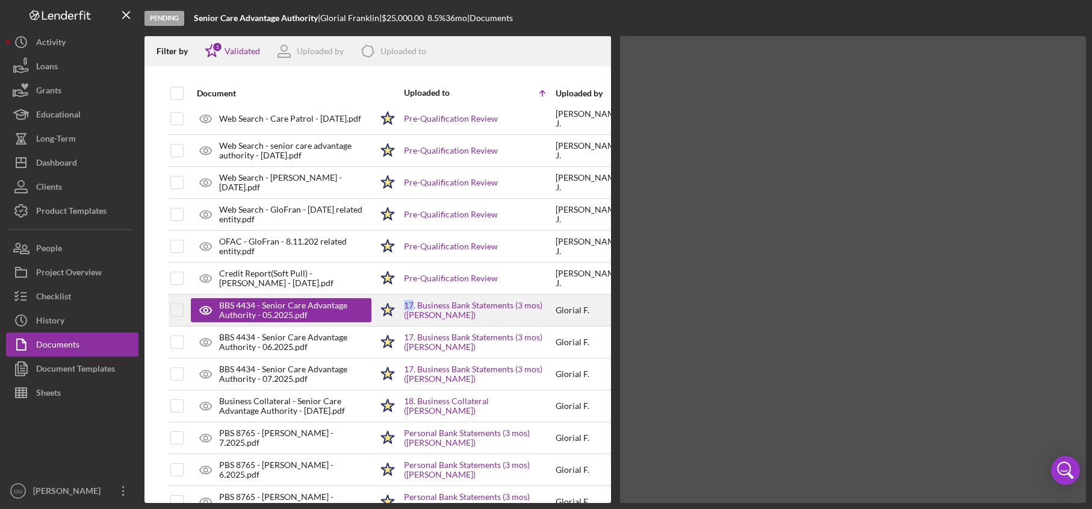
click at [385, 308] on polygon at bounding box center [388, 309] width 13 height 12
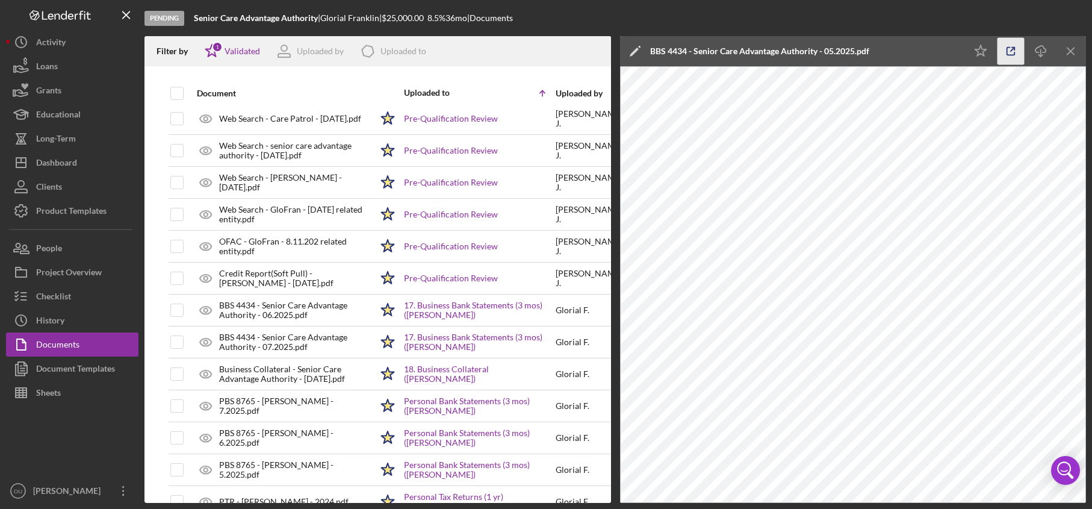
click at [1015, 48] on icon "button" at bounding box center [1010, 51] width 27 height 27
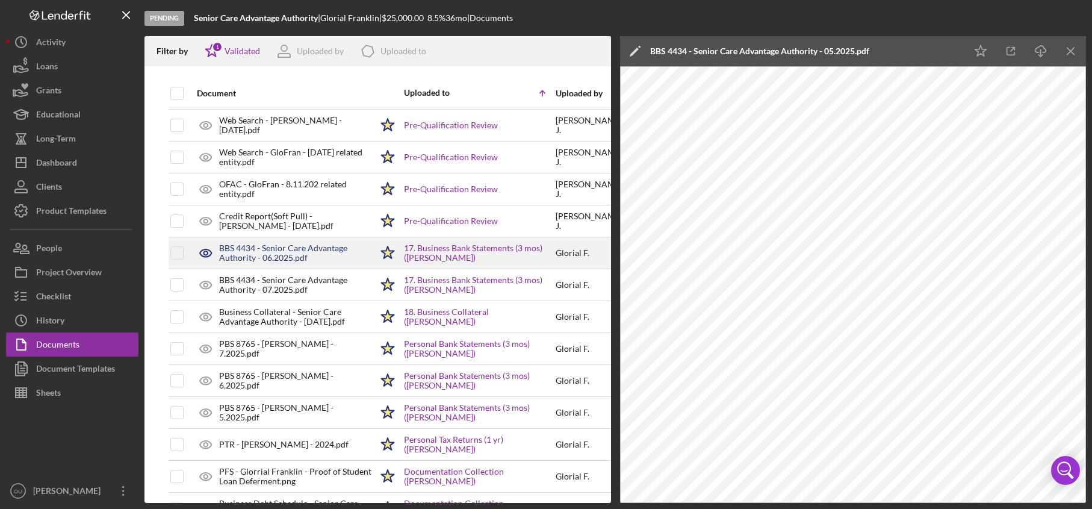
scroll to position [776, 0]
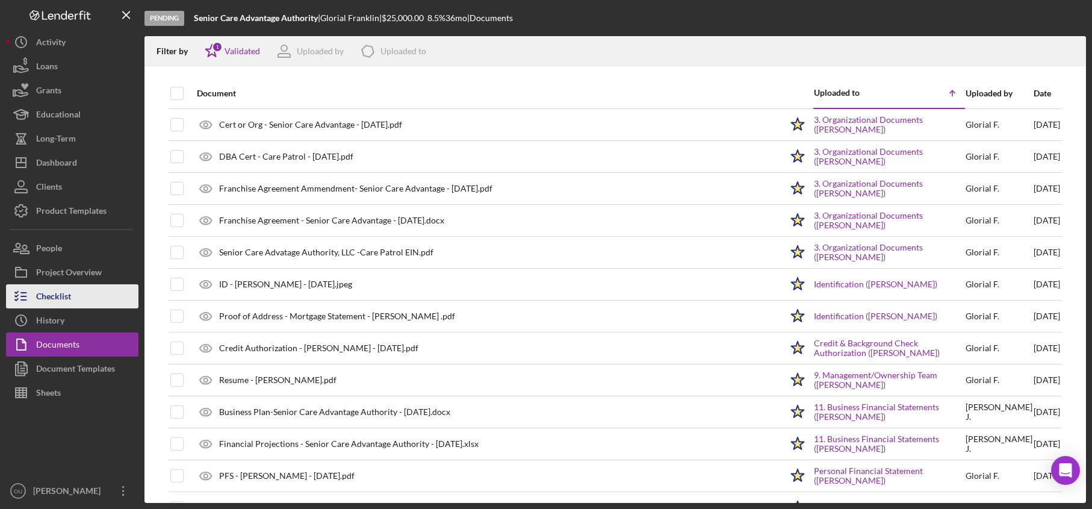
click at [27, 300] on icon "button" at bounding box center [21, 296] width 30 height 30
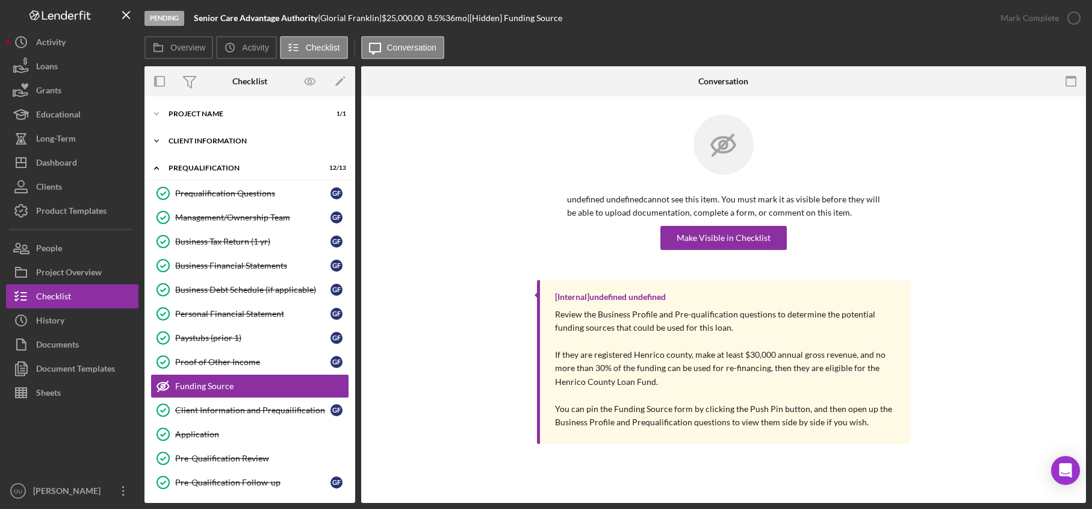
click at [159, 136] on icon "Icon/Expander" at bounding box center [156, 141] width 24 height 24
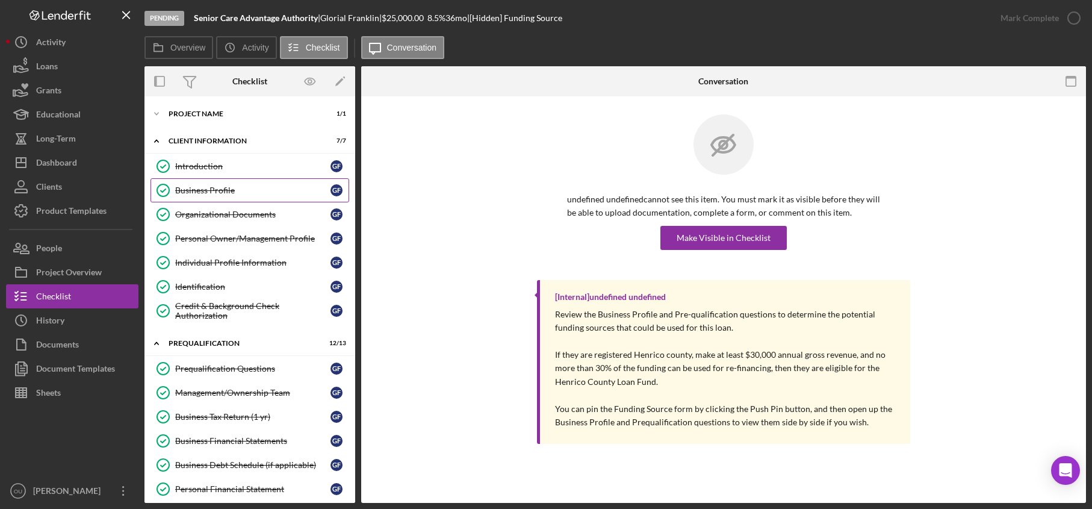
click at [215, 188] on div "Business Profile" at bounding box center [252, 190] width 155 height 10
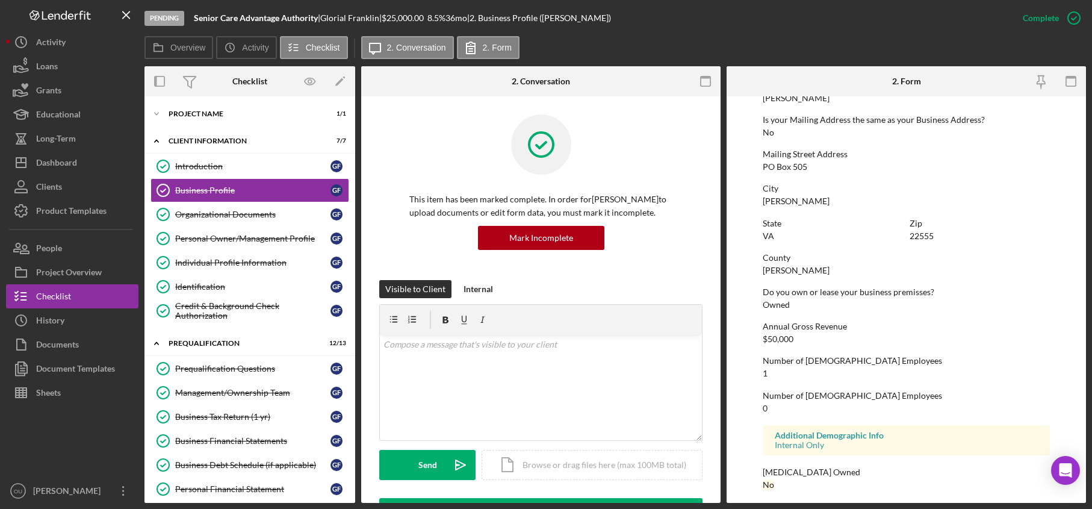
scroll to position [632, 0]
click at [184, 237] on div "Personal Owner/Management Profile" at bounding box center [252, 239] width 155 height 10
